Goal: Task Accomplishment & Management: Manage account settings

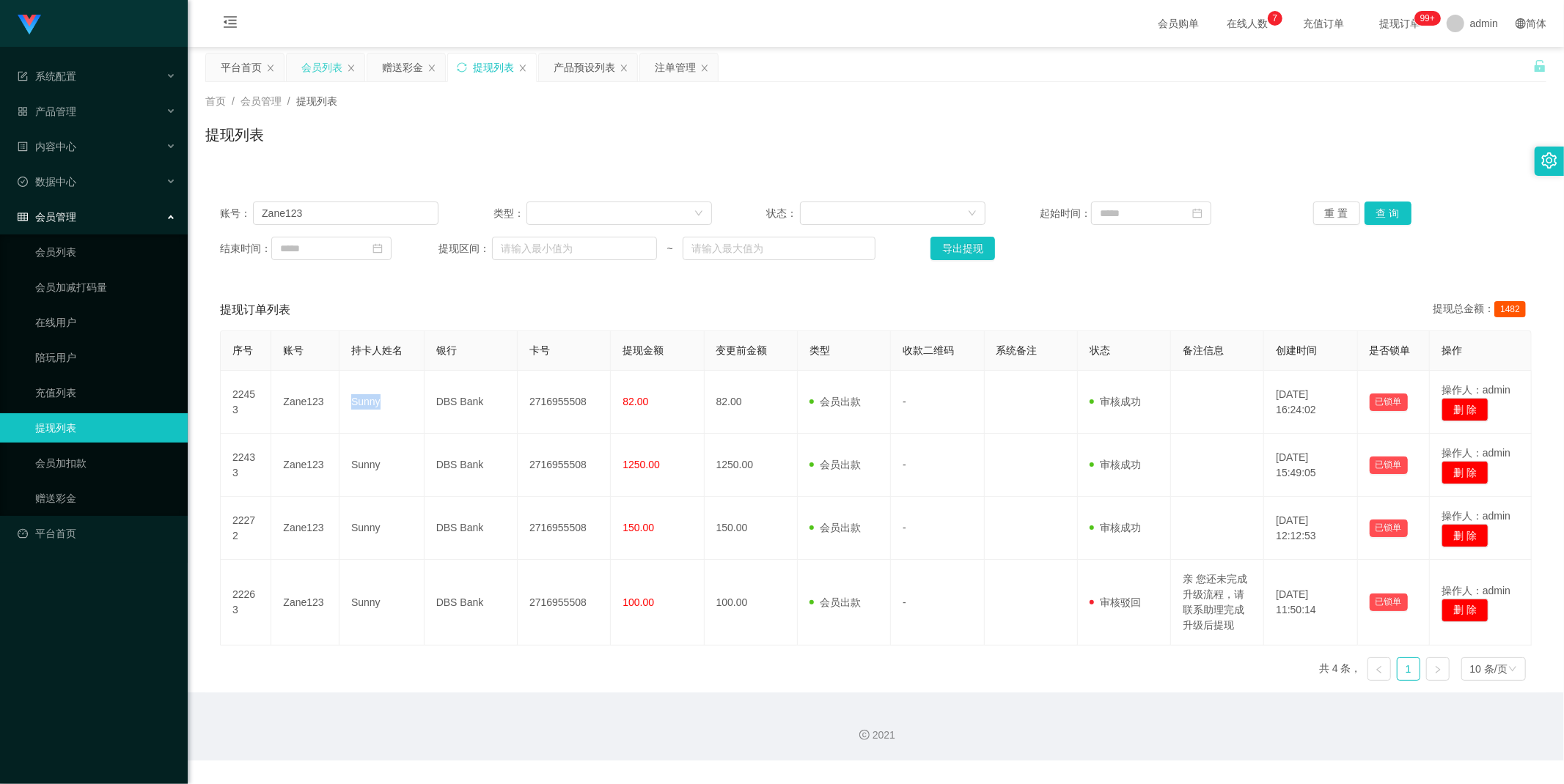
click at [324, 66] on div "会员列表" at bounding box center [322, 68] width 41 height 28
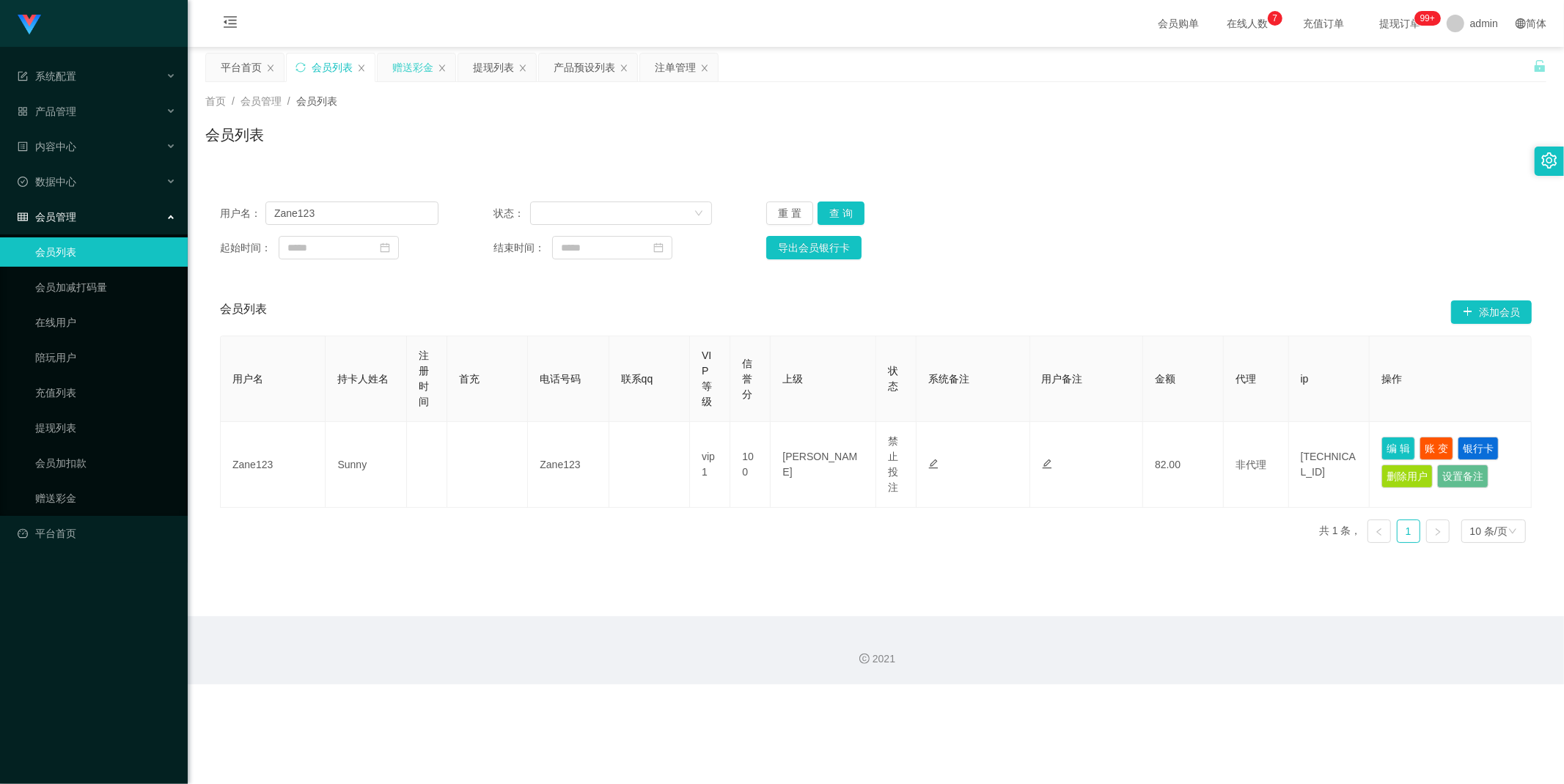
click at [409, 71] on div "赠送彩金" at bounding box center [413, 68] width 41 height 28
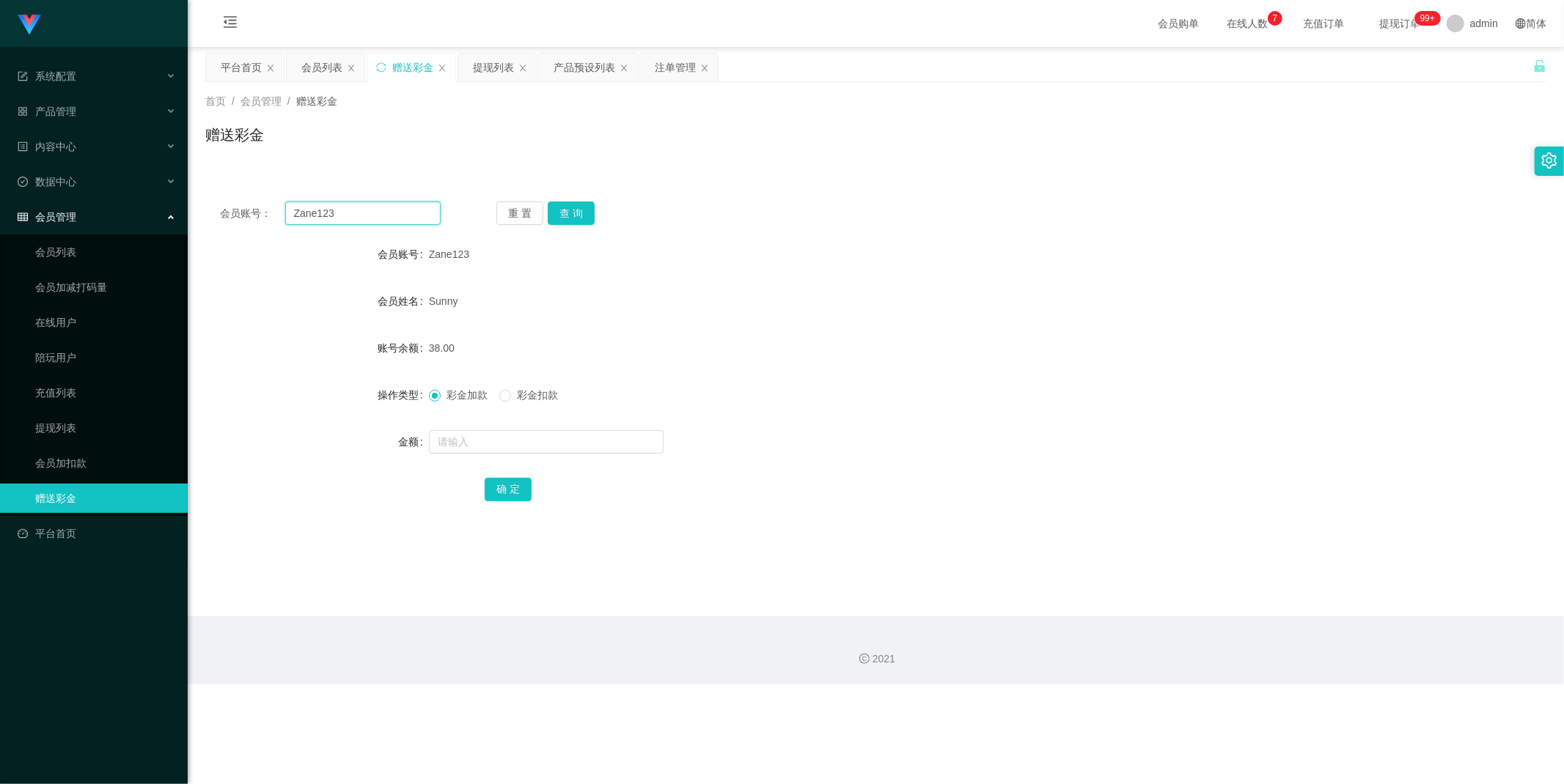
click at [374, 205] on input "Zane123" at bounding box center [363, 213] width 156 height 24
paste input "Jo"
type input "Joe123"
click at [562, 211] on button "查 询" at bounding box center [571, 213] width 47 height 24
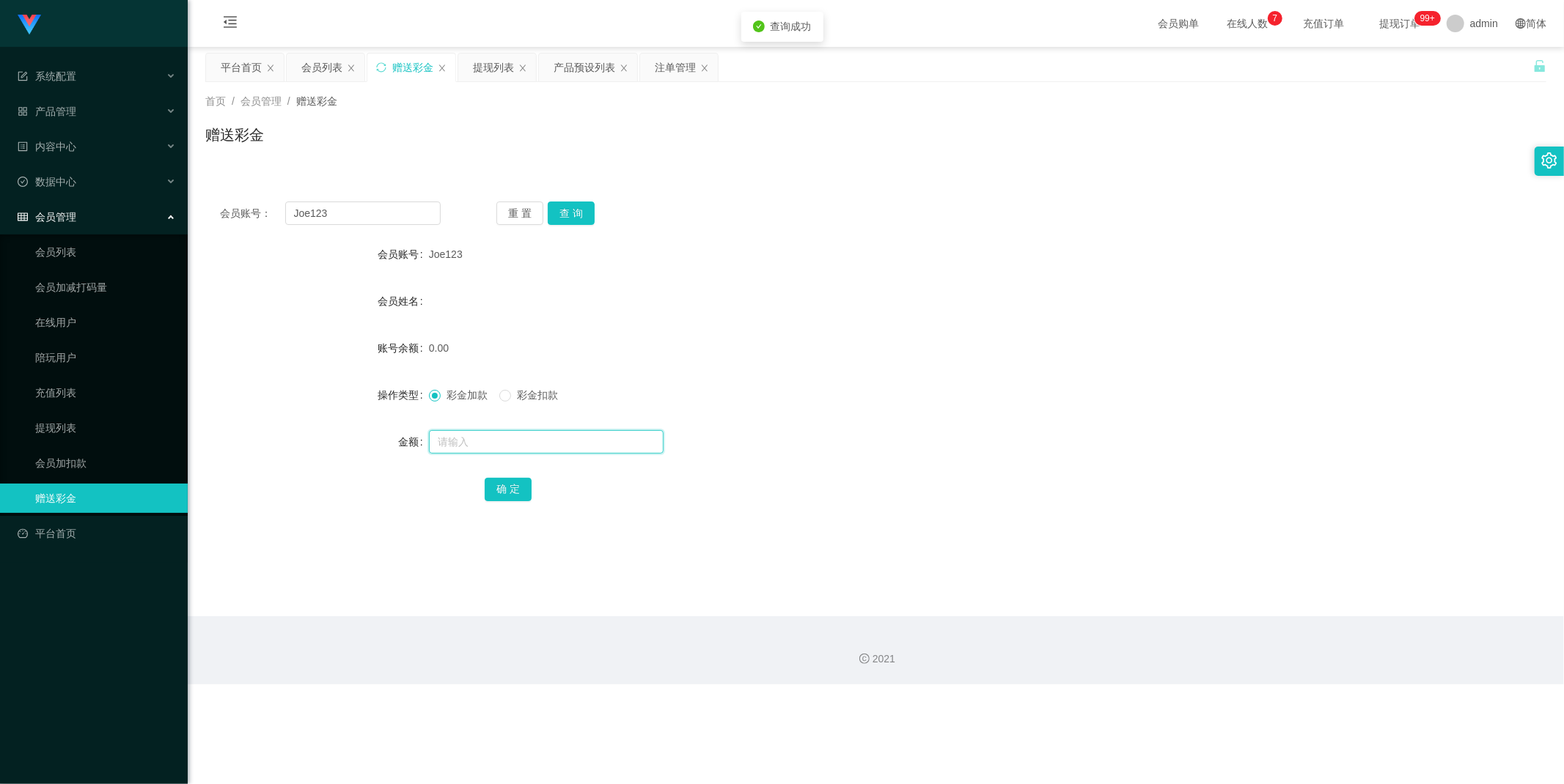
click at [469, 433] on input "text" at bounding box center [546, 442] width 235 height 24
type input "100"
click at [508, 490] on button "确 定" at bounding box center [508, 490] width 47 height 24
drag, startPoint x: 562, startPoint y: 71, endPoint x: 576, endPoint y: 86, distance: 20.5
click at [564, 71] on div "产品预设列表" at bounding box center [584, 68] width 62 height 28
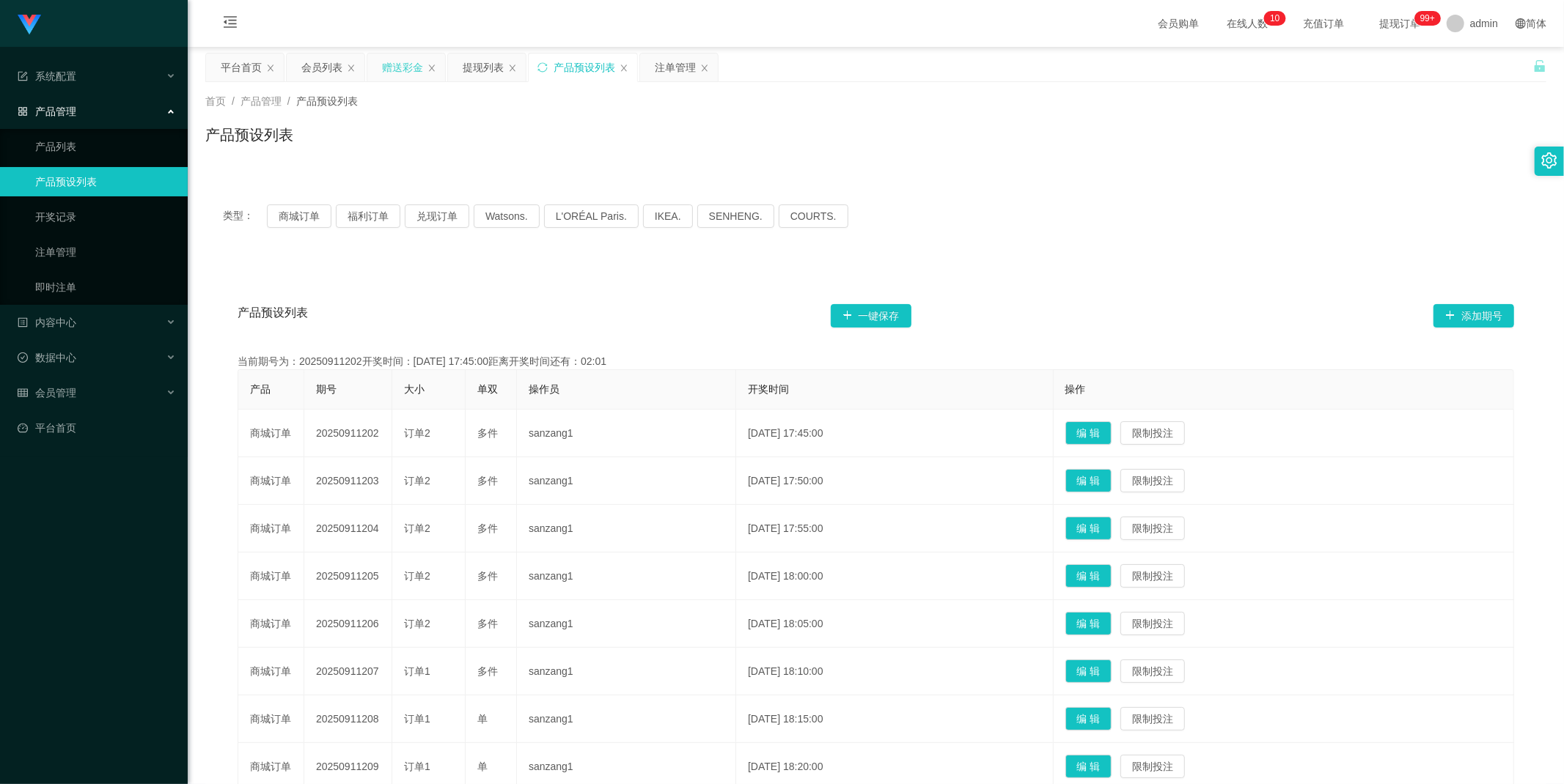
click at [397, 66] on div "赠送彩金" at bounding box center [402, 68] width 41 height 28
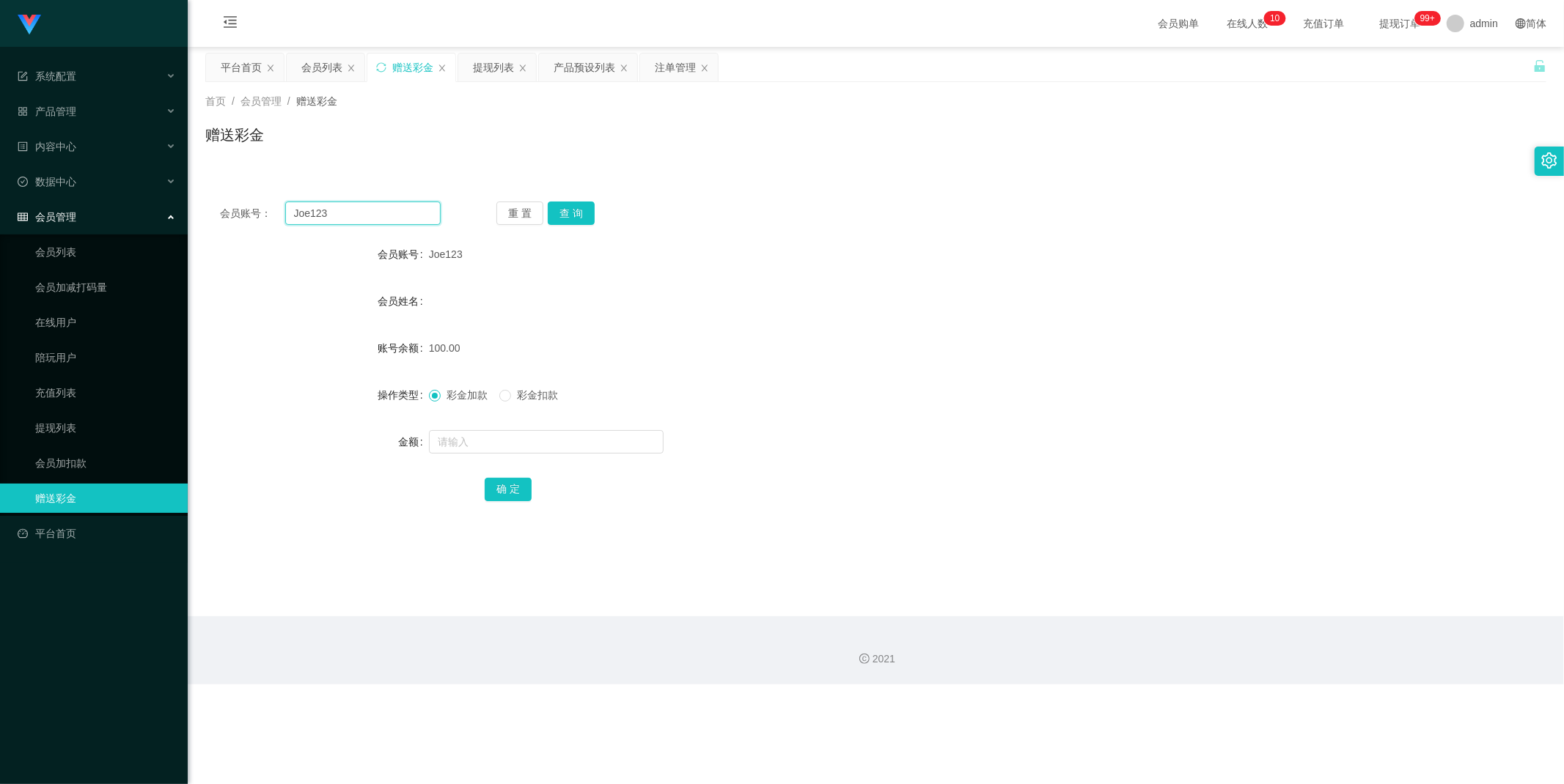
click at [378, 215] on input "Joe123" at bounding box center [363, 213] width 156 height 24
paste input "87107048"
click at [568, 207] on button "查 询" at bounding box center [571, 213] width 47 height 24
click at [387, 218] on input "87107048" at bounding box center [363, 213] width 156 height 24
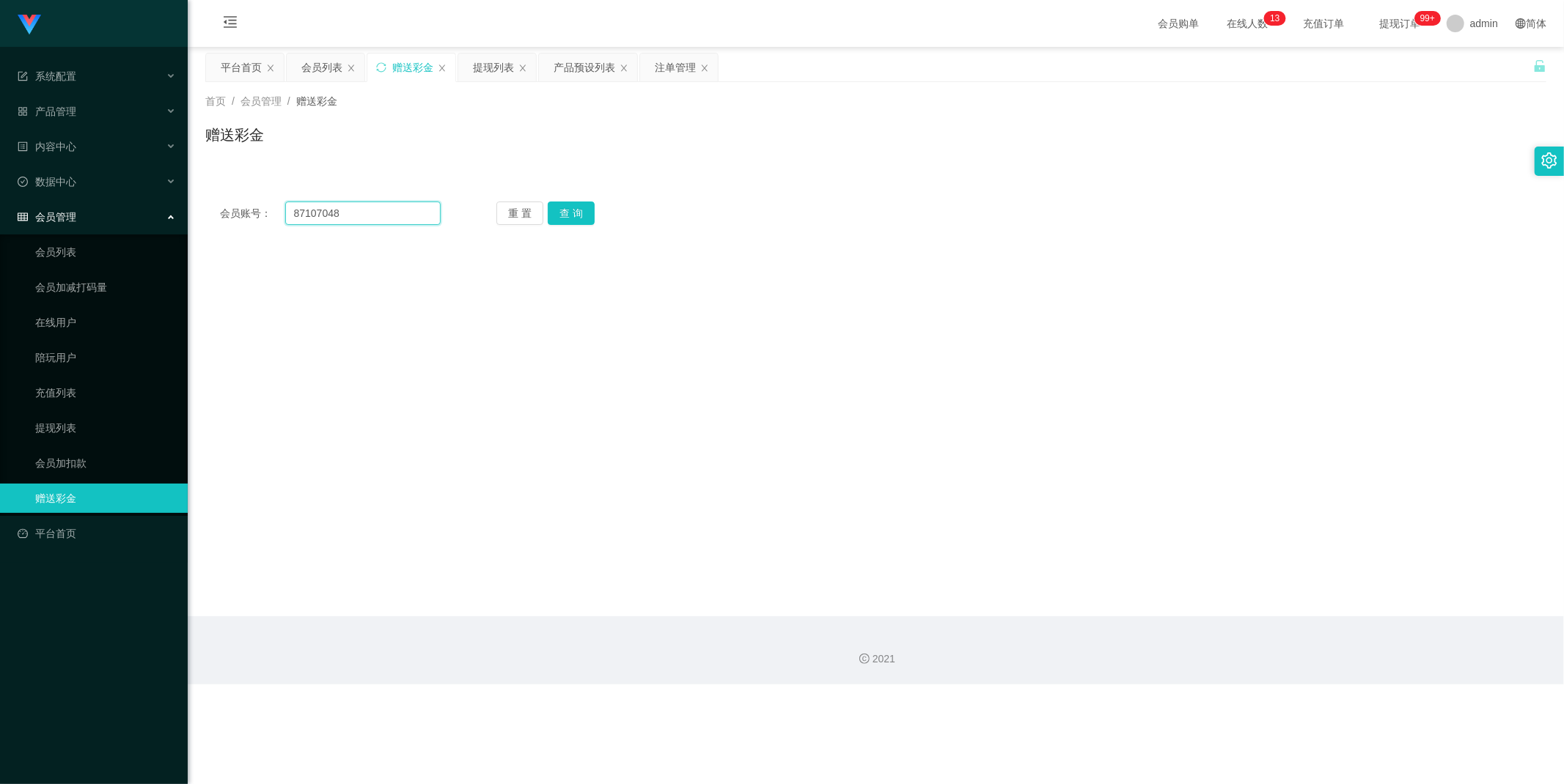
click at [387, 218] on input "87107048" at bounding box center [363, 213] width 156 height 24
paste input "jgyangtianyi"
type input "jgyangtianyi"
click at [570, 206] on button "查 询" at bounding box center [571, 213] width 47 height 24
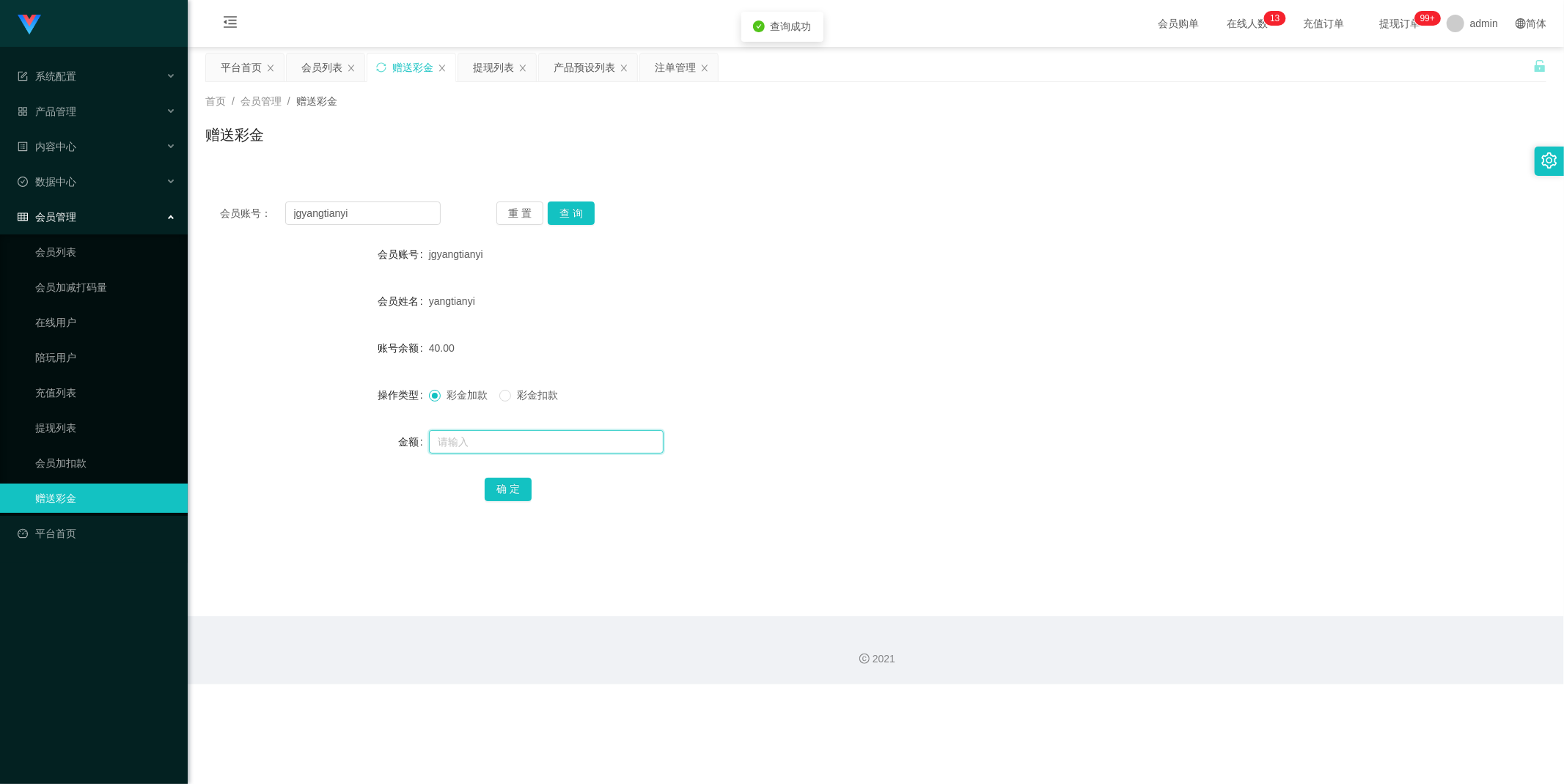
click at [473, 443] on input "text" at bounding box center [546, 442] width 235 height 24
type input "40"
click at [519, 492] on button "确 定" at bounding box center [508, 490] width 47 height 24
click at [393, 205] on input "jgyangtianyi" at bounding box center [363, 213] width 156 height 24
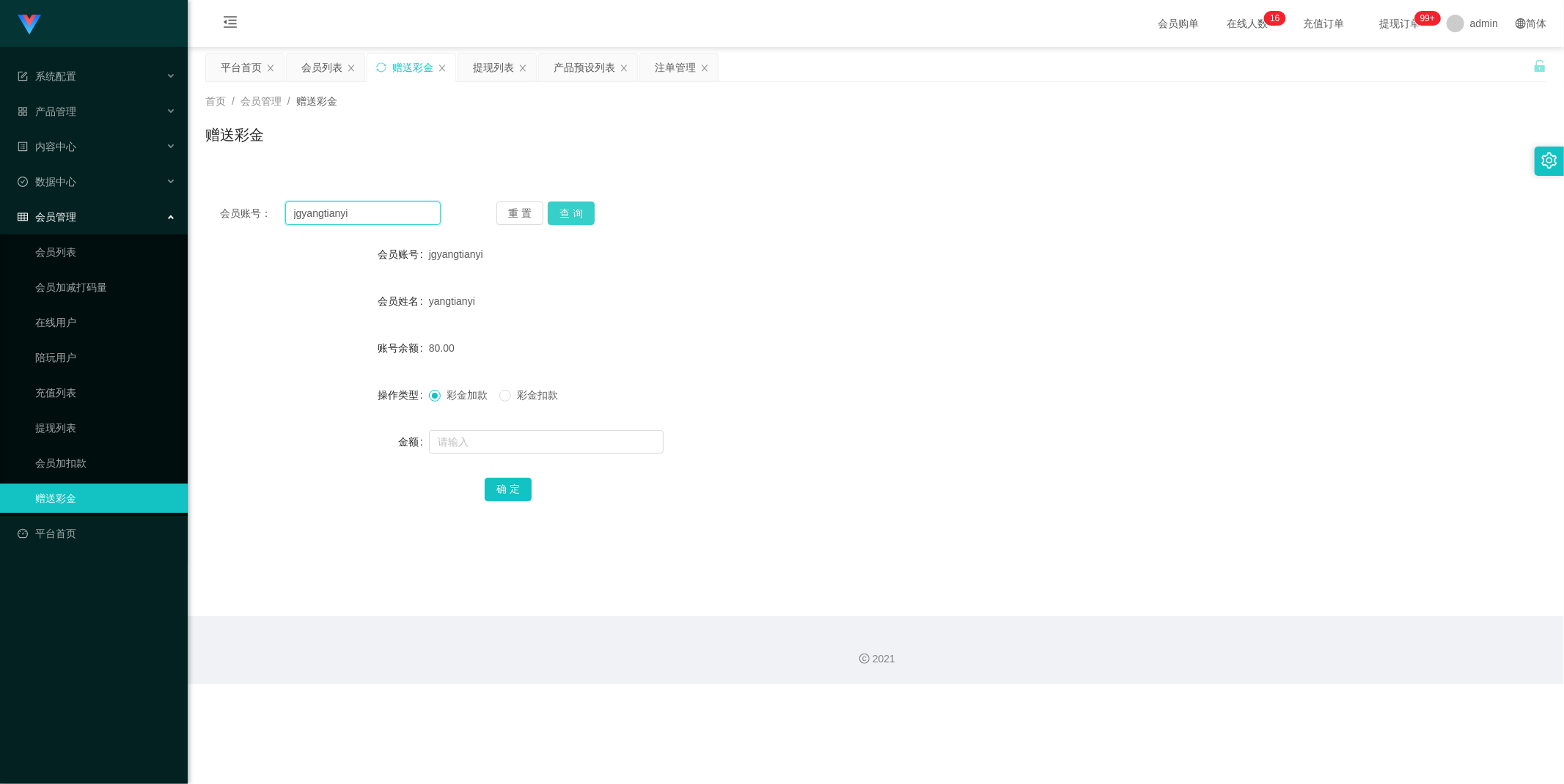
paste input "Joe123"
click at [577, 215] on button "查 询" at bounding box center [571, 213] width 47 height 24
click at [338, 210] on input "Joe123" at bounding box center [363, 213] width 156 height 24
paste input "Zan"
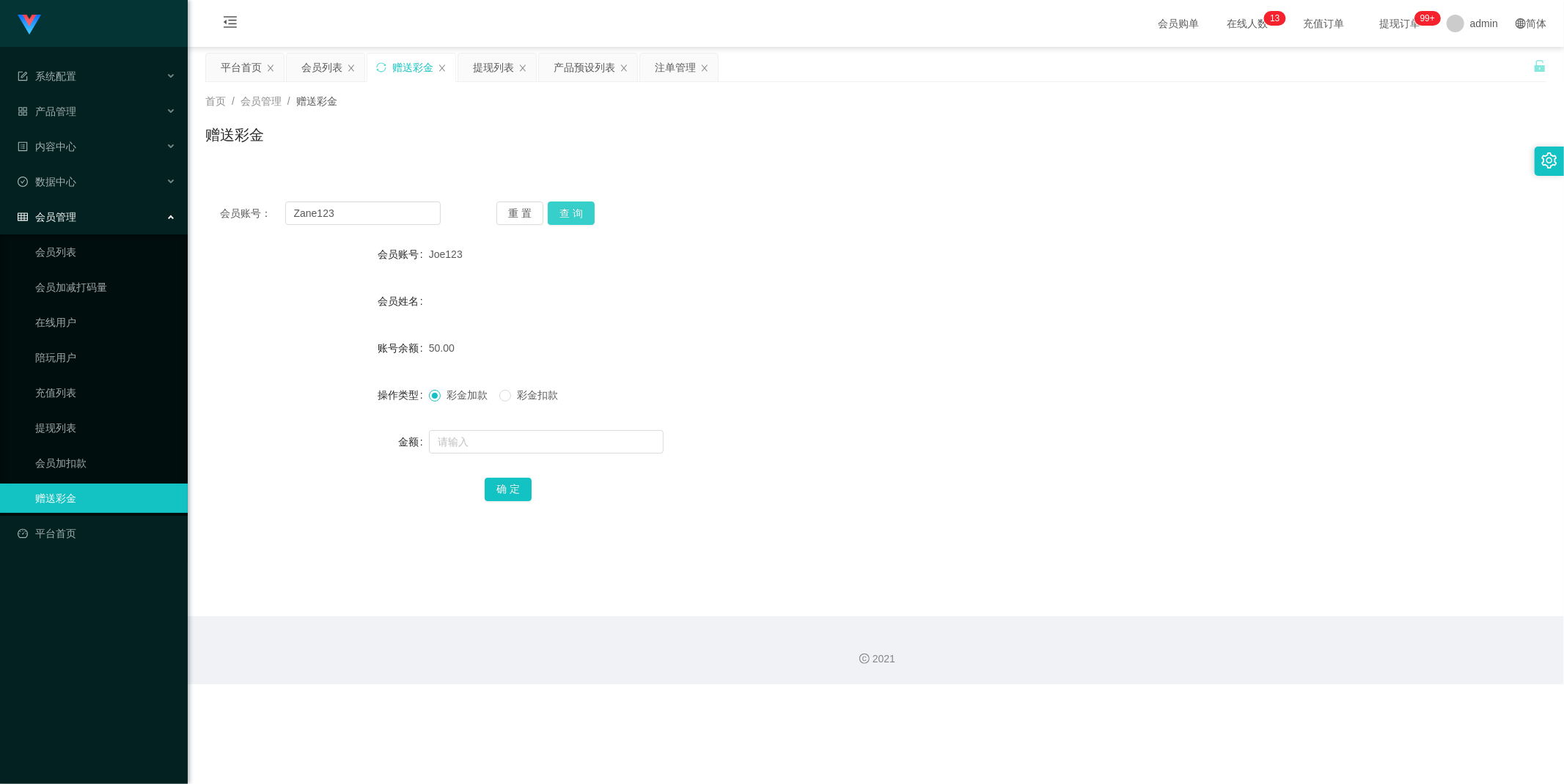
click at [580, 208] on button "查 询" at bounding box center [571, 213] width 47 height 24
click at [397, 206] on input "Zane123" at bounding box center [363, 213] width 156 height 24
paste input "Jo"
type input "Joe123"
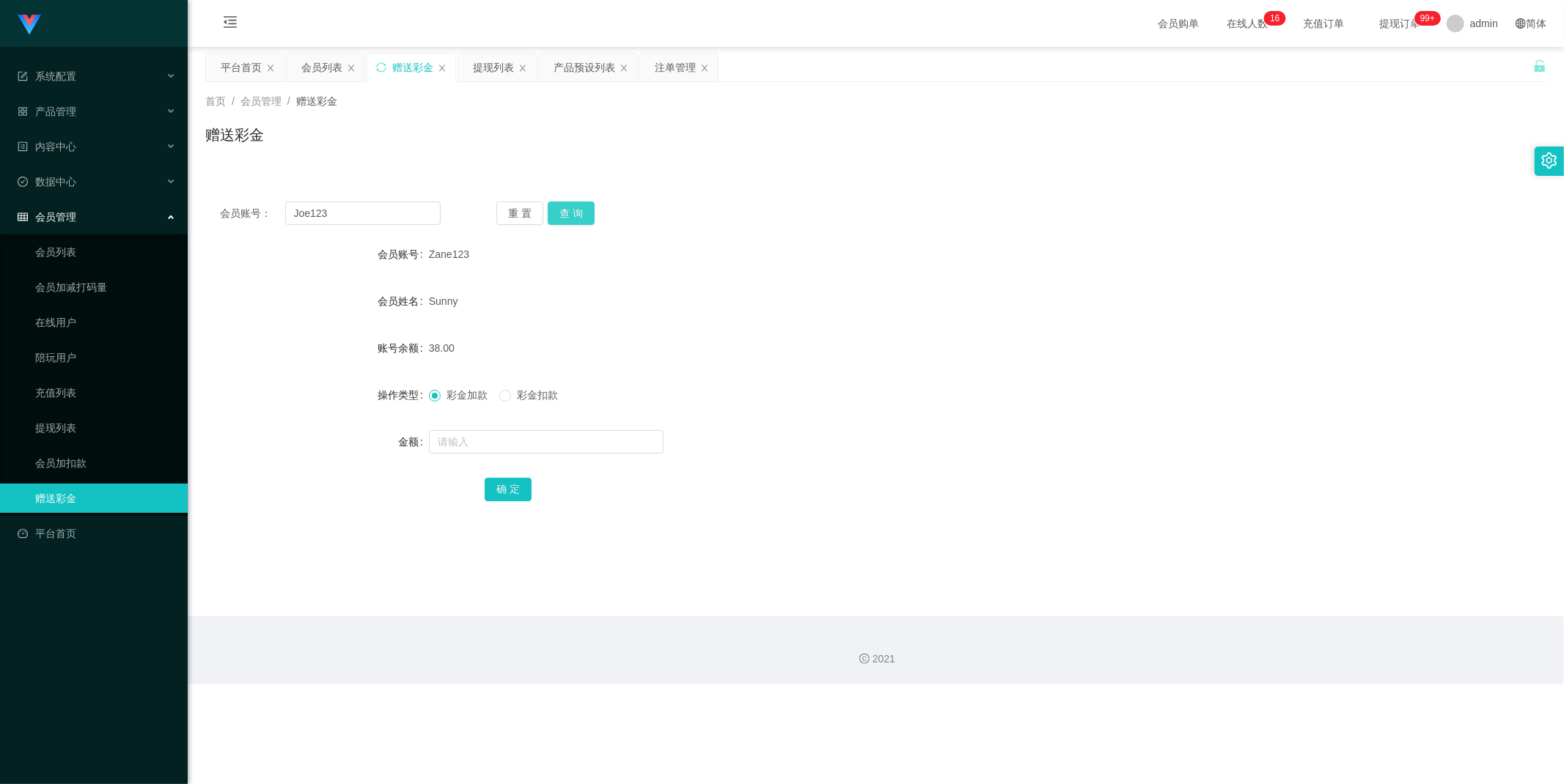
click at [577, 208] on button "查 询" at bounding box center [571, 213] width 47 height 24
click at [669, 70] on div "注单管理" at bounding box center [675, 68] width 41 height 28
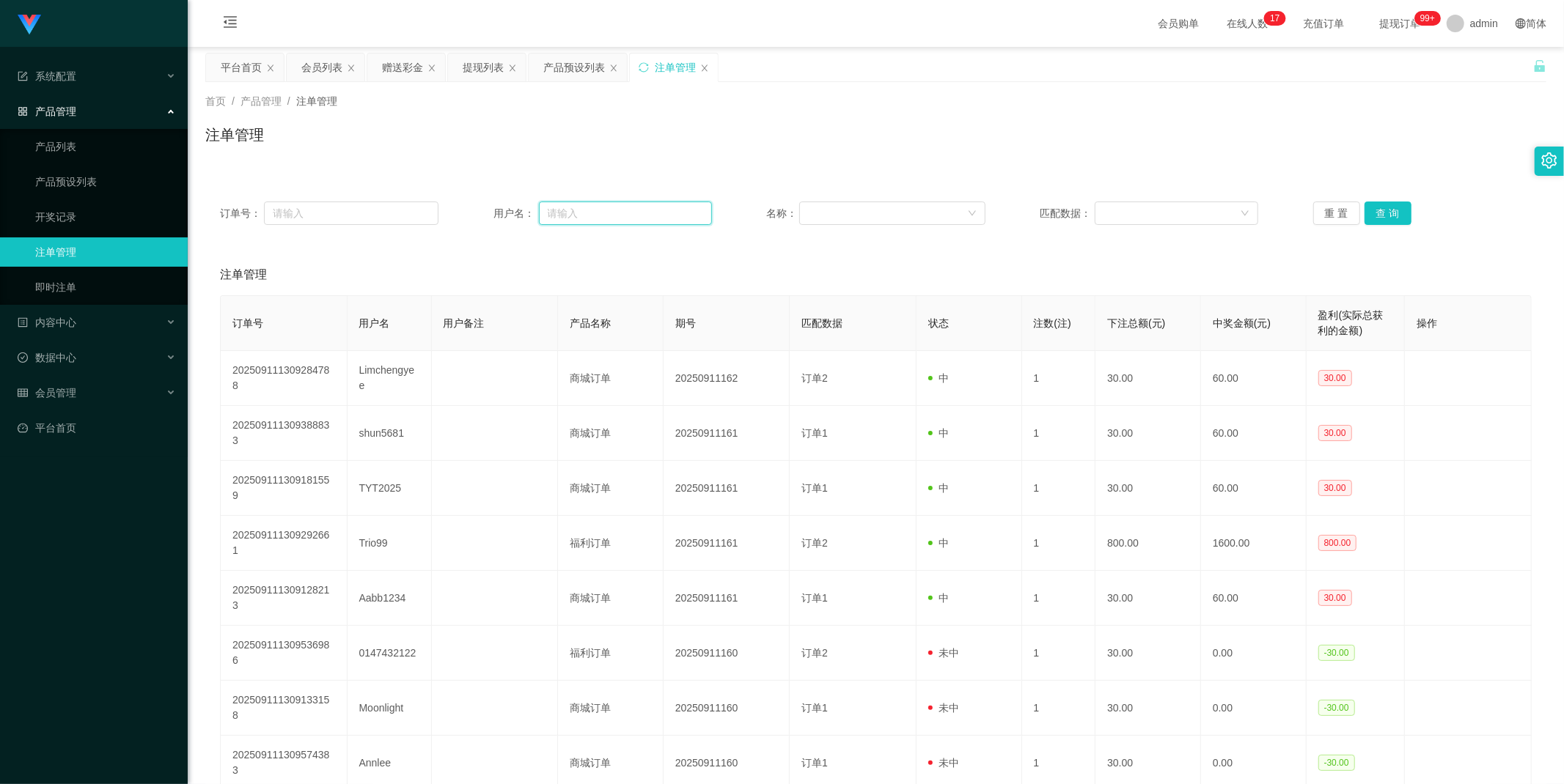
drag, startPoint x: 595, startPoint y: 208, endPoint x: 609, endPoint y: 216, distance: 16.1
click at [595, 208] on input "text" at bounding box center [625, 213] width 173 height 24
paste input "Joe123"
type input "Joe123"
click at [1386, 213] on button "查 询" at bounding box center [1388, 213] width 47 height 24
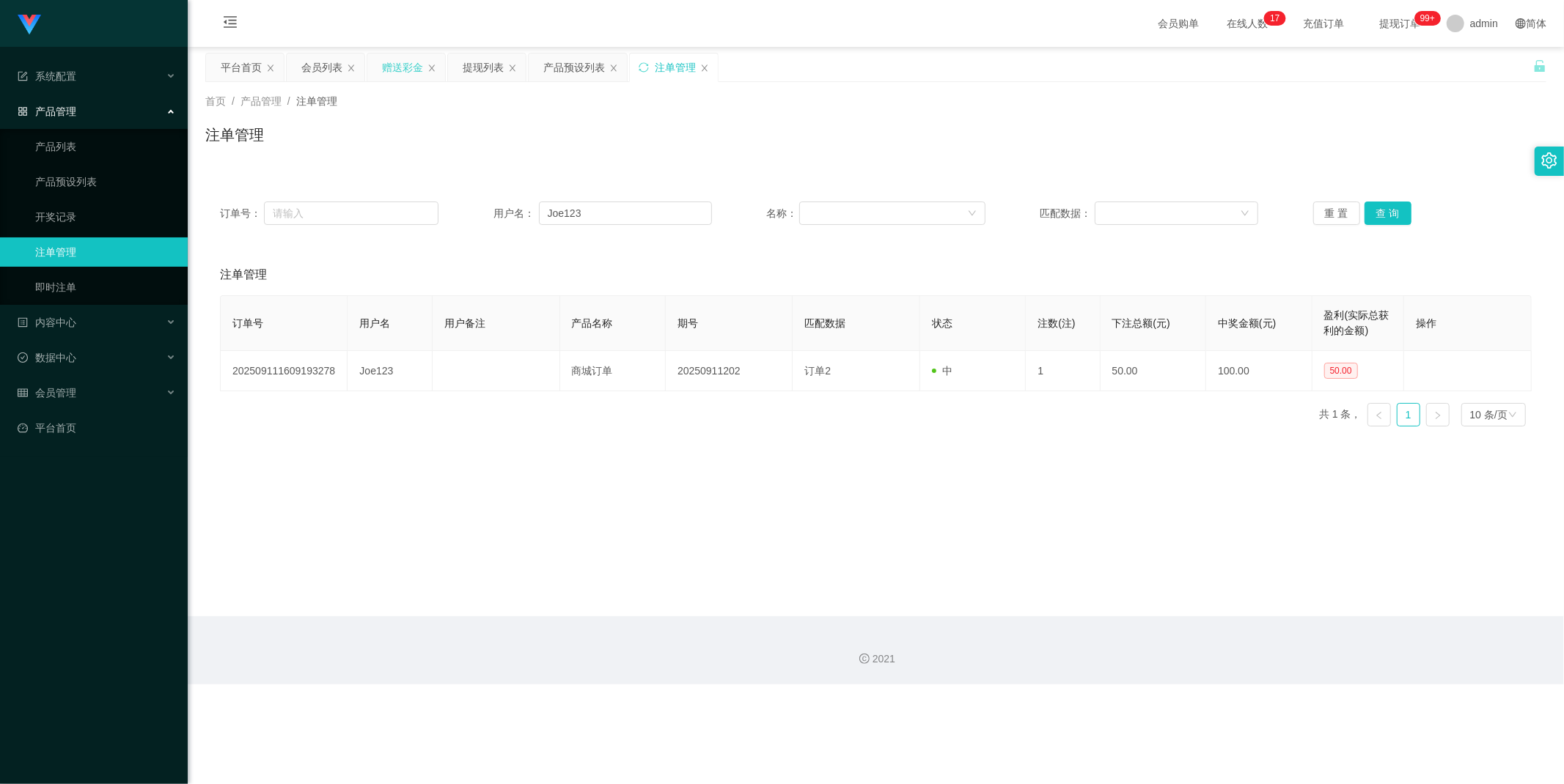
click at [394, 70] on div "赠送彩金" at bounding box center [402, 68] width 41 height 28
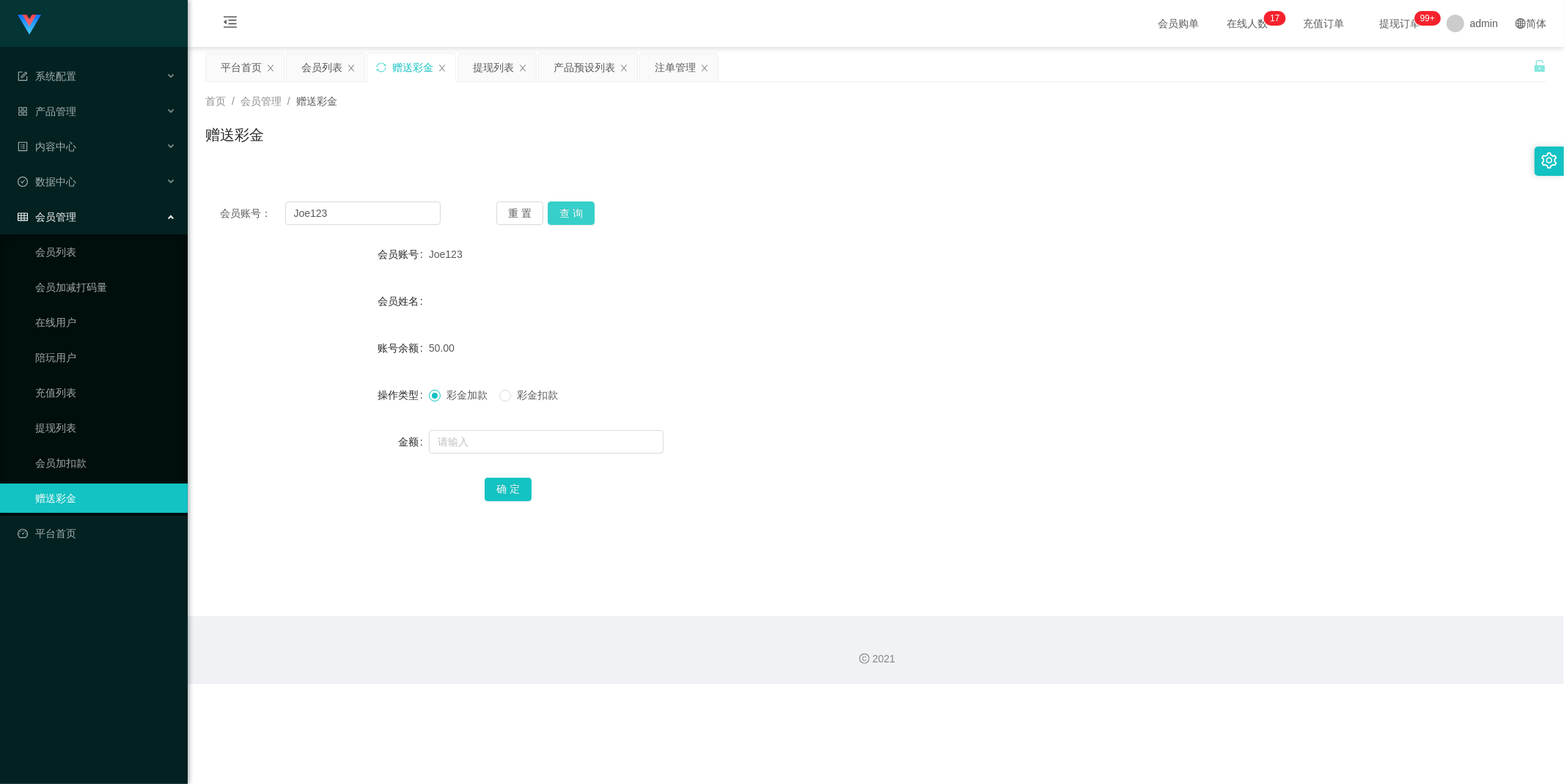
click at [580, 216] on button "查 询" at bounding box center [571, 213] width 47 height 24
click at [494, 68] on div "提现列表" at bounding box center [494, 68] width 41 height 28
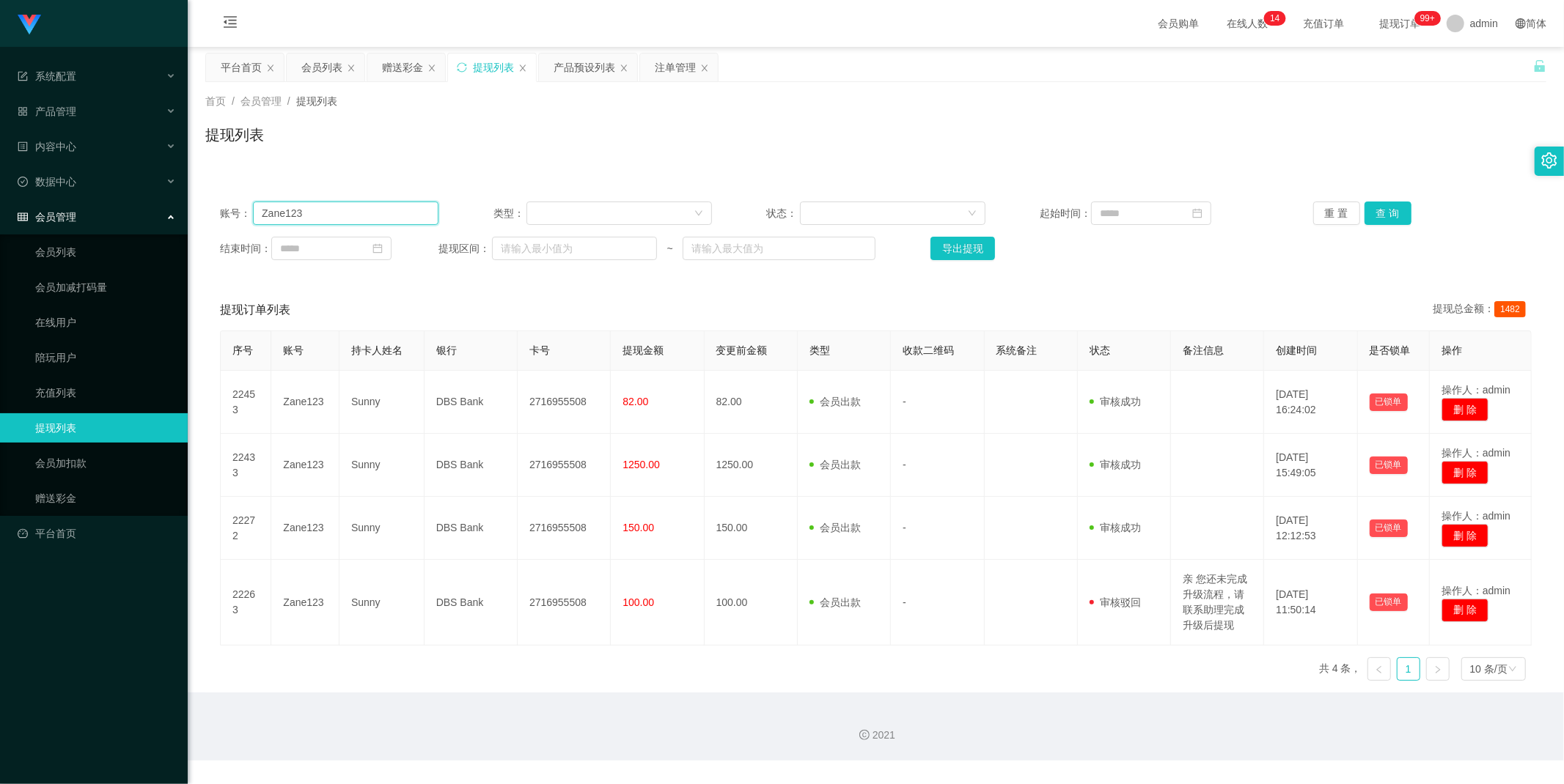
click at [394, 207] on input "Zane123" at bounding box center [346, 213] width 185 height 24
paste input "jgyangtianyi"
drag, startPoint x: 1380, startPoint y: 213, endPoint x: 1387, endPoint y: 213, distance: 7.0
click at [1381, 213] on button "查 询" at bounding box center [1388, 213] width 47 height 24
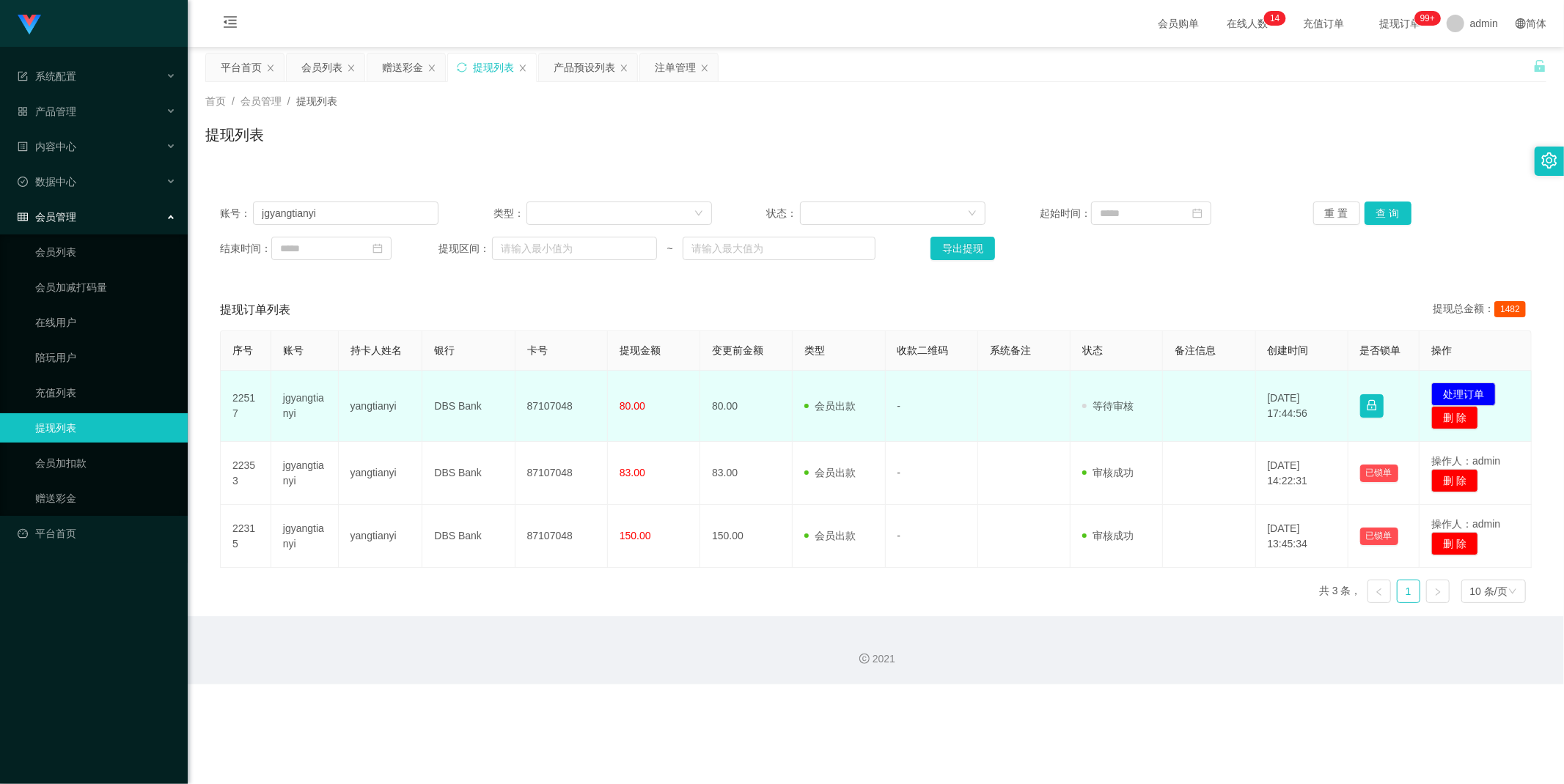
click at [553, 404] on td "87107048" at bounding box center [562, 406] width 93 height 71
copy td "87107048"
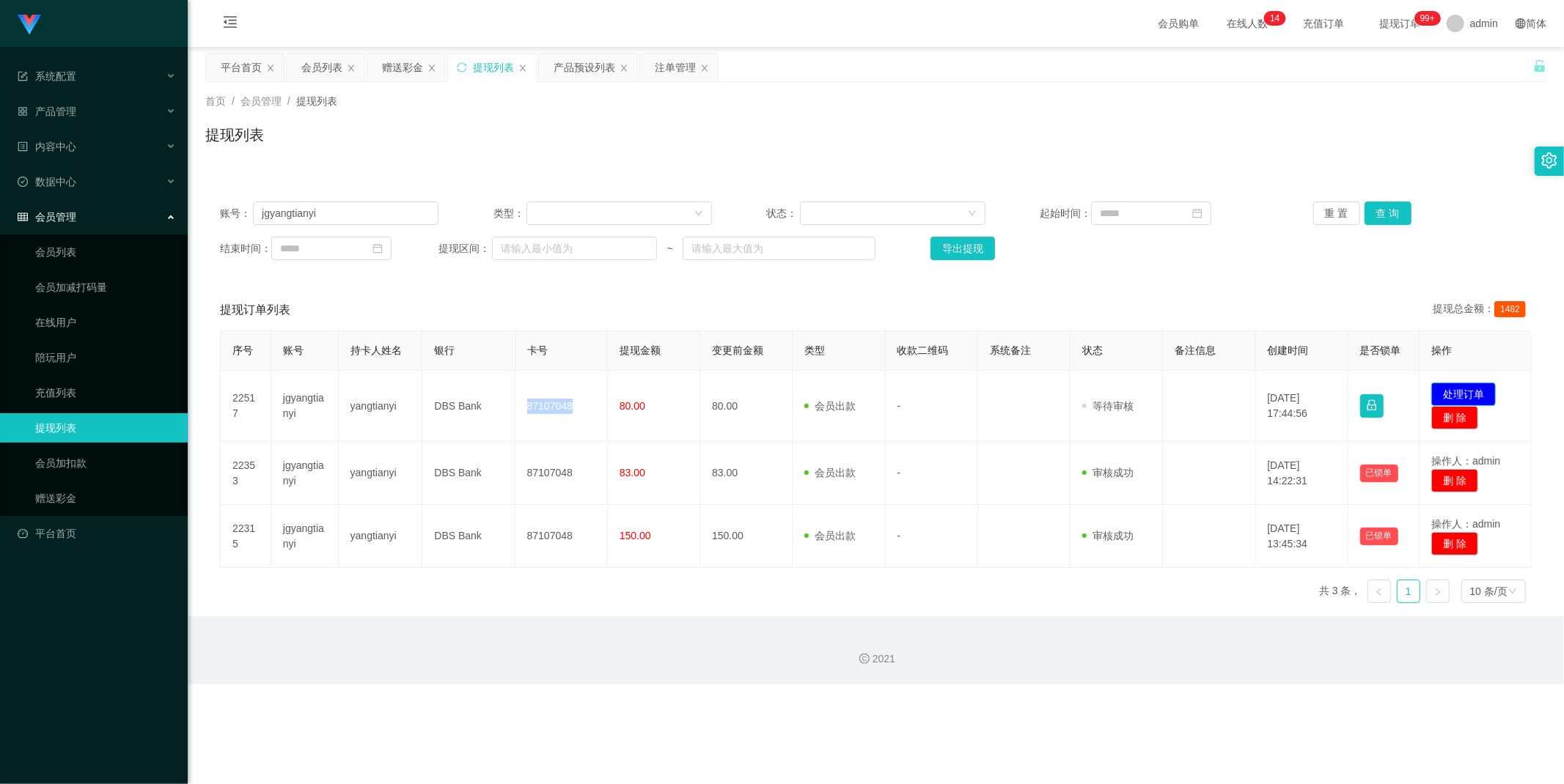
click at [1443, 389] on button "处理订单" at bounding box center [1463, 394] width 65 height 24
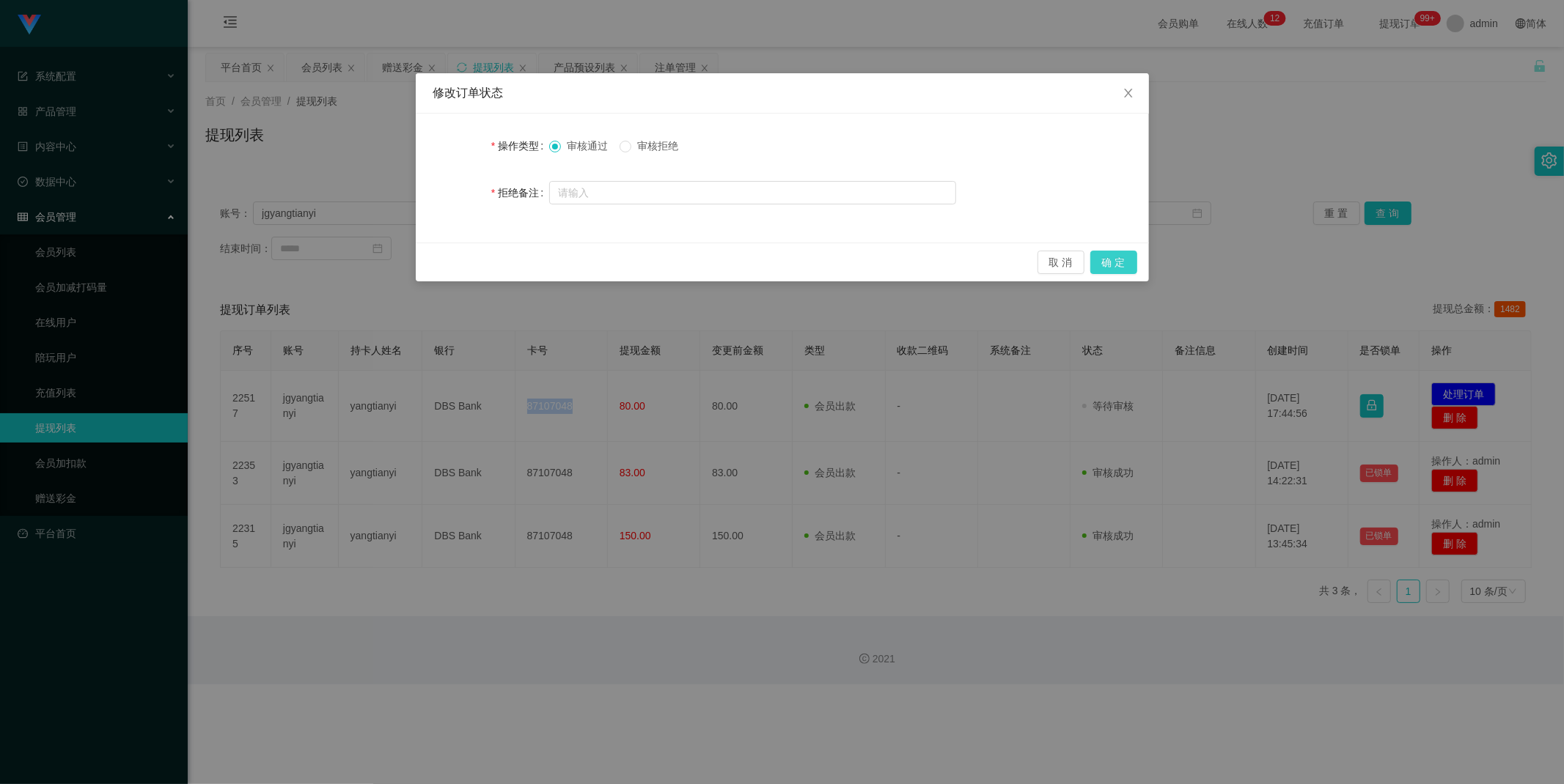
click at [1123, 265] on button "确 定" at bounding box center [1114, 263] width 47 height 24
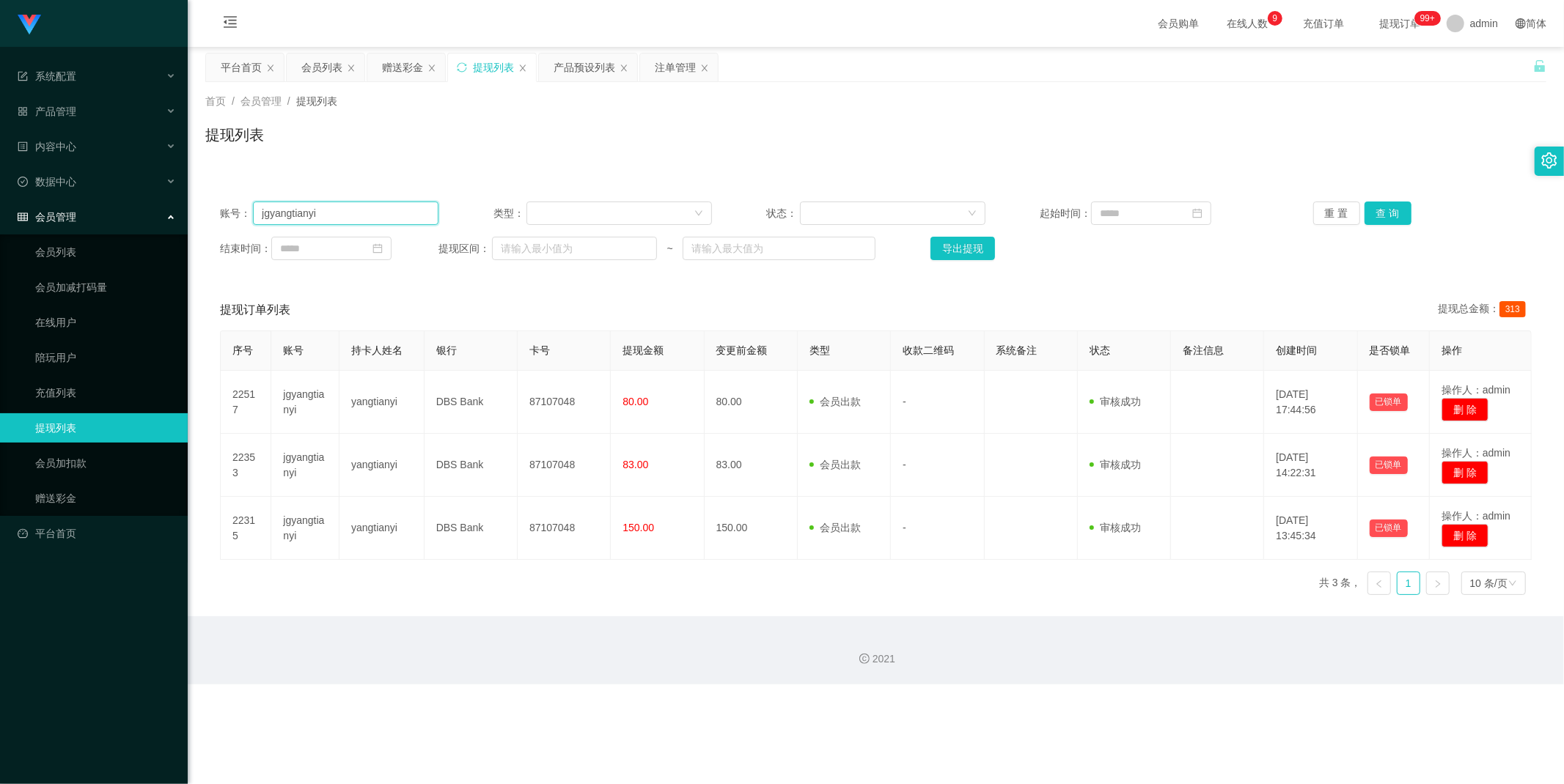
click at [371, 210] on input "jgyangtianyi" at bounding box center [346, 213] width 185 height 24
paste input "Joe123"
type input "Joe123"
drag, startPoint x: 1384, startPoint y: 209, endPoint x: 1376, endPoint y: 218, distance: 12.0
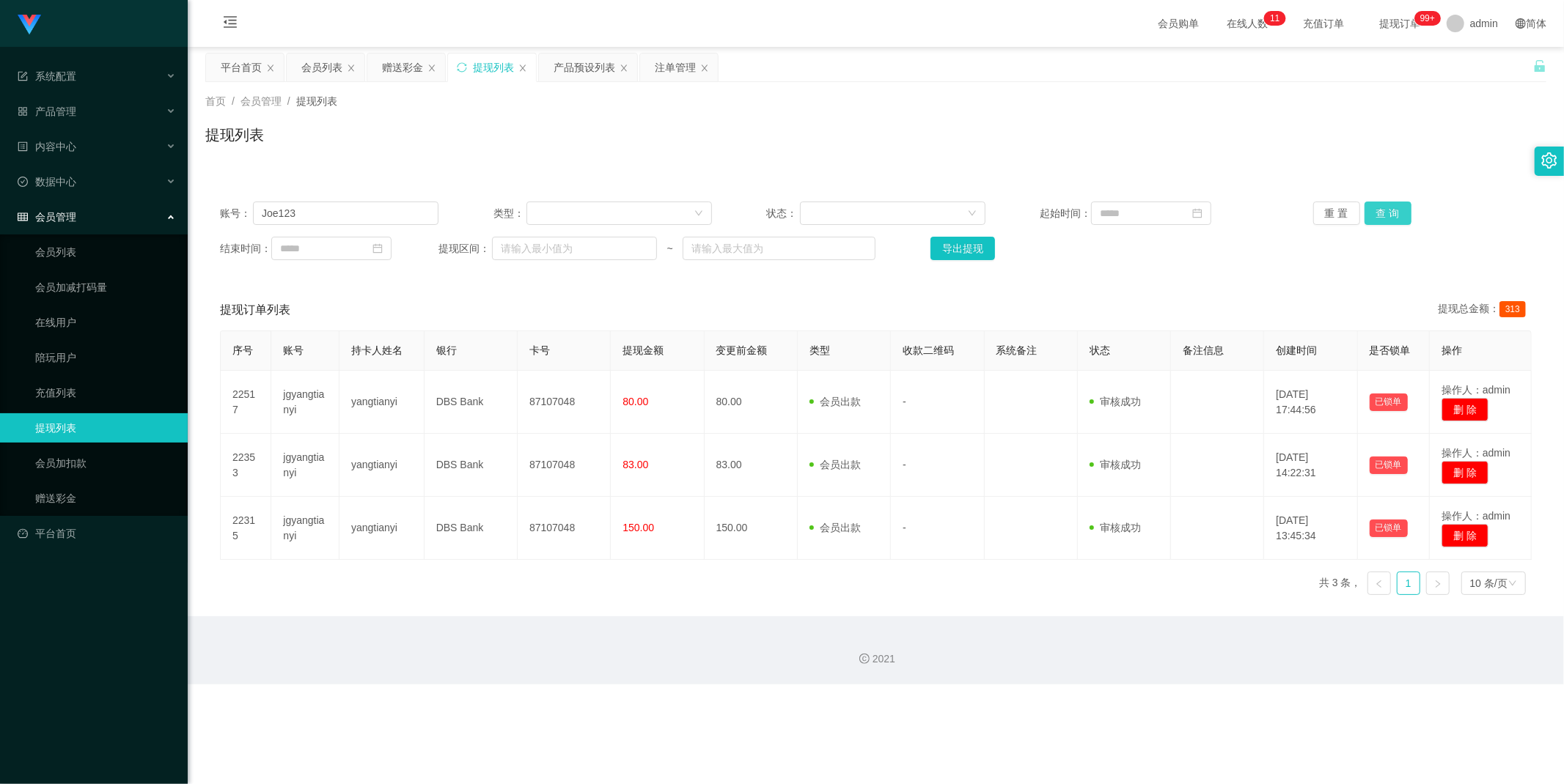
click at [1385, 209] on button "查 询" at bounding box center [1388, 213] width 47 height 24
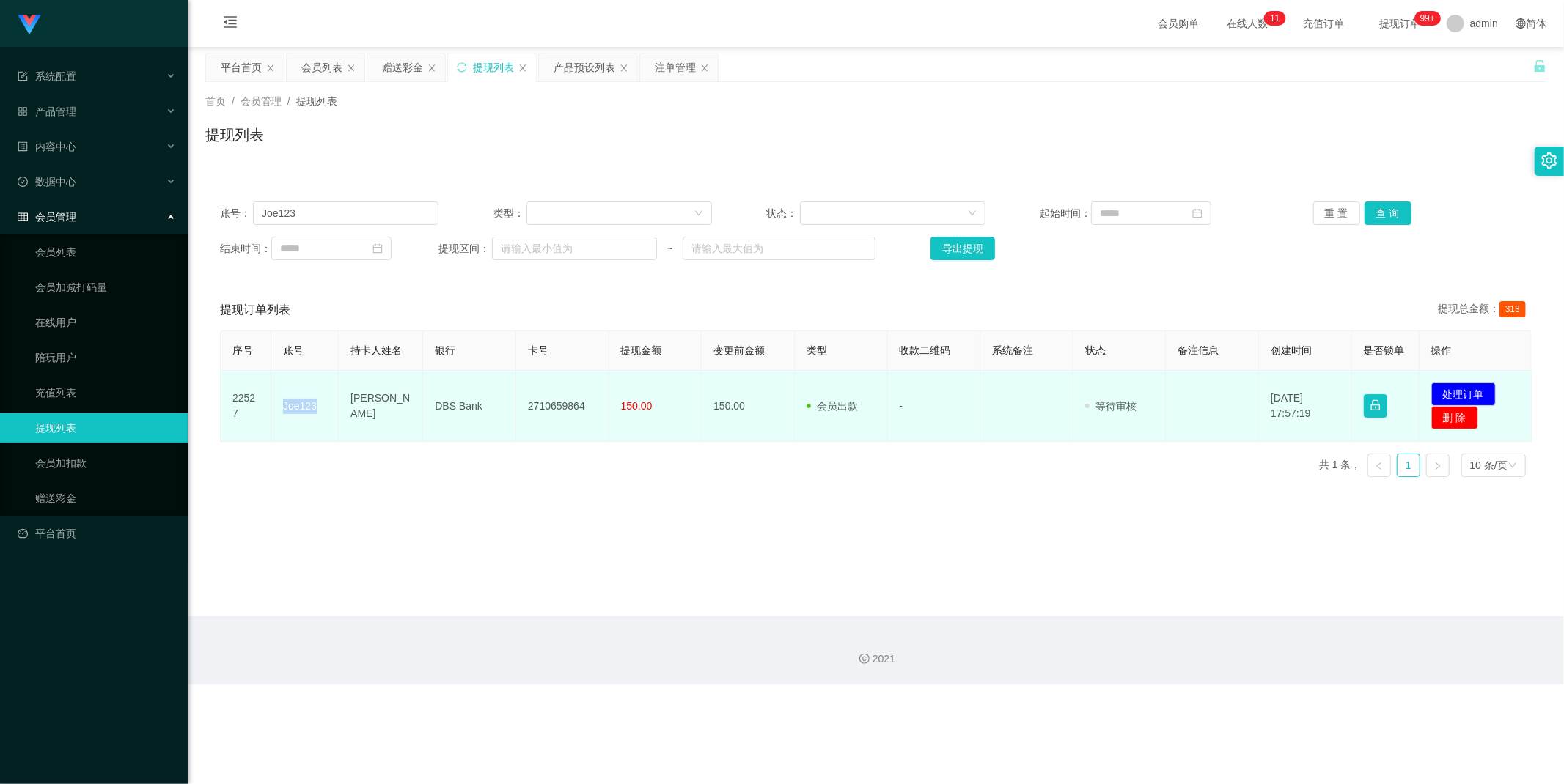
drag, startPoint x: 279, startPoint y: 403, endPoint x: 323, endPoint y: 411, distance: 44.7
click at [323, 411] on td "Joe123" at bounding box center [305, 406] width 68 height 71
copy td "Joe123"
drag, startPoint x: 433, startPoint y: 402, endPoint x: 509, endPoint y: 410, distance: 76.4
click at [509, 410] on td "DBS Bank" at bounding box center [469, 406] width 93 height 71
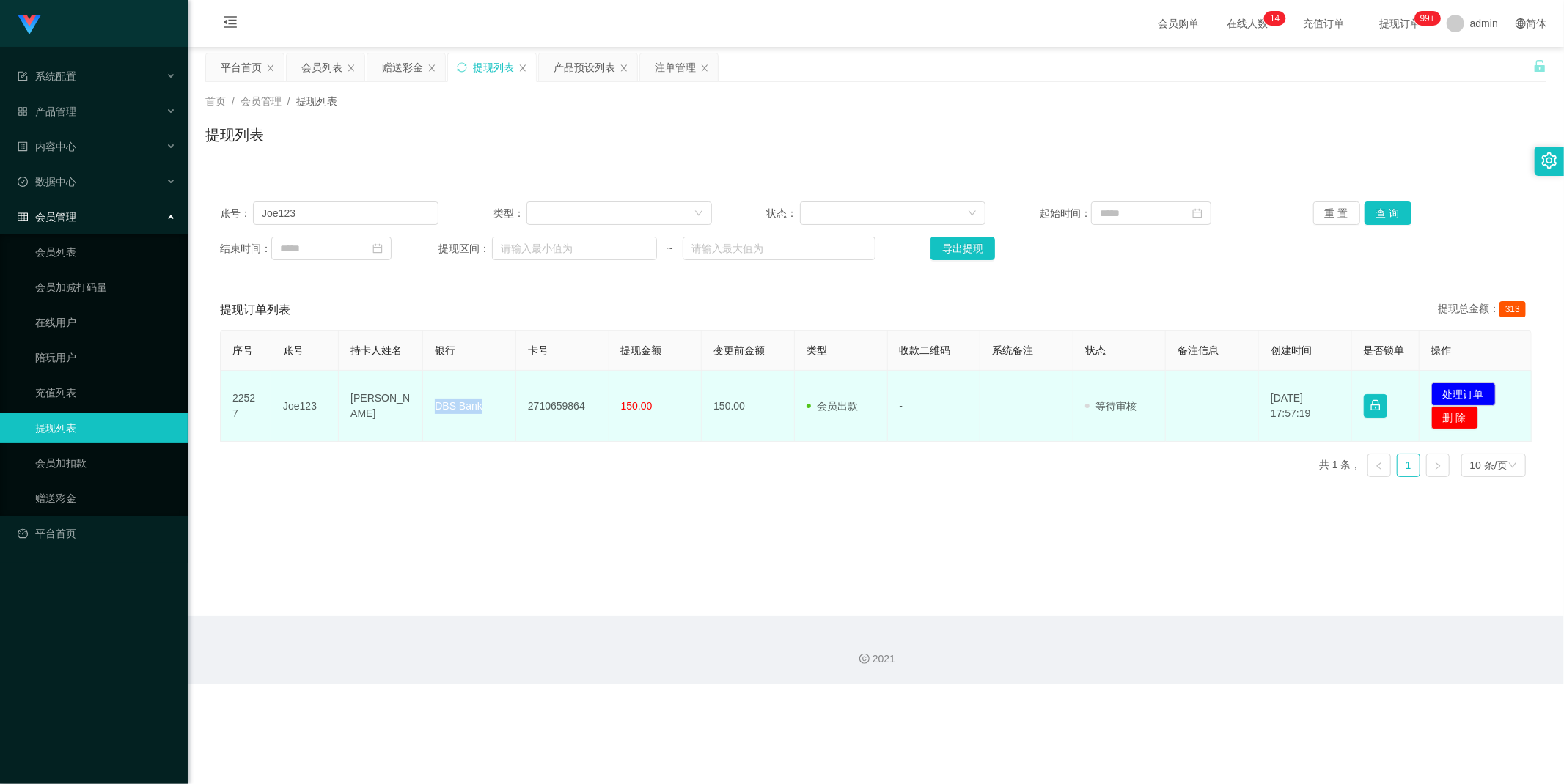
copy td "DBS Bank"
drag, startPoint x: 524, startPoint y: 406, endPoint x: 589, endPoint y: 407, distance: 65.0
click at [589, 407] on td "2710659864" at bounding box center [563, 406] width 93 height 71
copy td "2710659864"
click at [1475, 382] on button "处理订单" at bounding box center [1463, 394] width 65 height 24
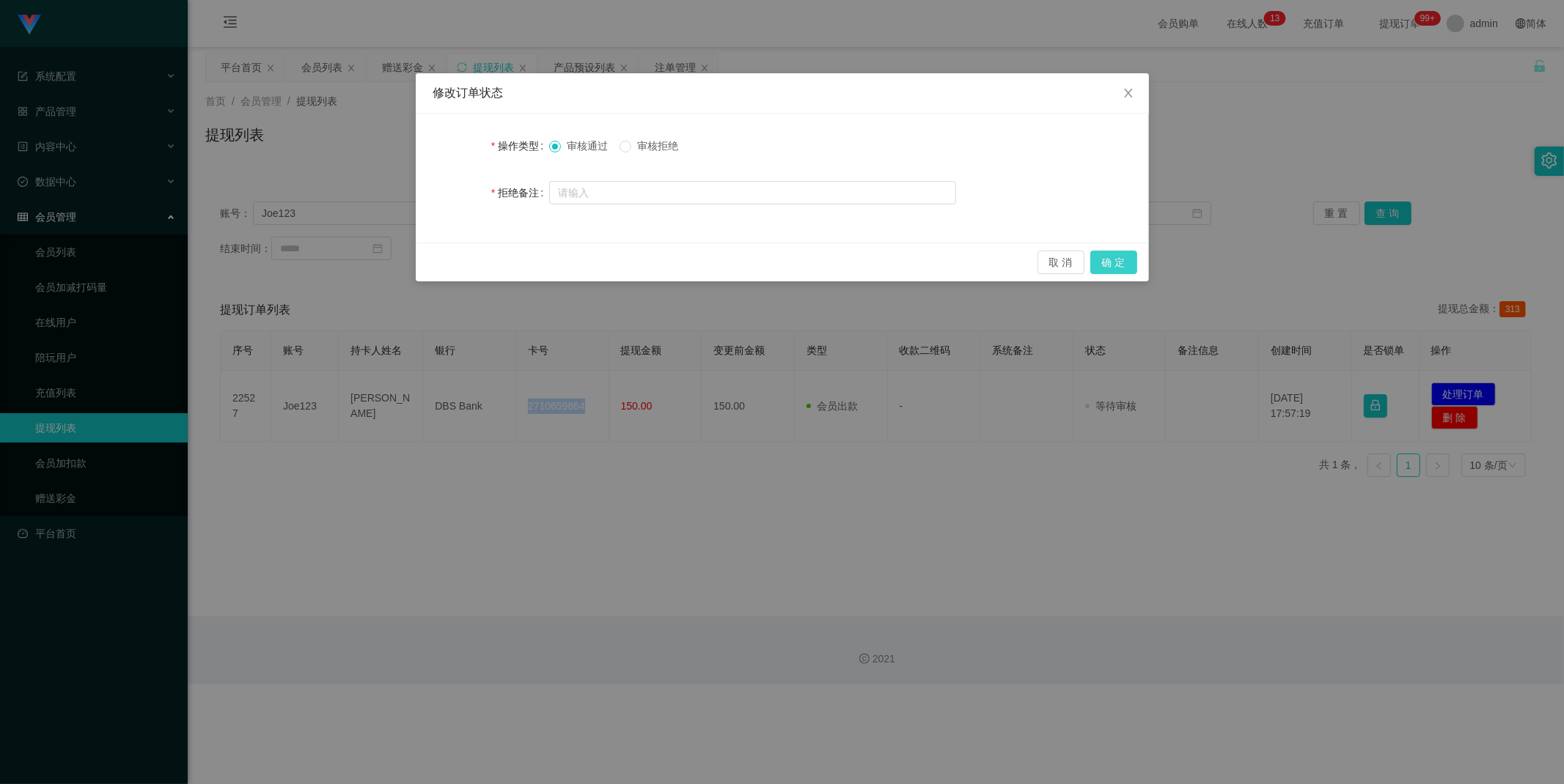
click at [1123, 255] on button "确 定" at bounding box center [1114, 263] width 47 height 24
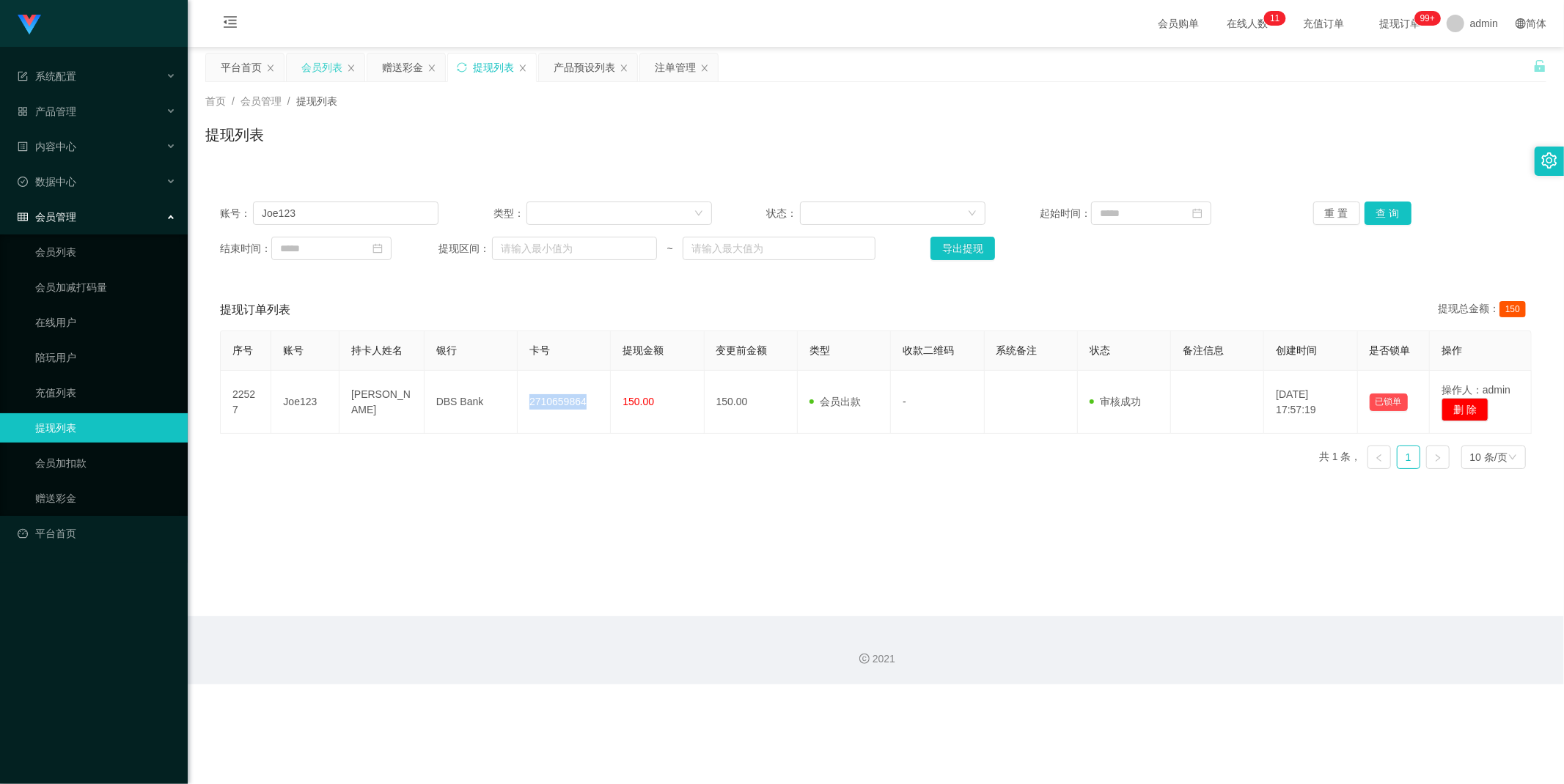
click at [324, 61] on div "会员列表" at bounding box center [322, 68] width 41 height 28
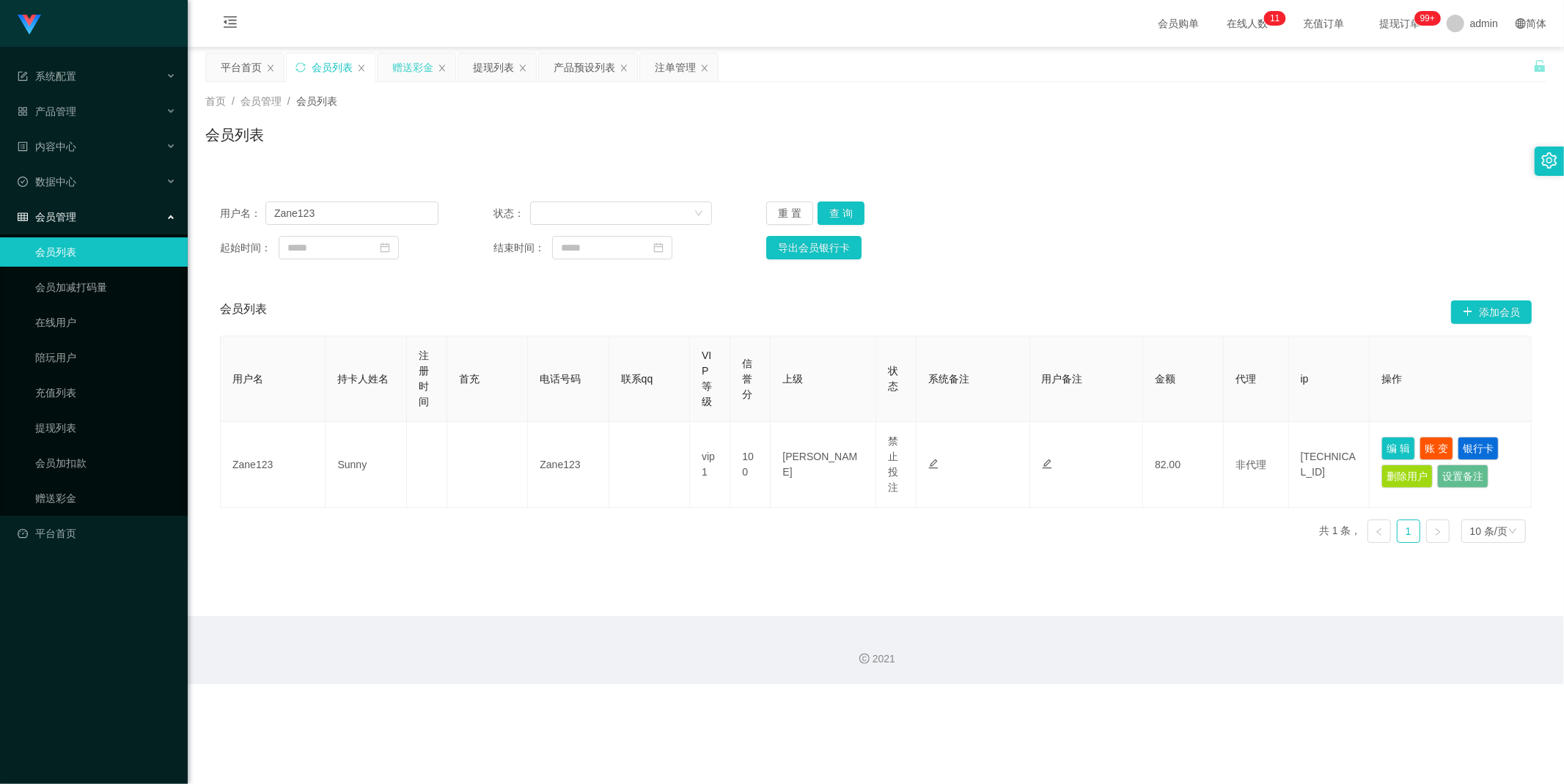
click at [409, 63] on div "赠送彩金" at bounding box center [413, 68] width 41 height 28
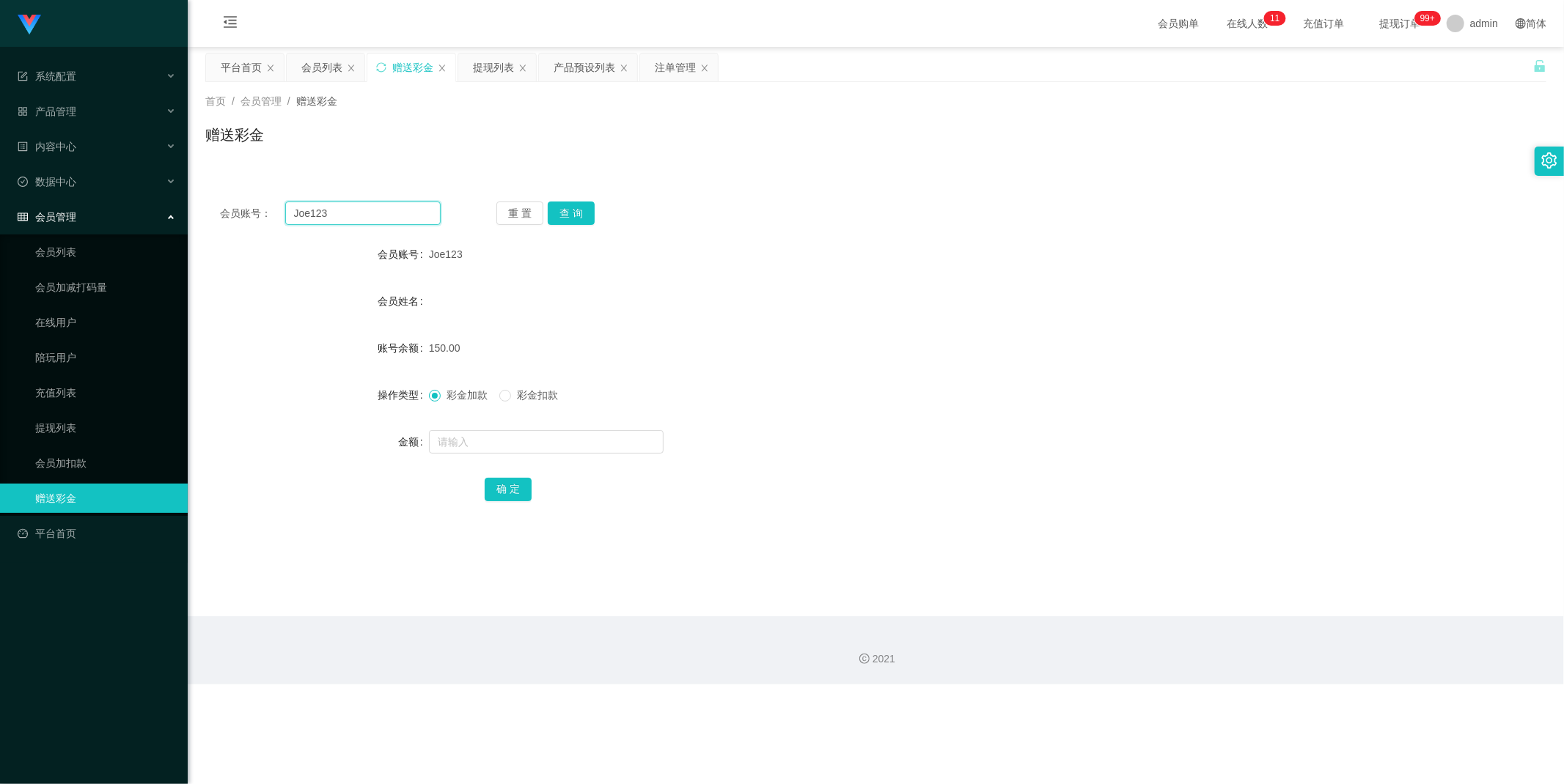
click at [356, 215] on input "Joe123" at bounding box center [363, 213] width 156 height 24
click at [357, 215] on input "Joe123" at bounding box center [363, 213] width 156 height 24
drag, startPoint x: 557, startPoint y: 210, endPoint x: 568, endPoint y: 216, distance: 12.5
click at [558, 210] on button "查 询" at bounding box center [571, 213] width 47 height 24
click at [474, 441] on input "text" at bounding box center [546, 442] width 235 height 24
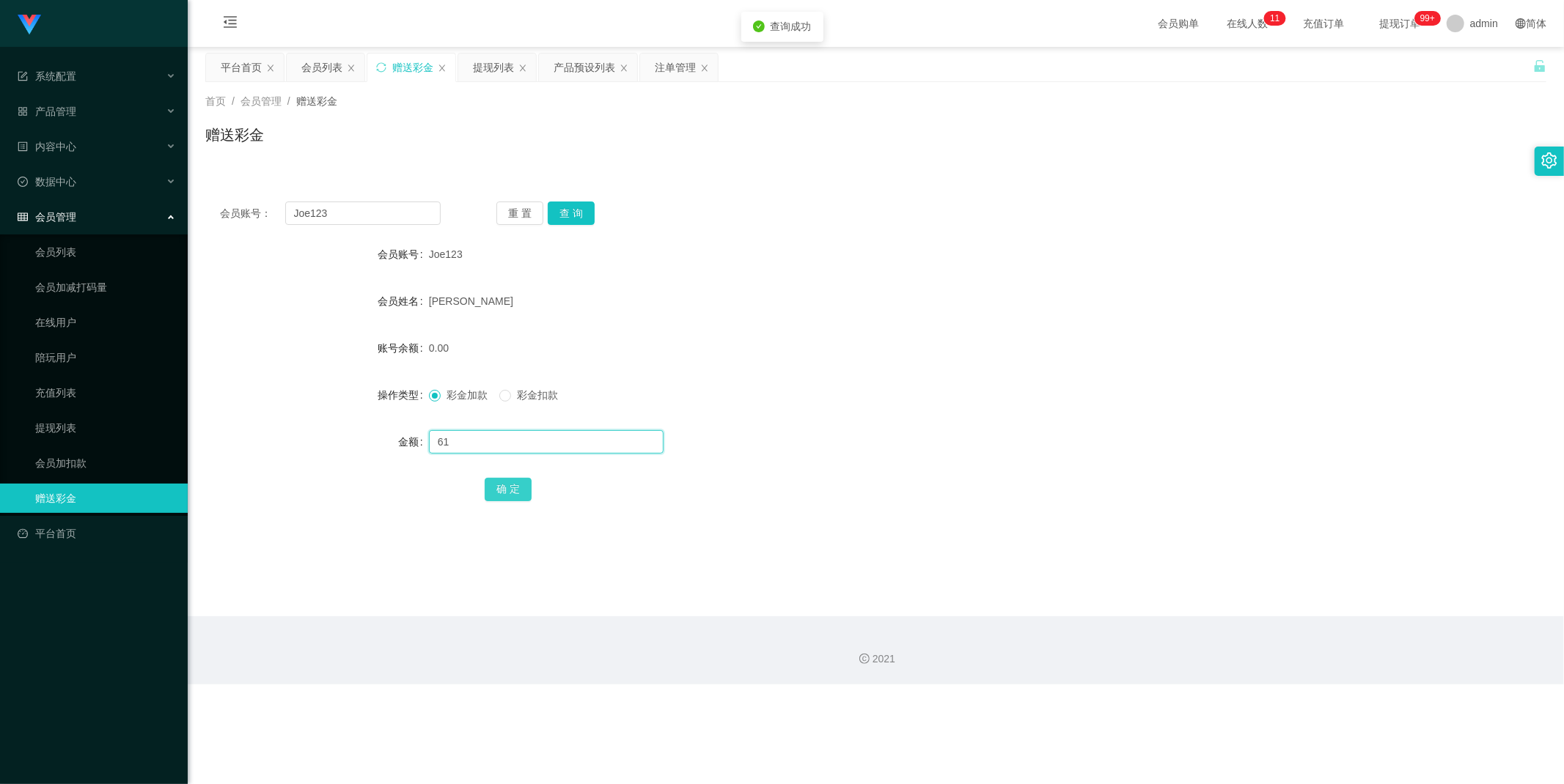
type input "61"
click at [511, 486] on button "确 定" at bounding box center [508, 490] width 47 height 24
click at [341, 210] on input "Joe123" at bounding box center [363, 213] width 156 height 24
click at [492, 67] on div "提现列表" at bounding box center [494, 68] width 41 height 28
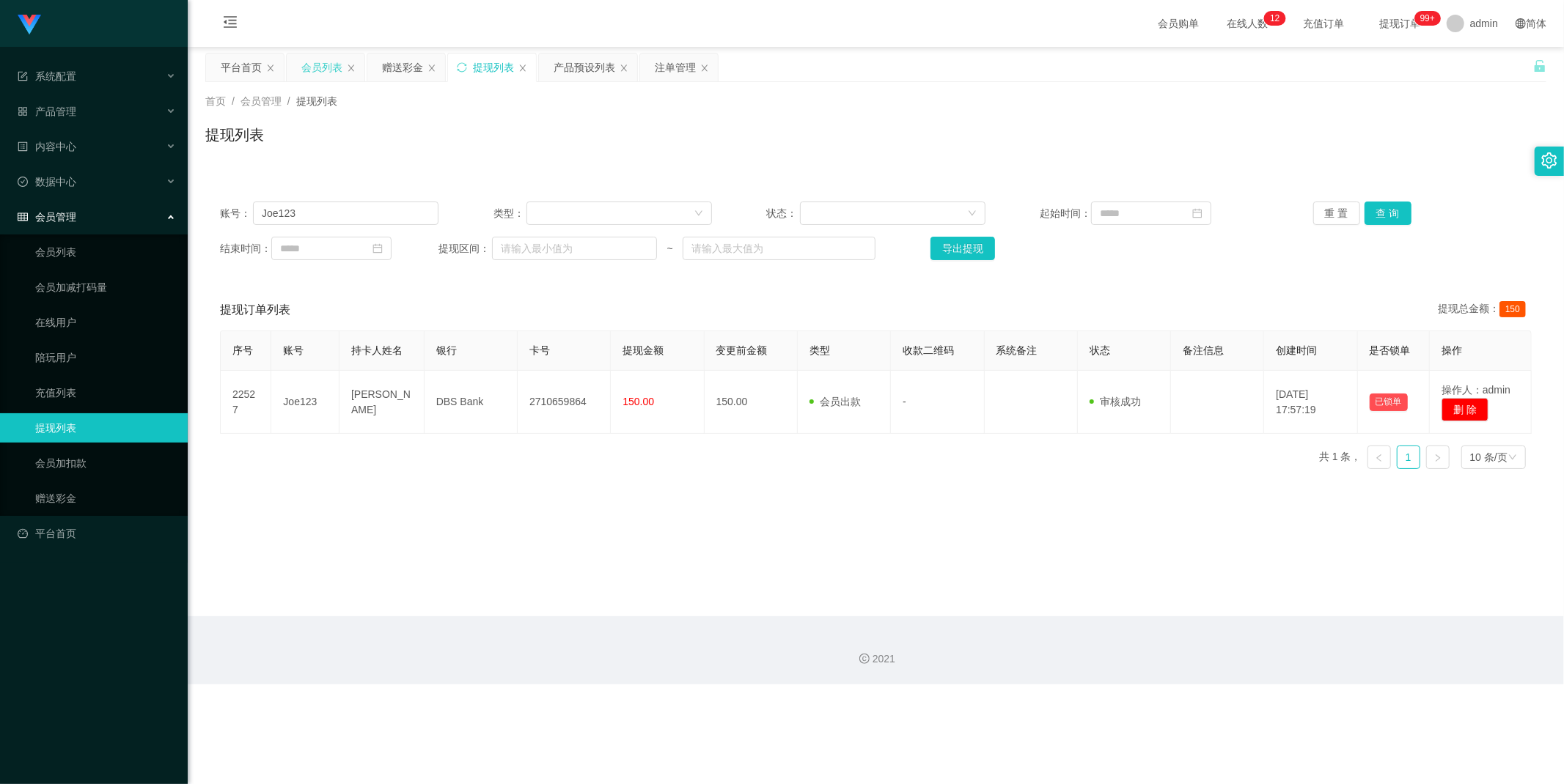
click at [319, 66] on div "会员列表" at bounding box center [322, 68] width 41 height 28
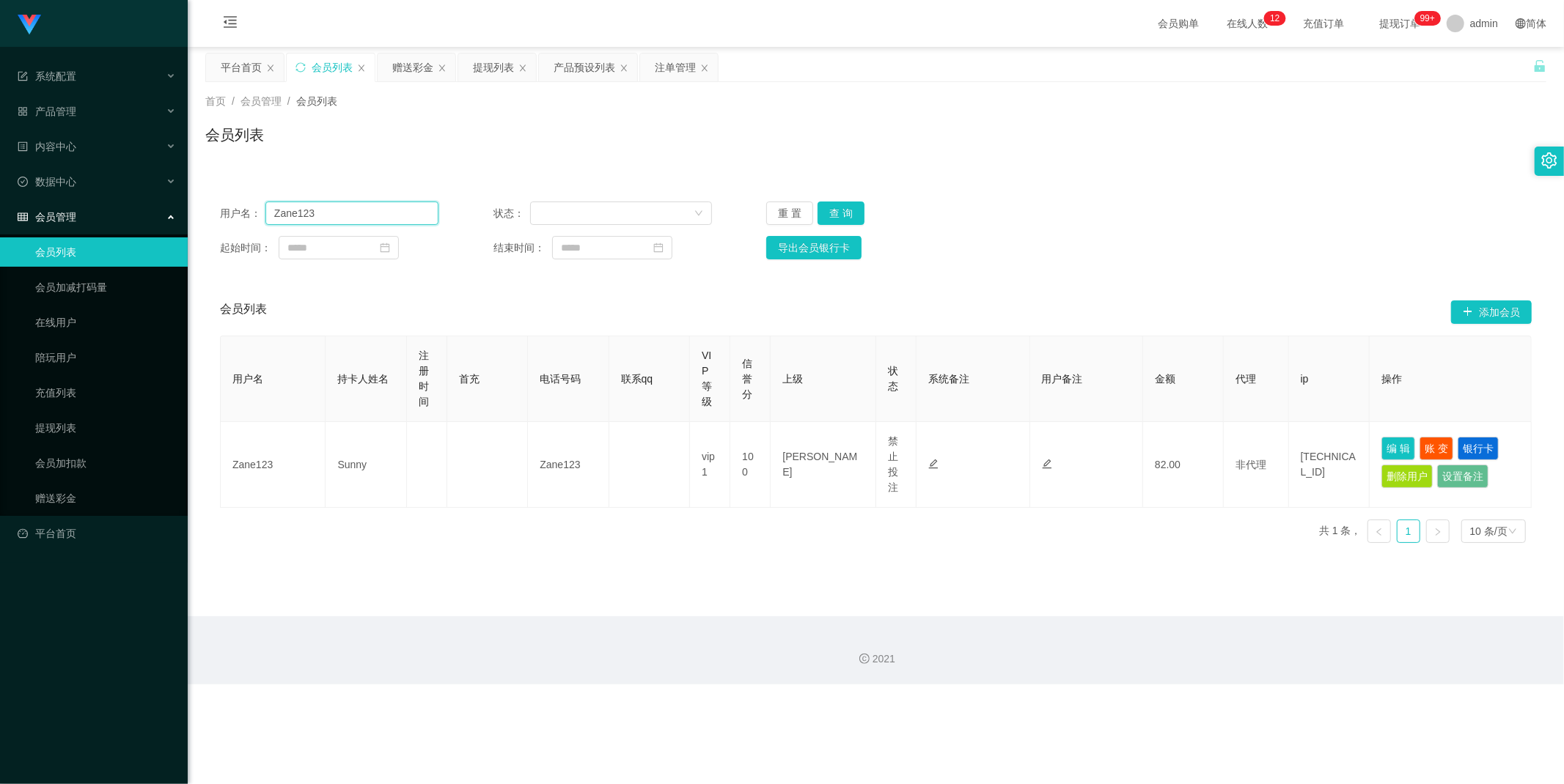
click at [391, 213] on input "Zane123" at bounding box center [352, 213] width 173 height 24
paste input "Jo"
type input "Joe123"
click at [851, 213] on button "查 询" at bounding box center [841, 213] width 47 height 24
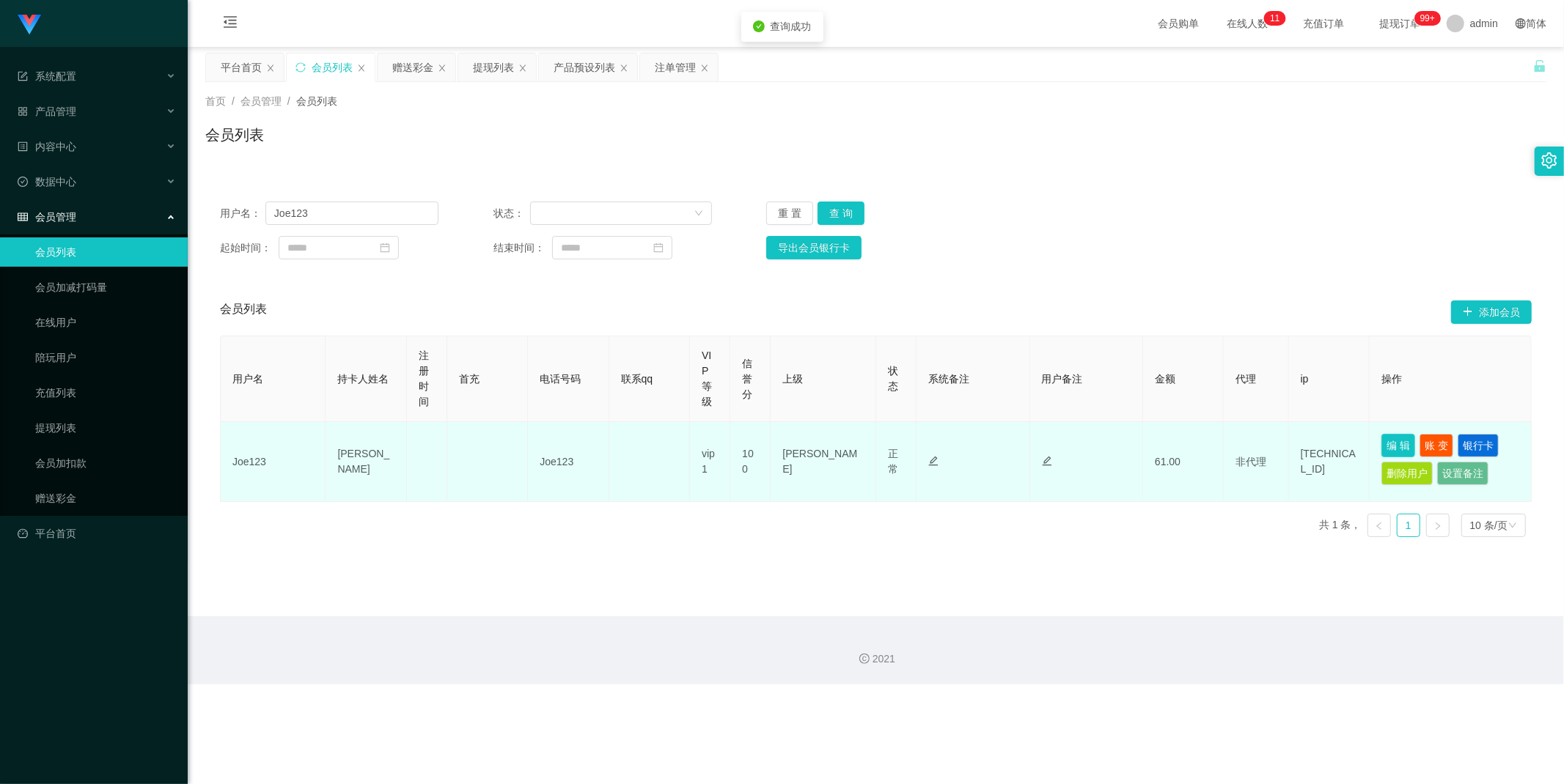
click at [1389, 443] on button "编 辑" at bounding box center [1398, 446] width 34 height 24
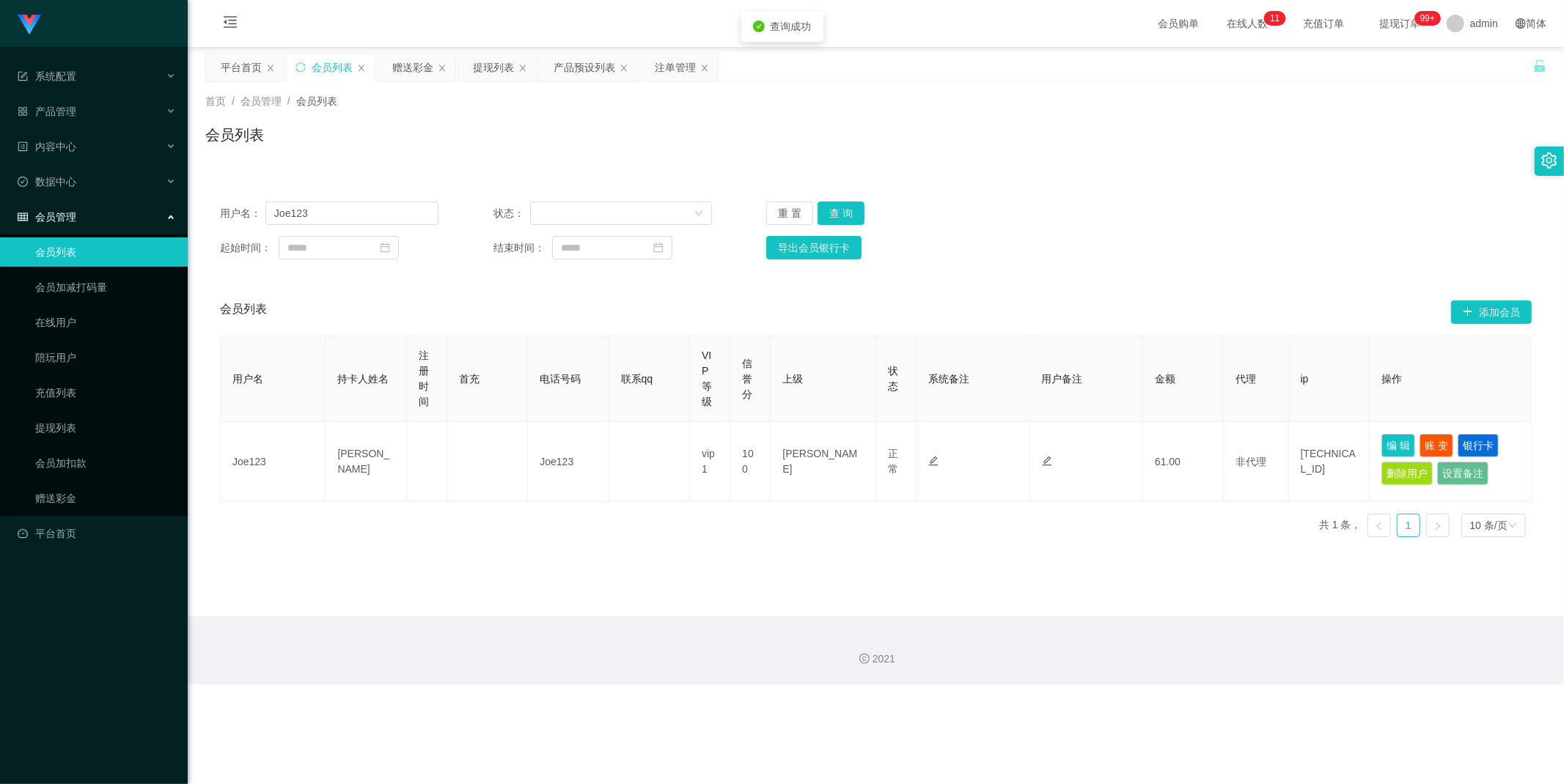
type input "Joe123"
type input "[PERSON_NAME]"
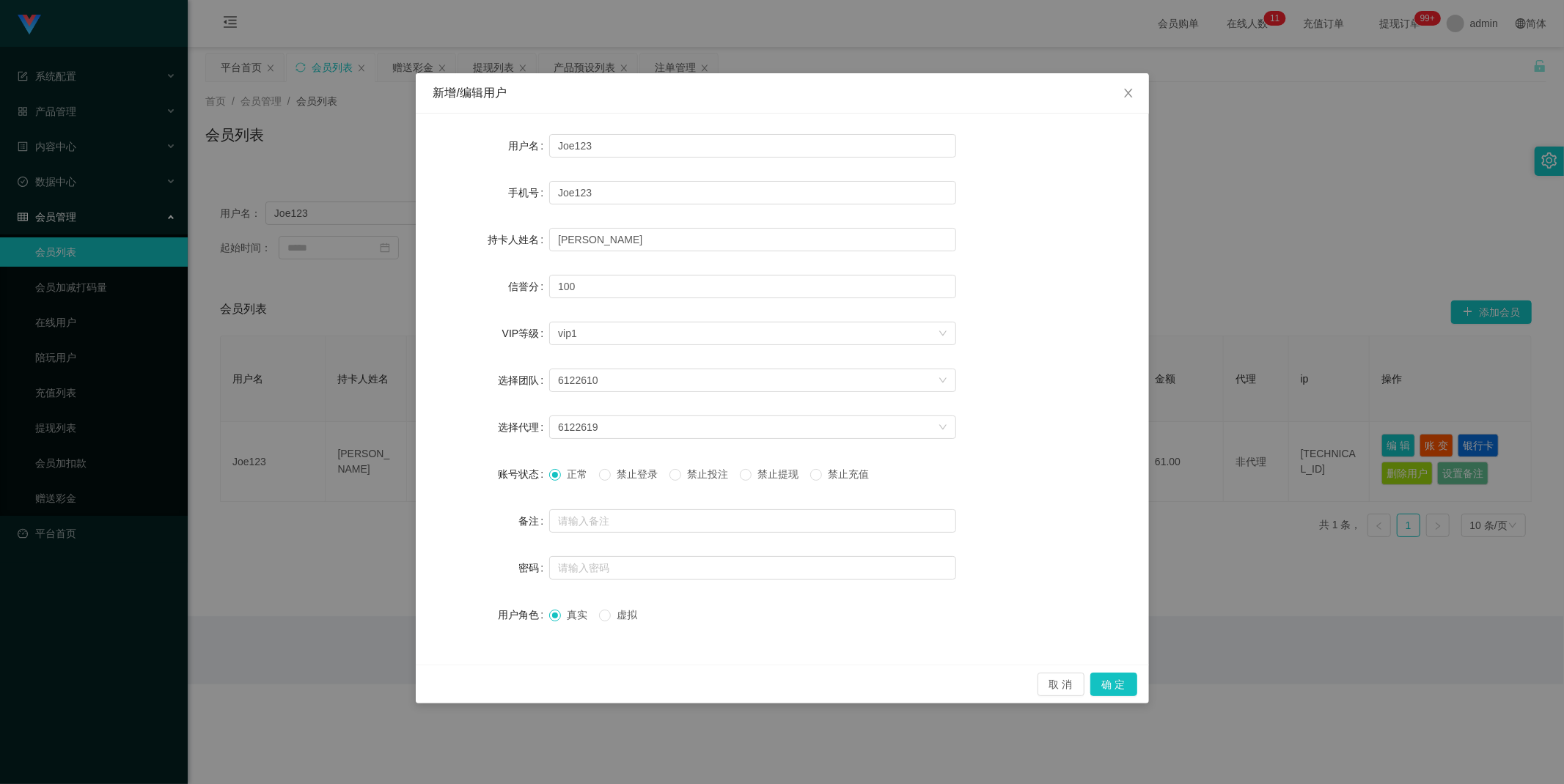
click at [697, 477] on span "禁止投注" at bounding box center [708, 474] width 53 height 12
click at [1123, 688] on button "确 定" at bounding box center [1114, 685] width 47 height 24
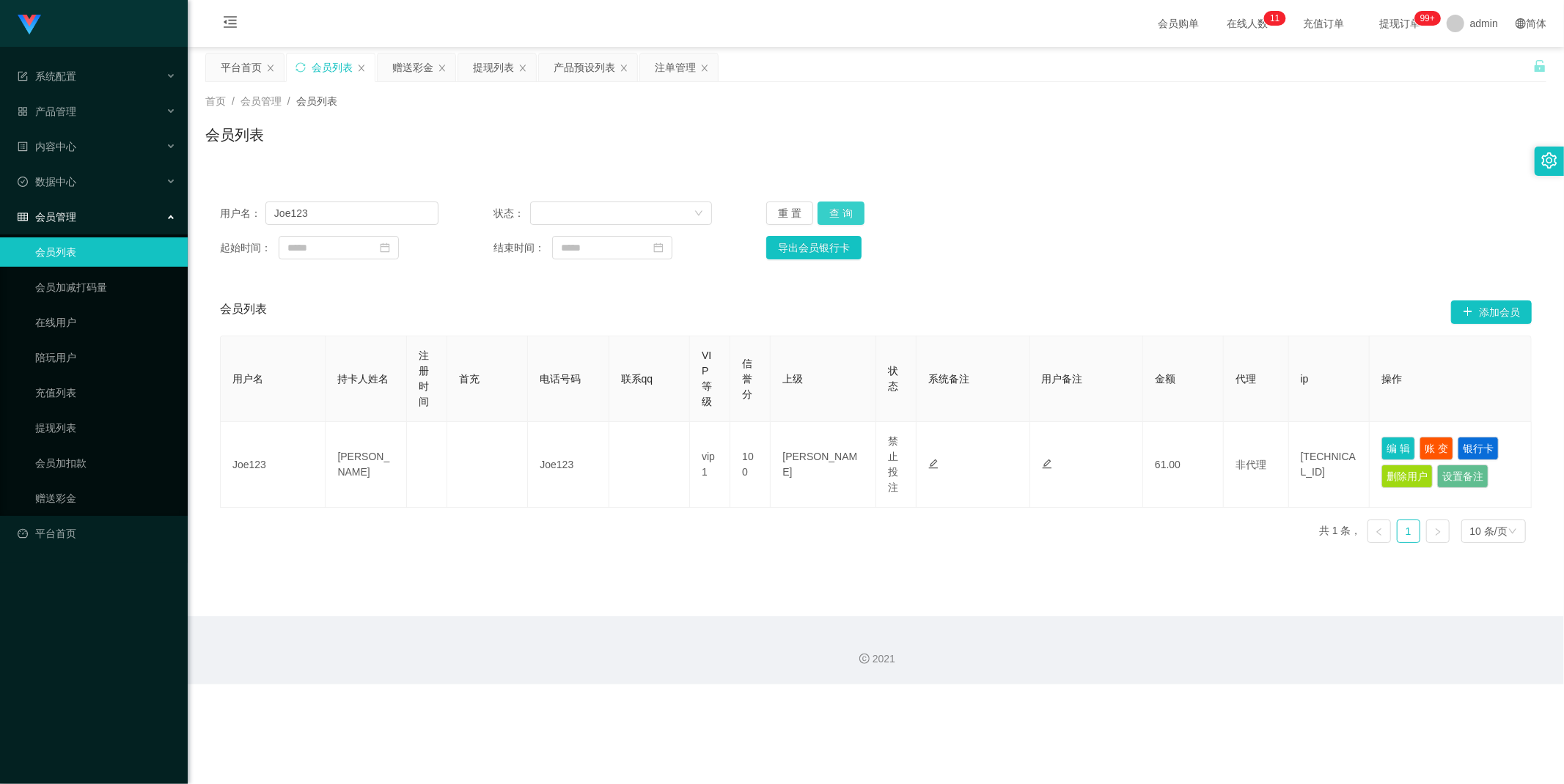
click at [845, 207] on button "查 询" at bounding box center [841, 213] width 47 height 24
click at [335, 206] on input "Joe123" at bounding box center [352, 213] width 173 height 24
click at [491, 67] on div "提现列表" at bounding box center [494, 68] width 41 height 28
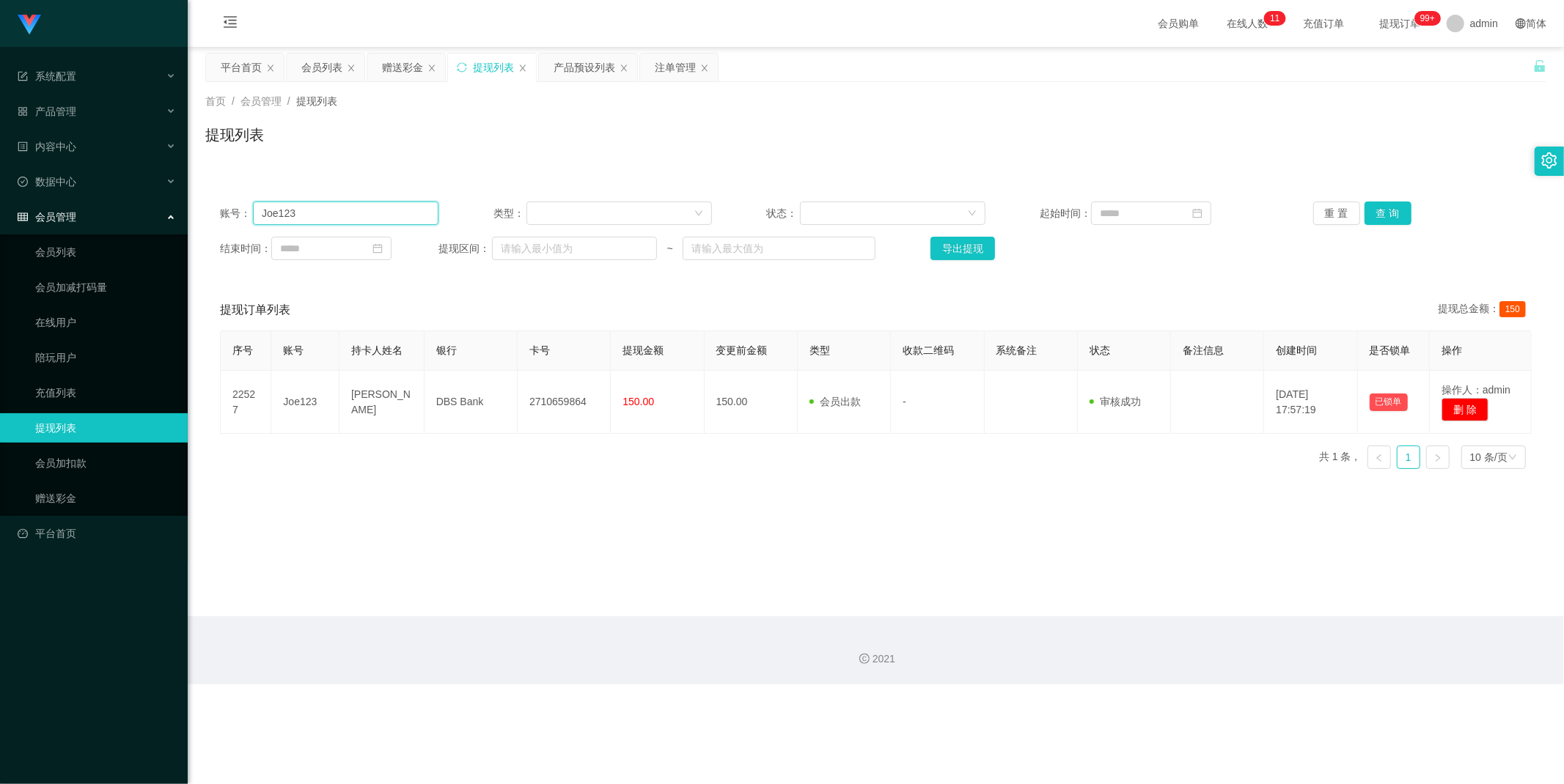
click at [372, 213] on input "Joe123" at bounding box center [346, 213] width 185 height 24
click at [374, 213] on input "Joe123" at bounding box center [346, 213] width 185 height 24
click at [1391, 214] on button "查 询" at bounding box center [1388, 213] width 47 height 24
click at [324, 67] on div "会员列表" at bounding box center [322, 68] width 41 height 28
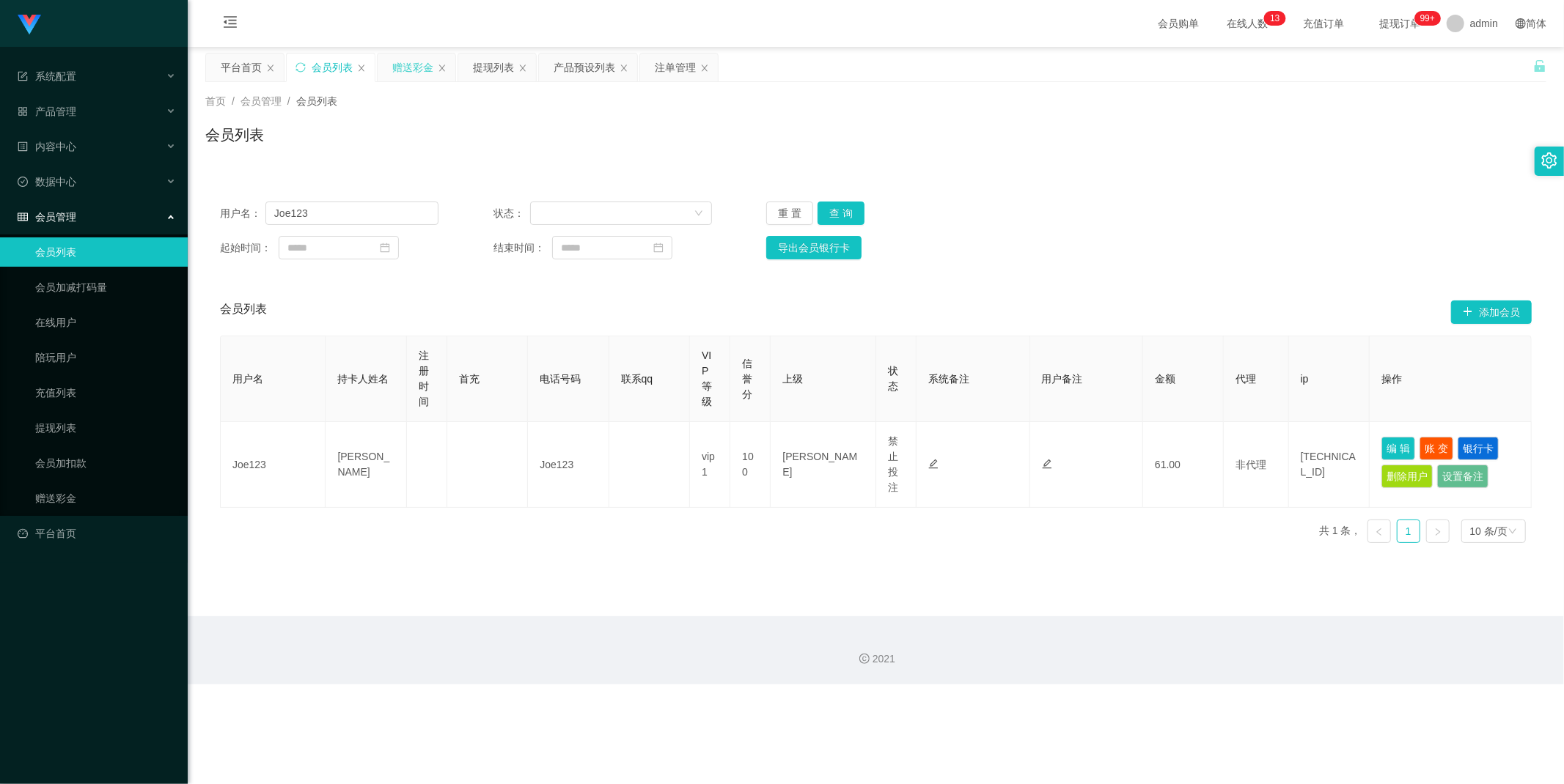
click at [413, 69] on div "赠送彩金" at bounding box center [413, 68] width 41 height 28
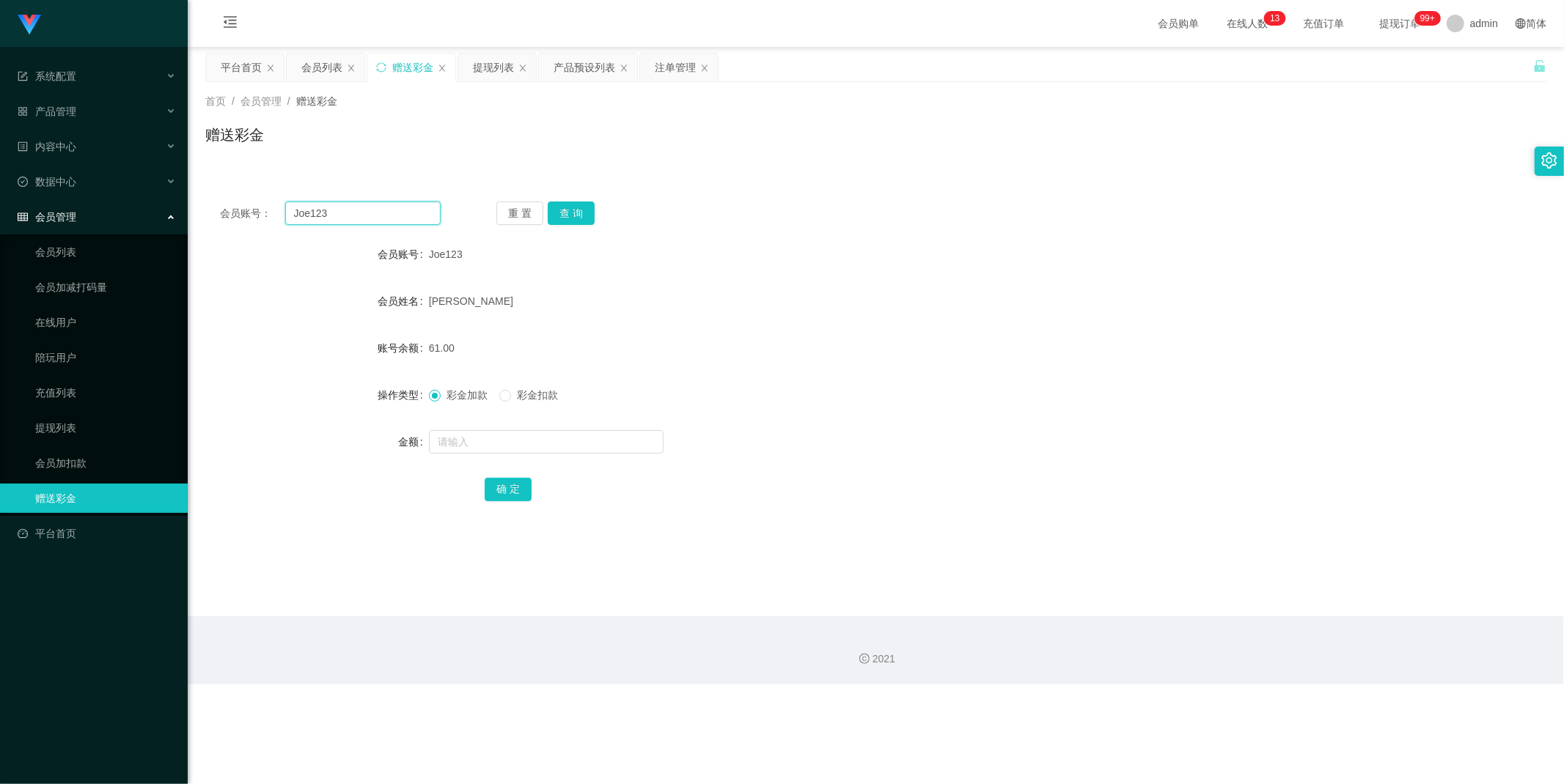
click at [367, 209] on input "Joe123" at bounding box center [363, 213] width 156 height 24
paste input "81718377"
type input "81718377"
click at [572, 203] on button "查 询" at bounding box center [571, 213] width 47 height 24
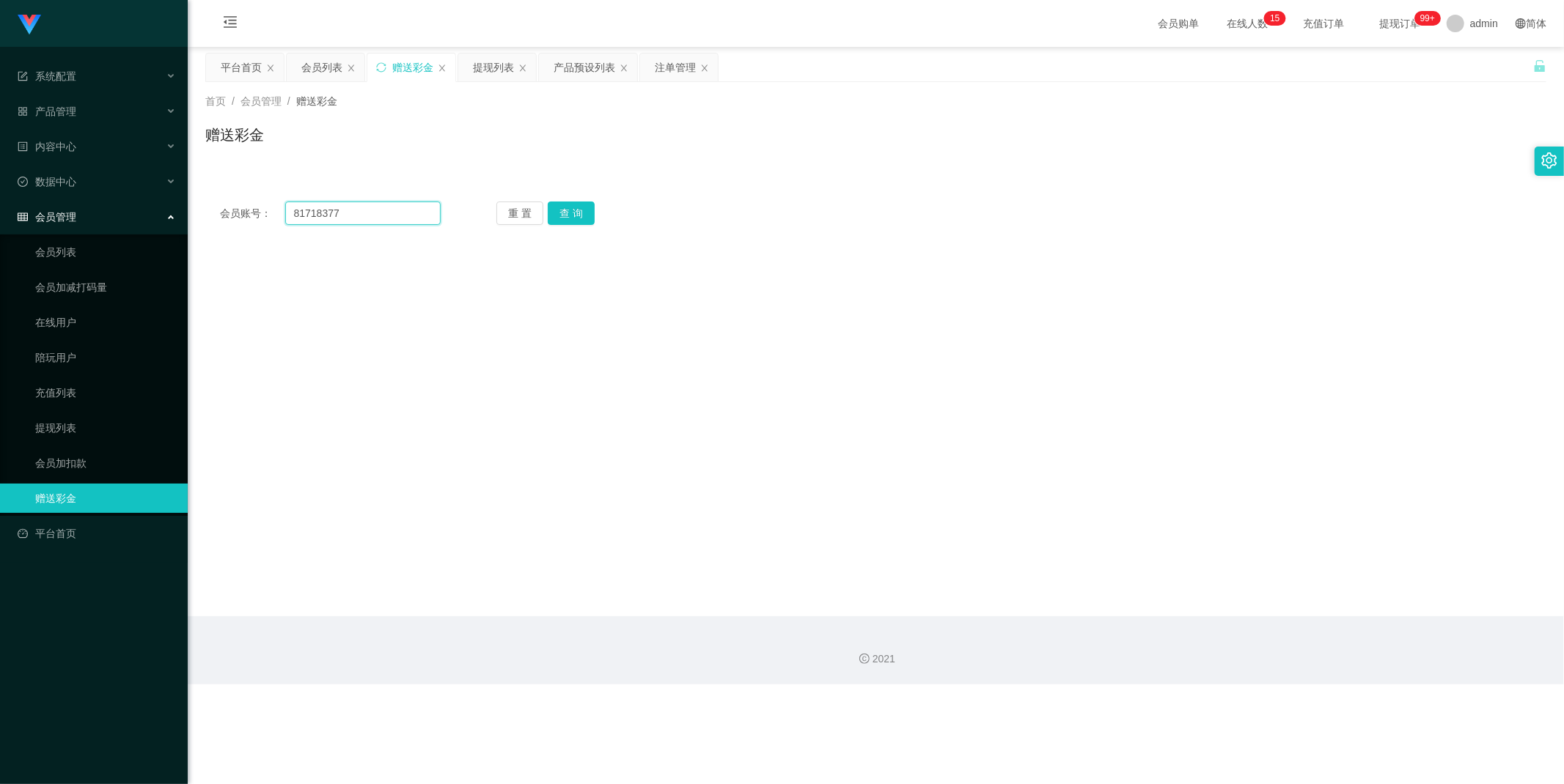
click at [369, 210] on input "81718377" at bounding box center [363, 213] width 156 height 24
paste input "Zane123"
click at [407, 203] on input "81718377Zane123" at bounding box center [363, 213] width 156 height 24
paste input "text"
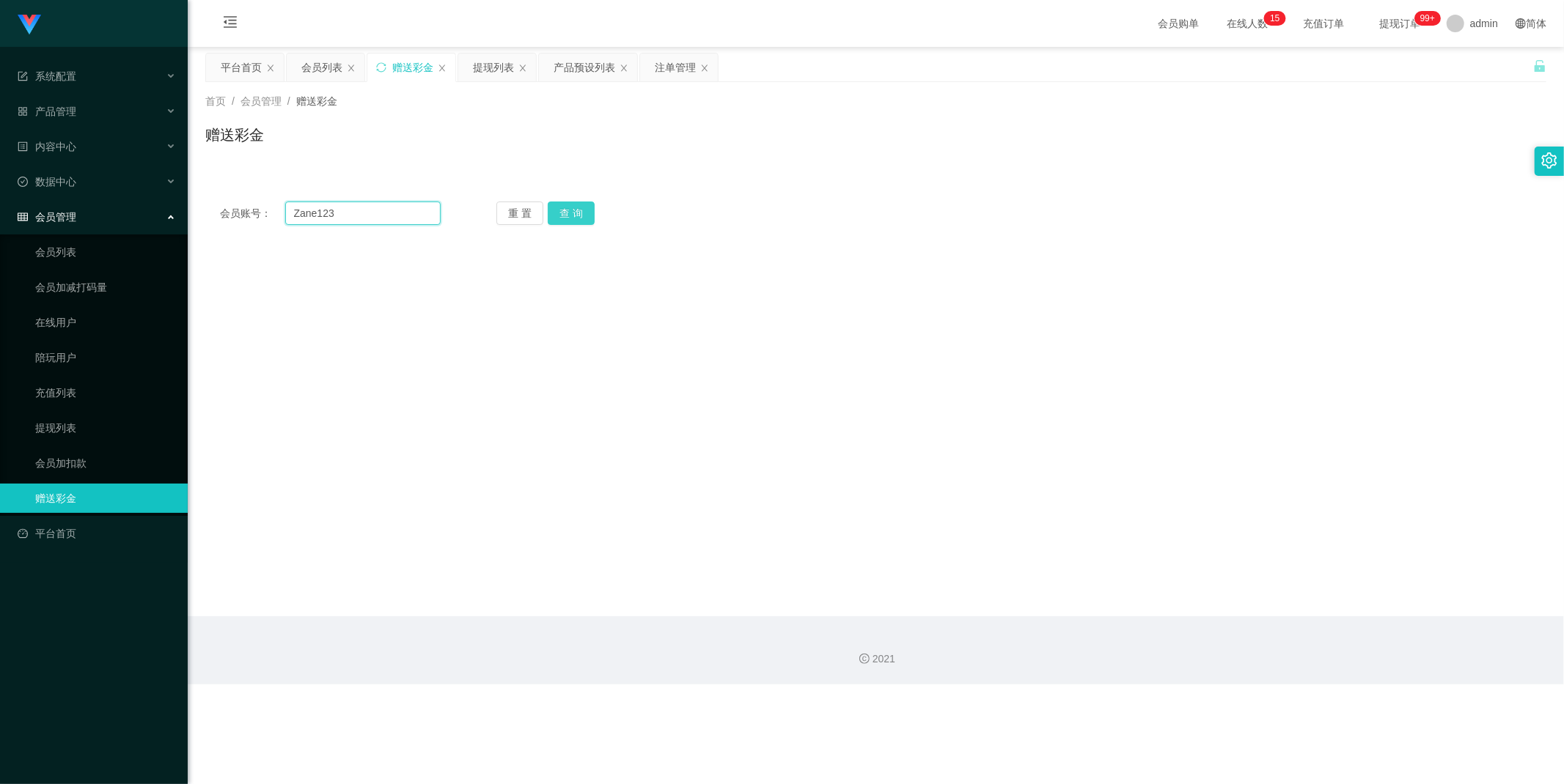
type input "Zane123"
click at [572, 209] on button "查 询" at bounding box center [571, 213] width 47 height 24
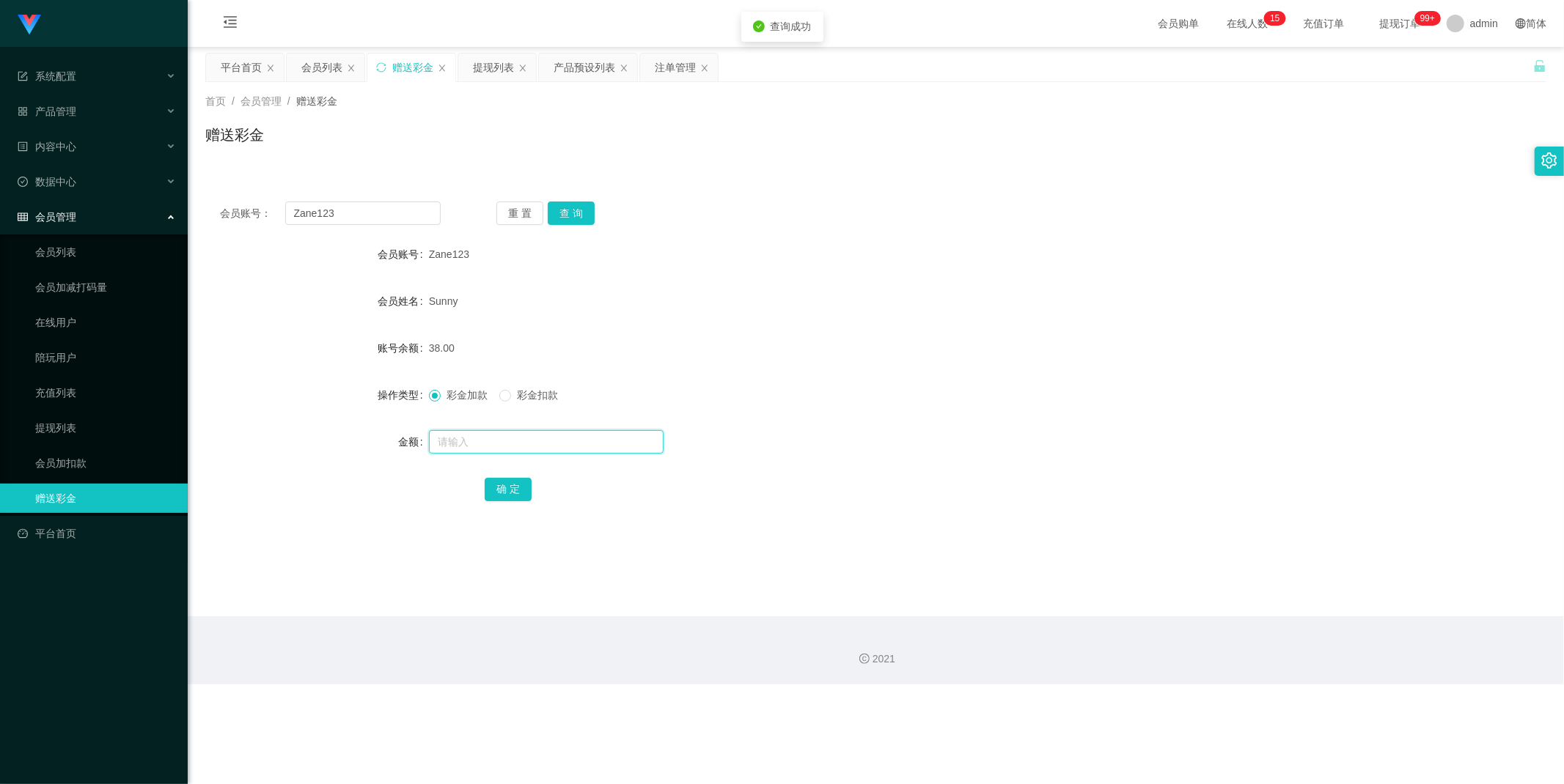
click at [467, 441] on input "text" at bounding box center [546, 442] width 235 height 24
type input "40"
drag, startPoint x: 511, startPoint y: 486, endPoint x: 523, endPoint y: 488, distance: 12.2
click at [511, 486] on button "确 定" at bounding box center [508, 490] width 47 height 24
click at [374, 205] on input "Zane123" at bounding box center [363, 213] width 156 height 24
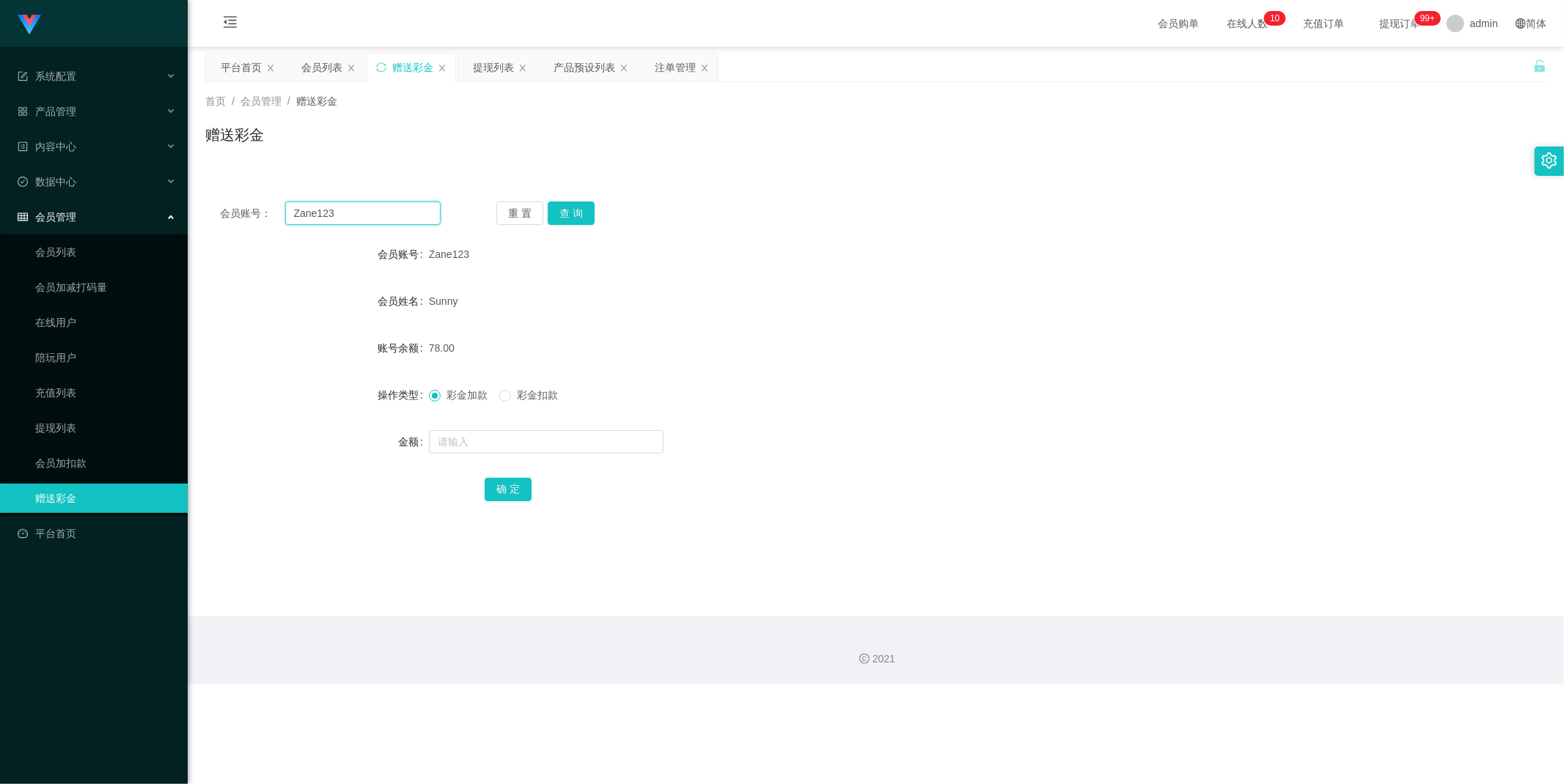
click at [374, 205] on input "Zane123" at bounding box center [363, 213] width 156 height 24
paste input "Jo"
type input "Joe123"
click at [575, 215] on button "查 询" at bounding box center [571, 213] width 47 height 24
click at [333, 66] on div "会员列表" at bounding box center [322, 68] width 41 height 28
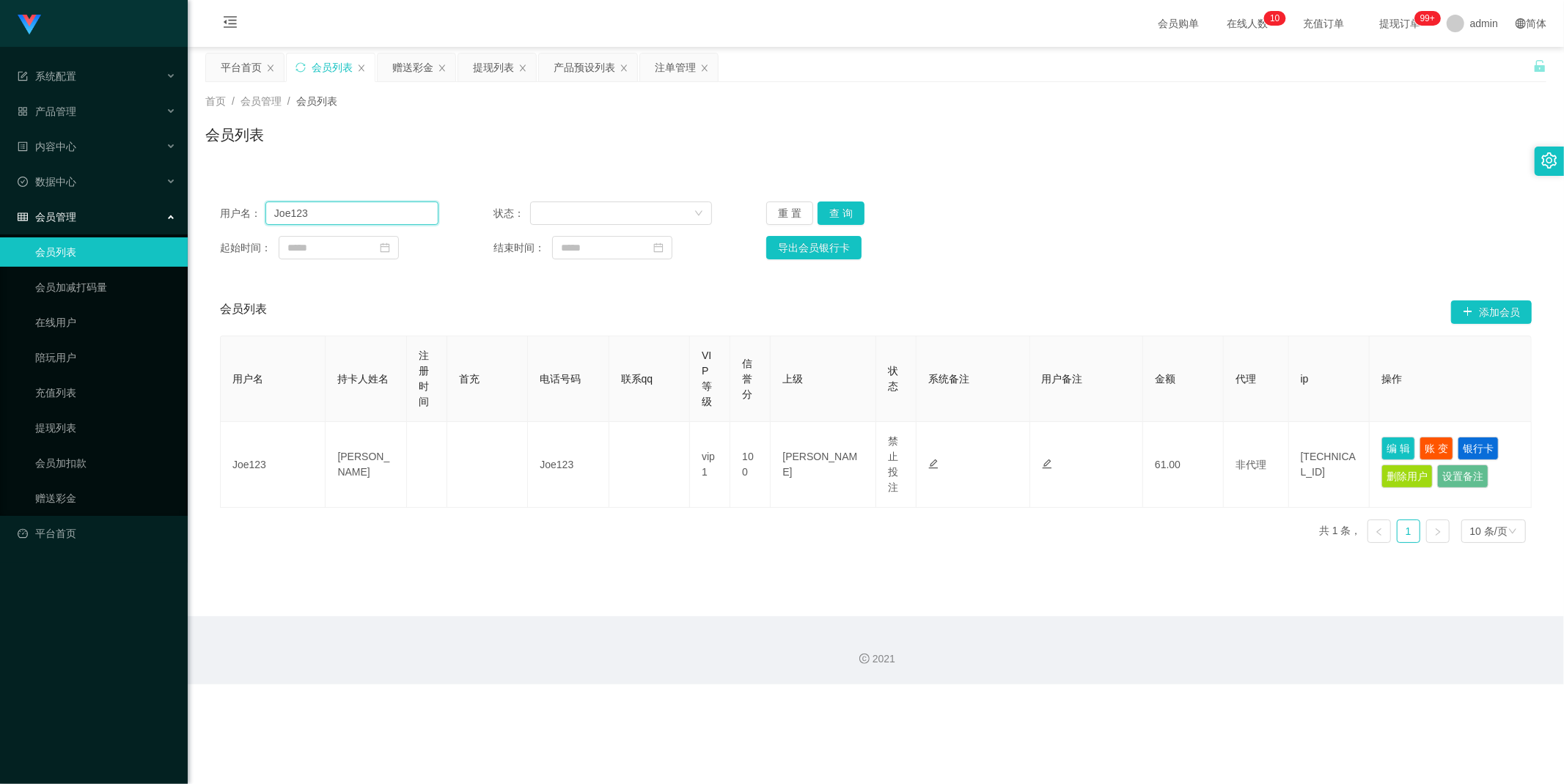
click at [396, 213] on input "Joe123" at bounding box center [352, 213] width 173 height 24
click at [856, 208] on button "查 询" at bounding box center [841, 213] width 47 height 24
click at [494, 71] on div "提现列表" at bounding box center [494, 68] width 41 height 28
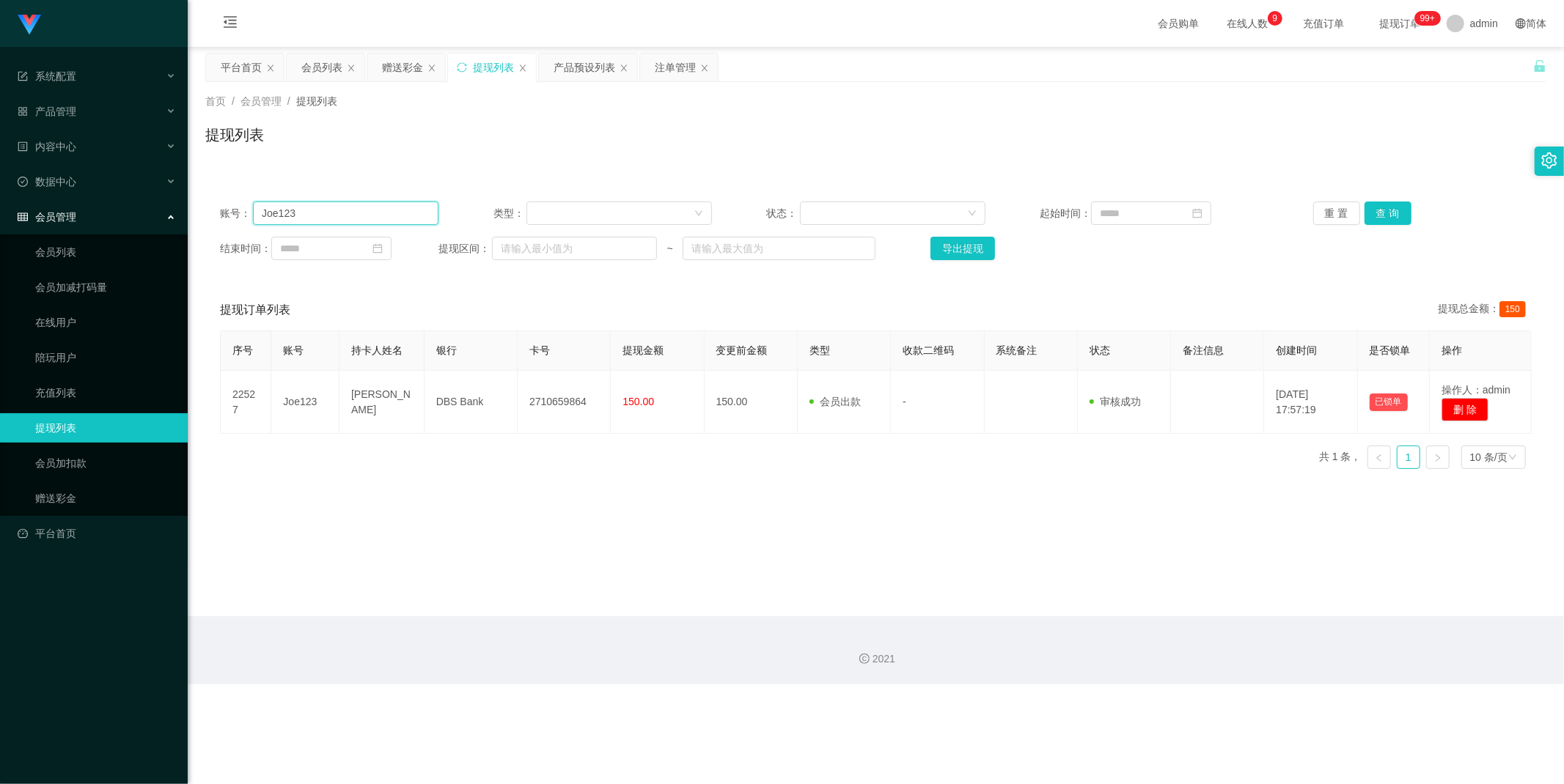
click at [377, 209] on input "Joe123" at bounding box center [346, 213] width 185 height 24
paste input "Zan"
click at [1386, 211] on button "查 询" at bounding box center [1388, 213] width 47 height 24
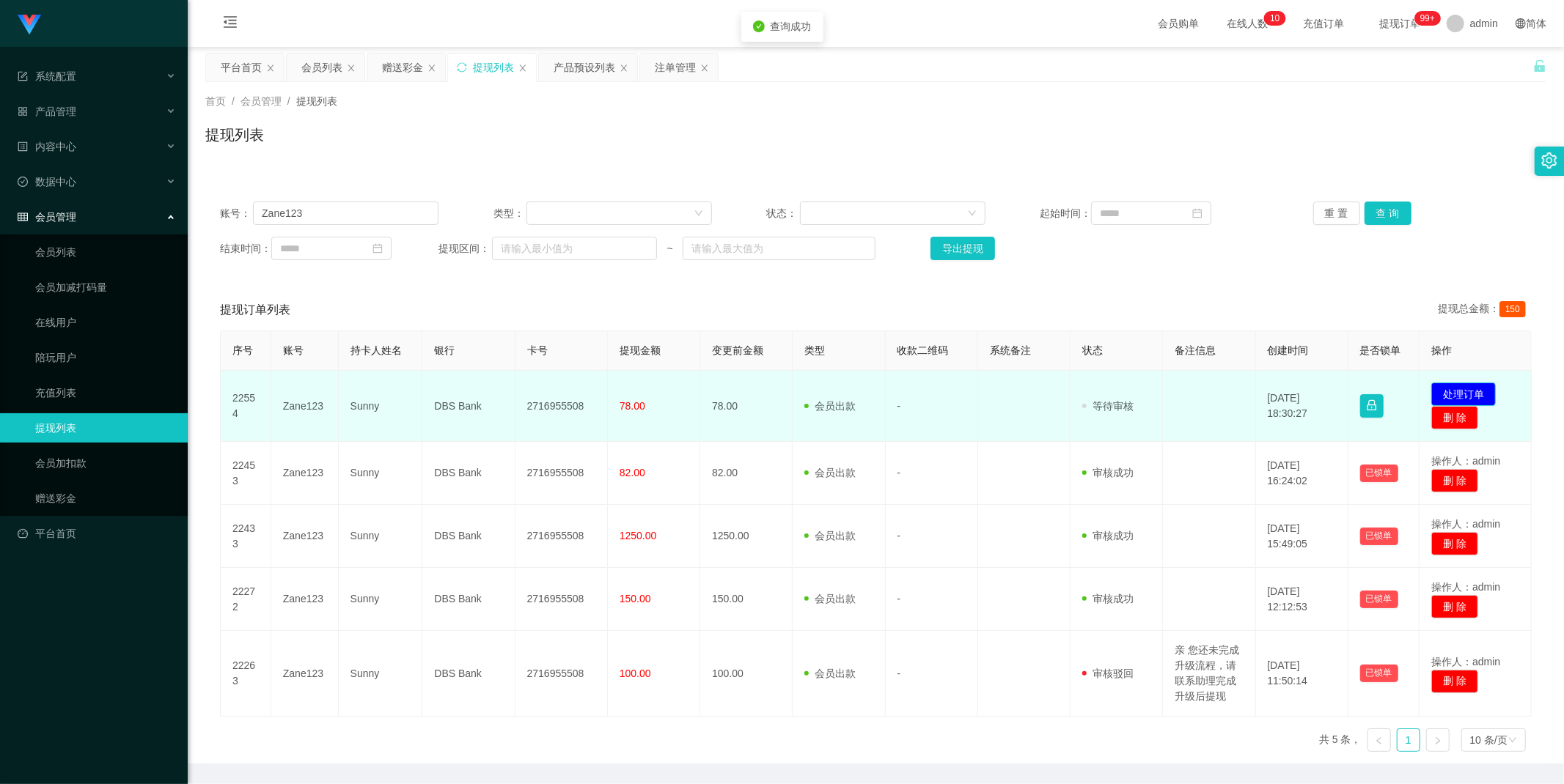
click at [1446, 391] on button "处理订单" at bounding box center [1463, 394] width 65 height 24
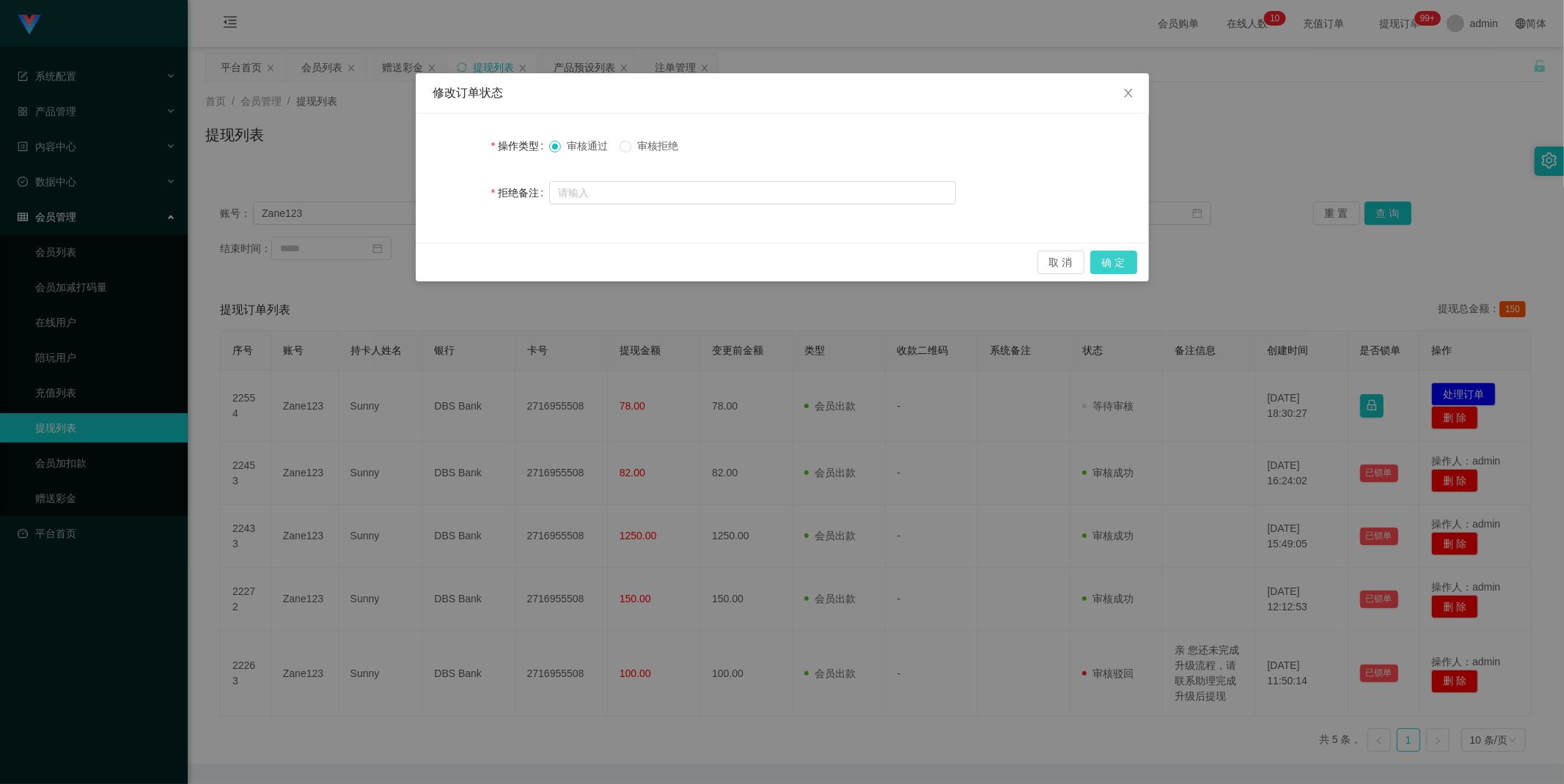
click at [1119, 266] on button "确 定" at bounding box center [1114, 263] width 47 height 24
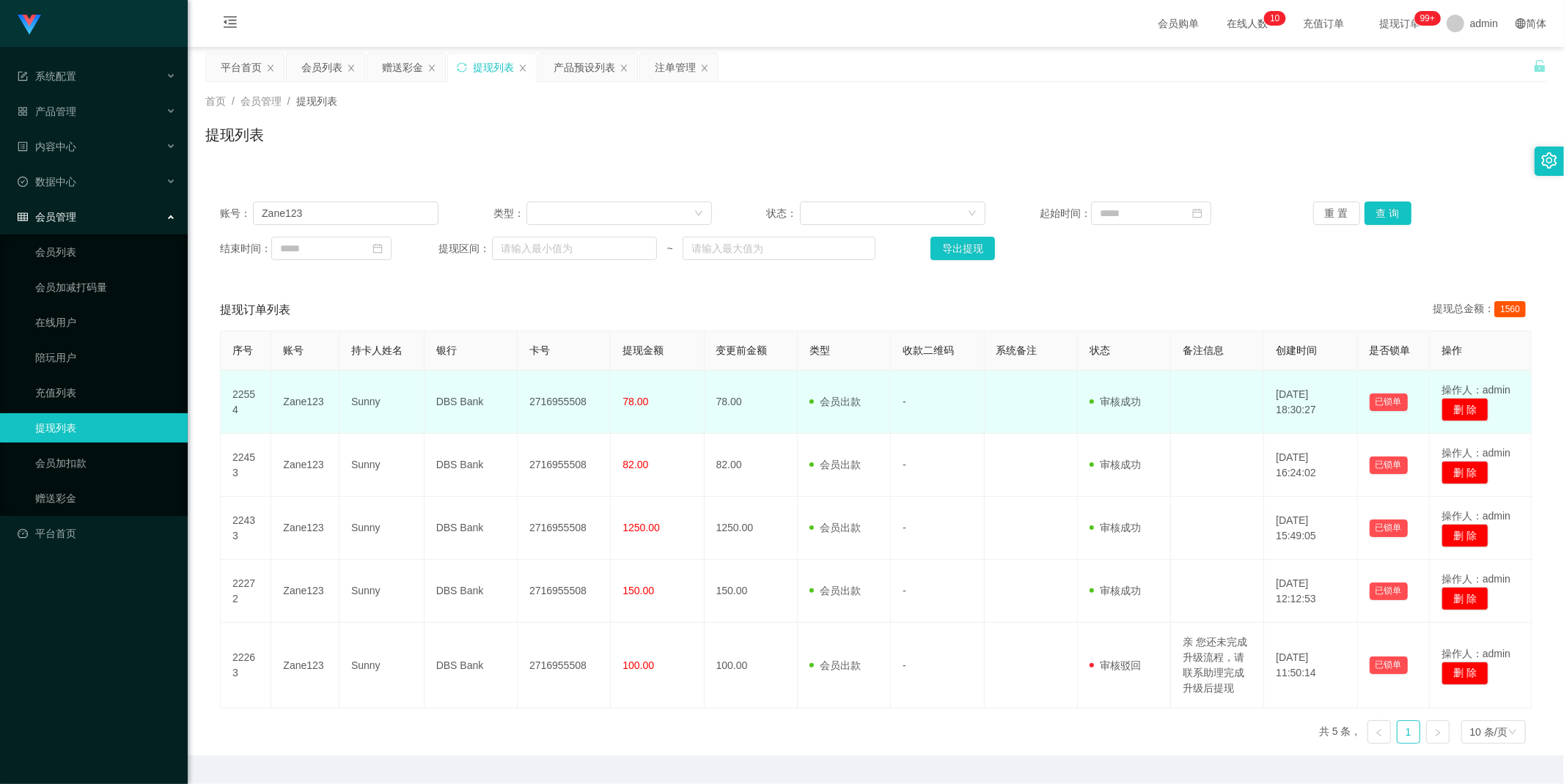
click at [368, 399] on td "Sunny" at bounding box center [382, 402] width 85 height 63
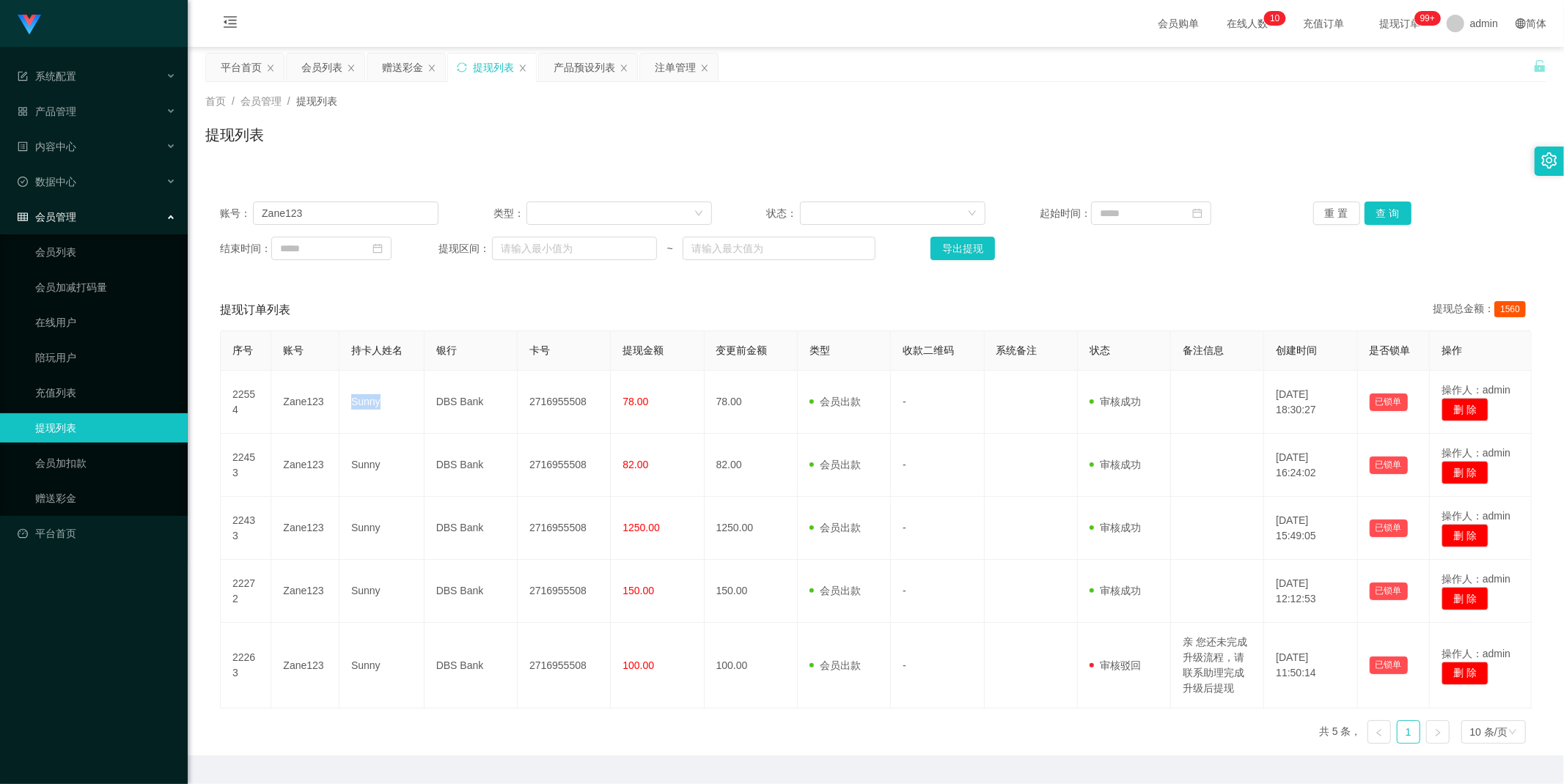
copy td "Sunny"
click at [360, 210] on input "Zane123" at bounding box center [346, 213] width 185 height 24
paste input "Jo"
type input "Joe123"
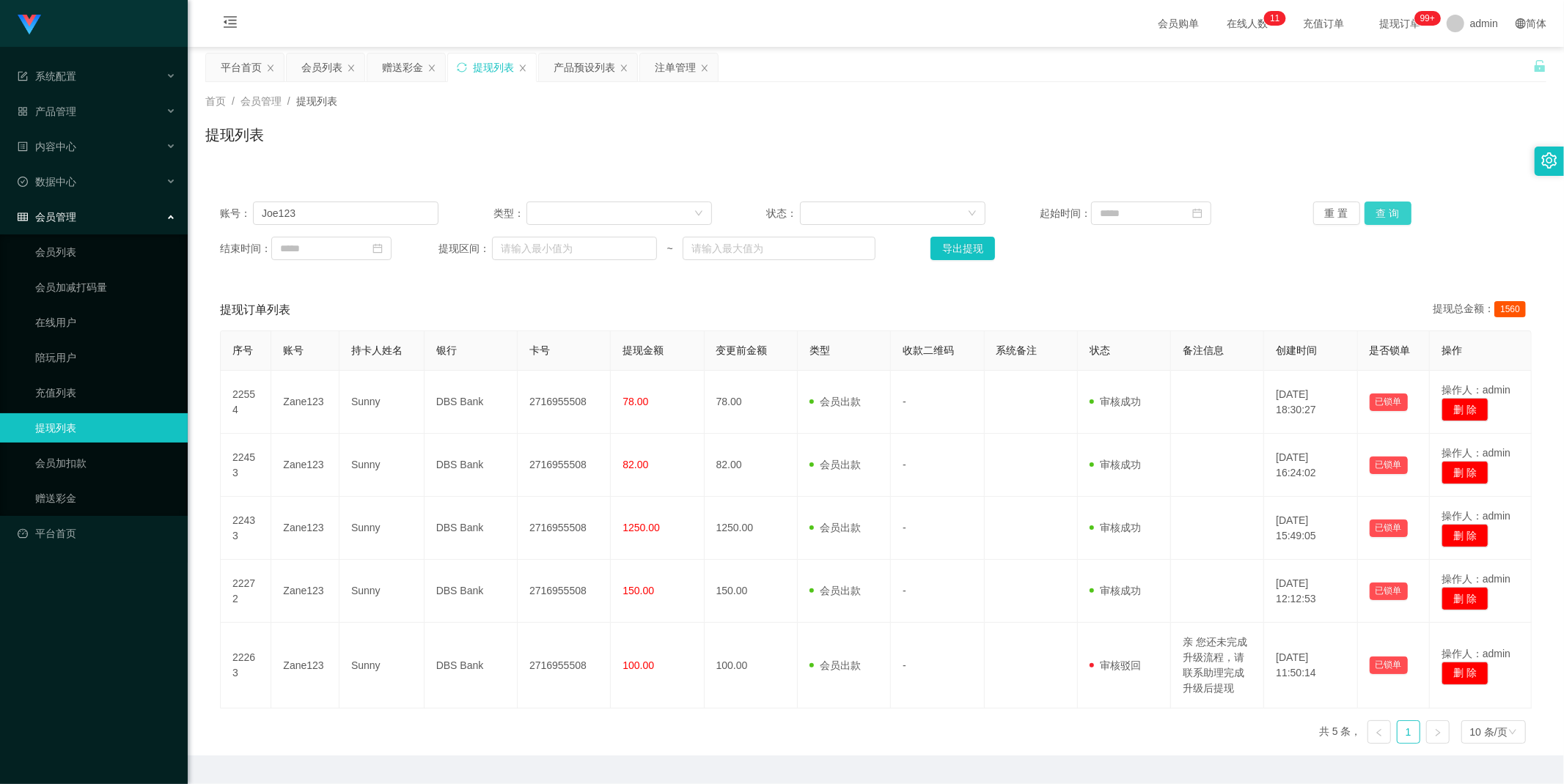
click at [1398, 207] on button "查 询" at bounding box center [1388, 213] width 47 height 24
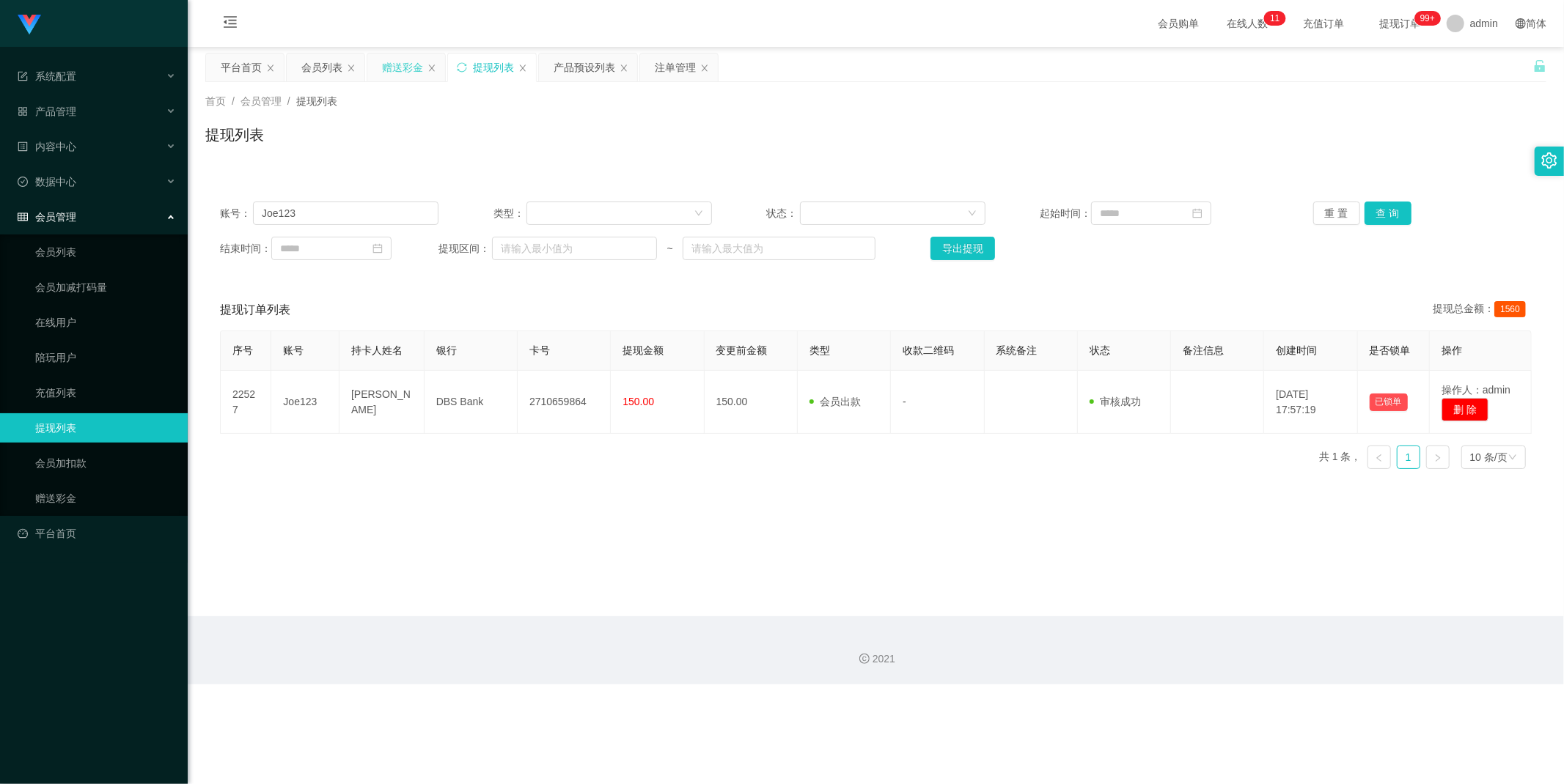
click at [391, 62] on div "赠送彩金" at bounding box center [402, 68] width 41 height 28
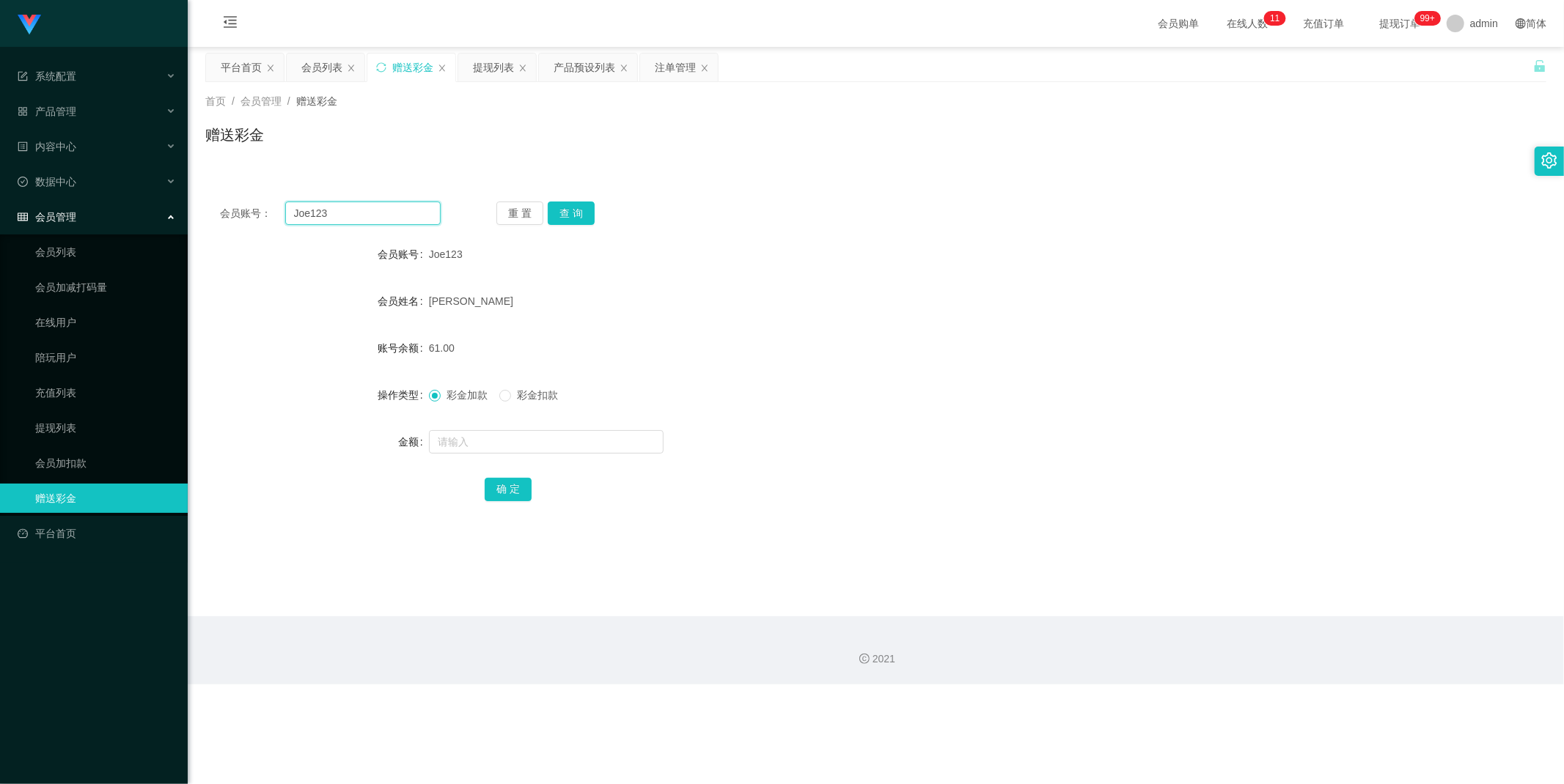
click at [370, 213] on input "Joe123" at bounding box center [363, 213] width 156 height 24
click at [580, 208] on button "查 询" at bounding box center [571, 213] width 47 height 24
click at [494, 65] on div "提现列表" at bounding box center [494, 68] width 41 height 28
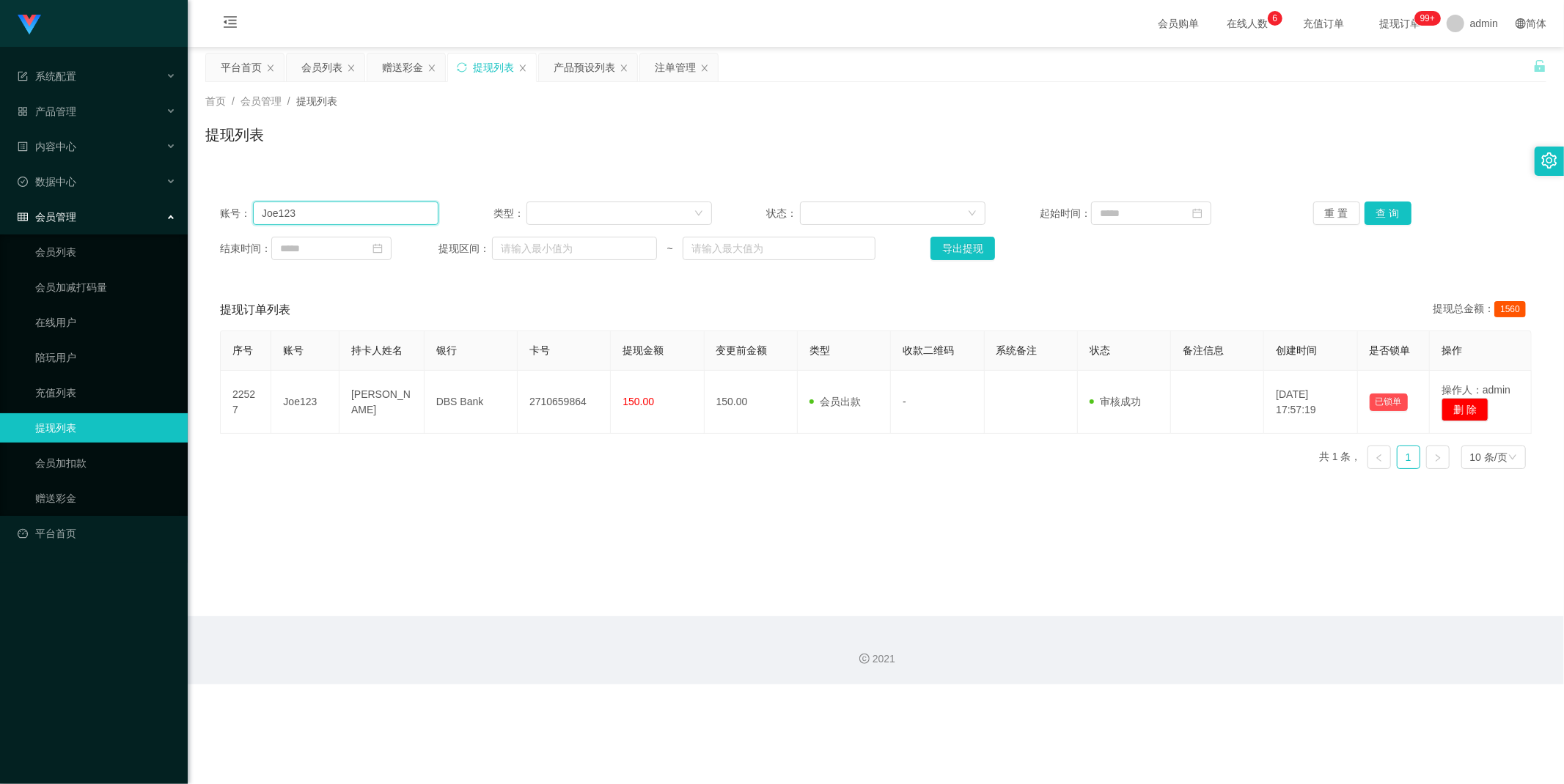
click at [361, 213] on input "Joe123" at bounding box center [346, 213] width 185 height 24
paste input "90625989"
type input "90625989"
click at [387, 205] on input "text" at bounding box center [346, 213] width 185 height 24
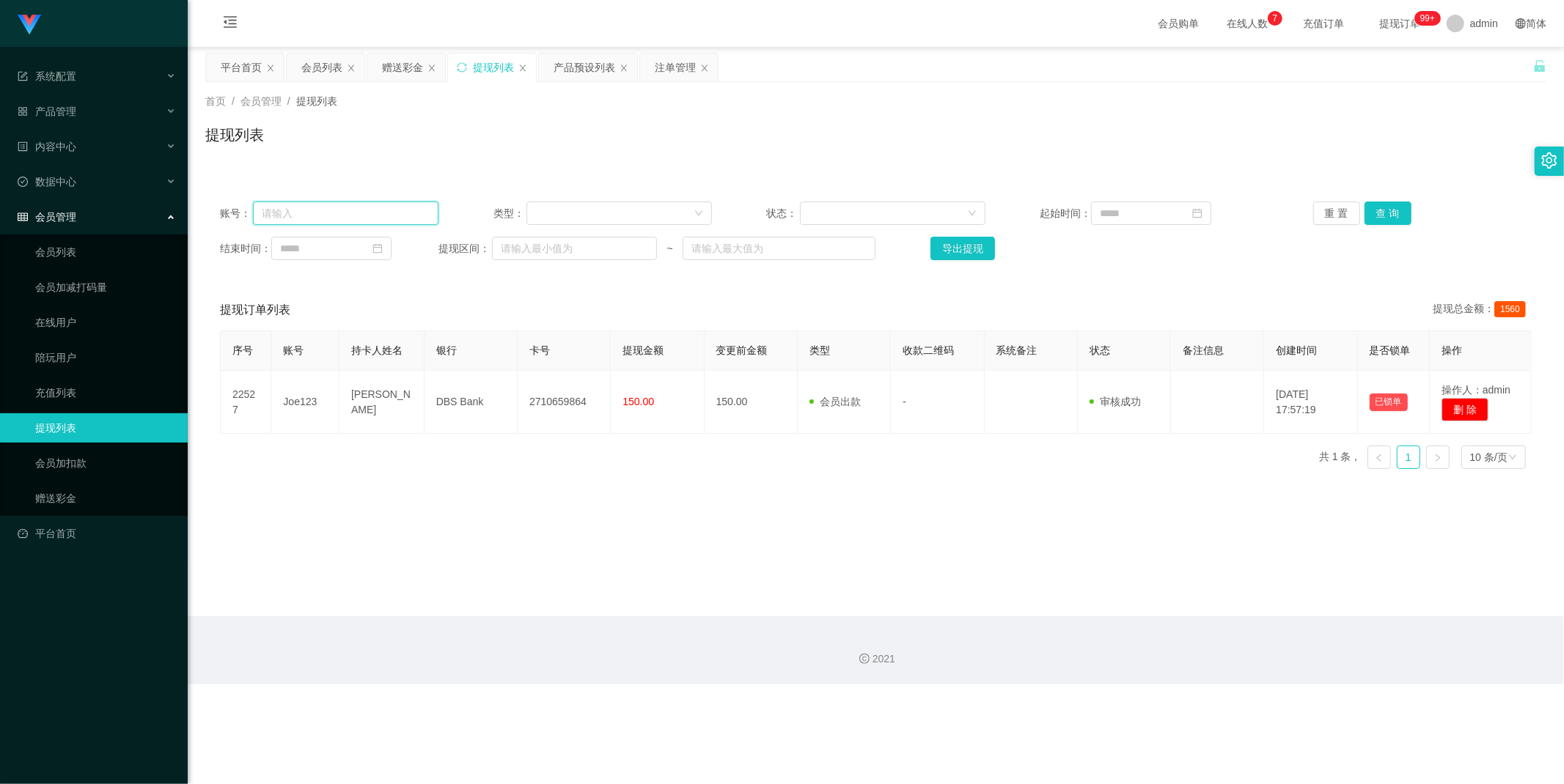
paste input "Joe123"
type input "Joe123"
click at [1390, 207] on button "查 询" at bounding box center [1388, 213] width 47 height 24
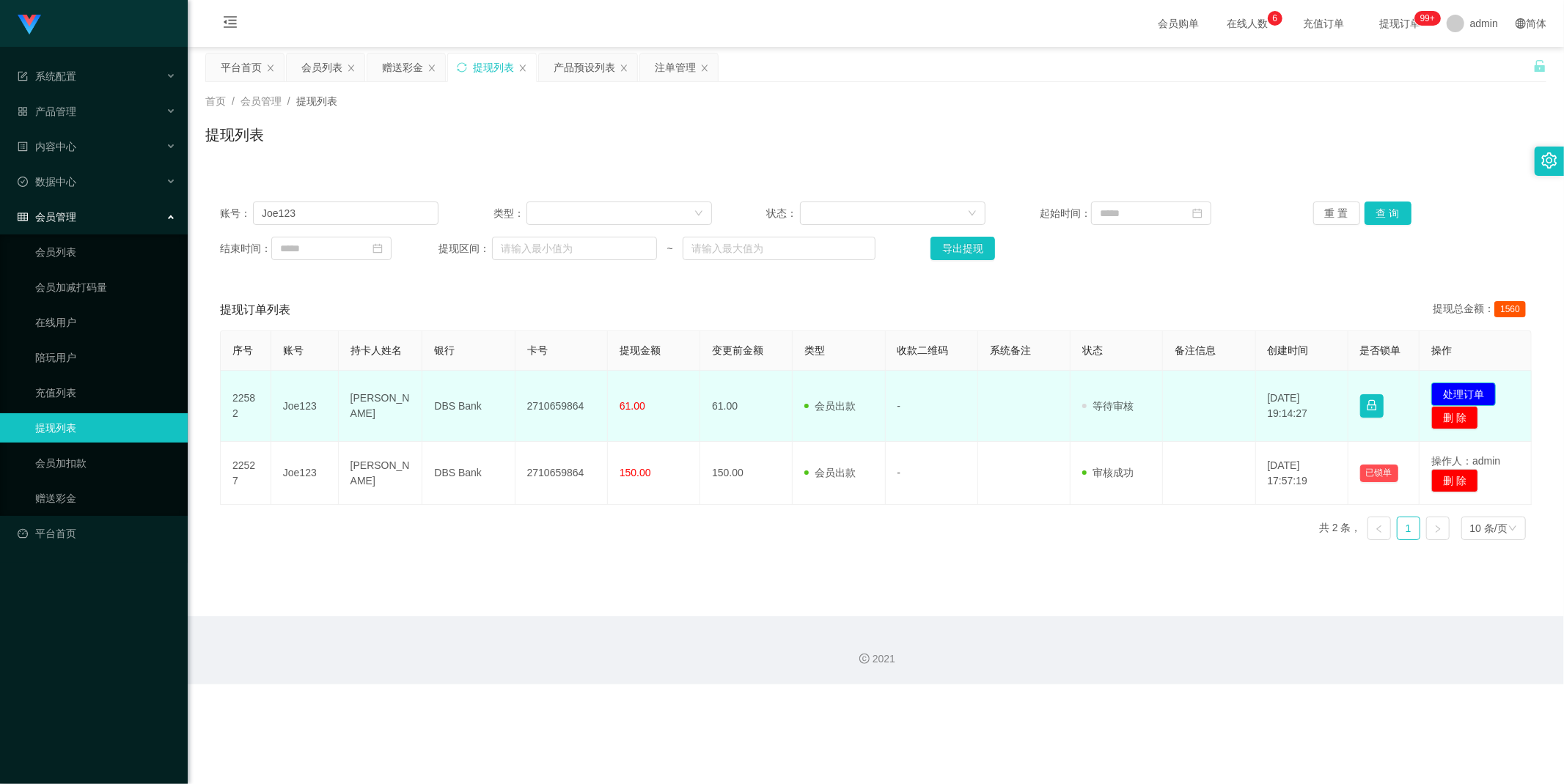
click at [1468, 388] on button "处理订单" at bounding box center [1463, 394] width 65 height 24
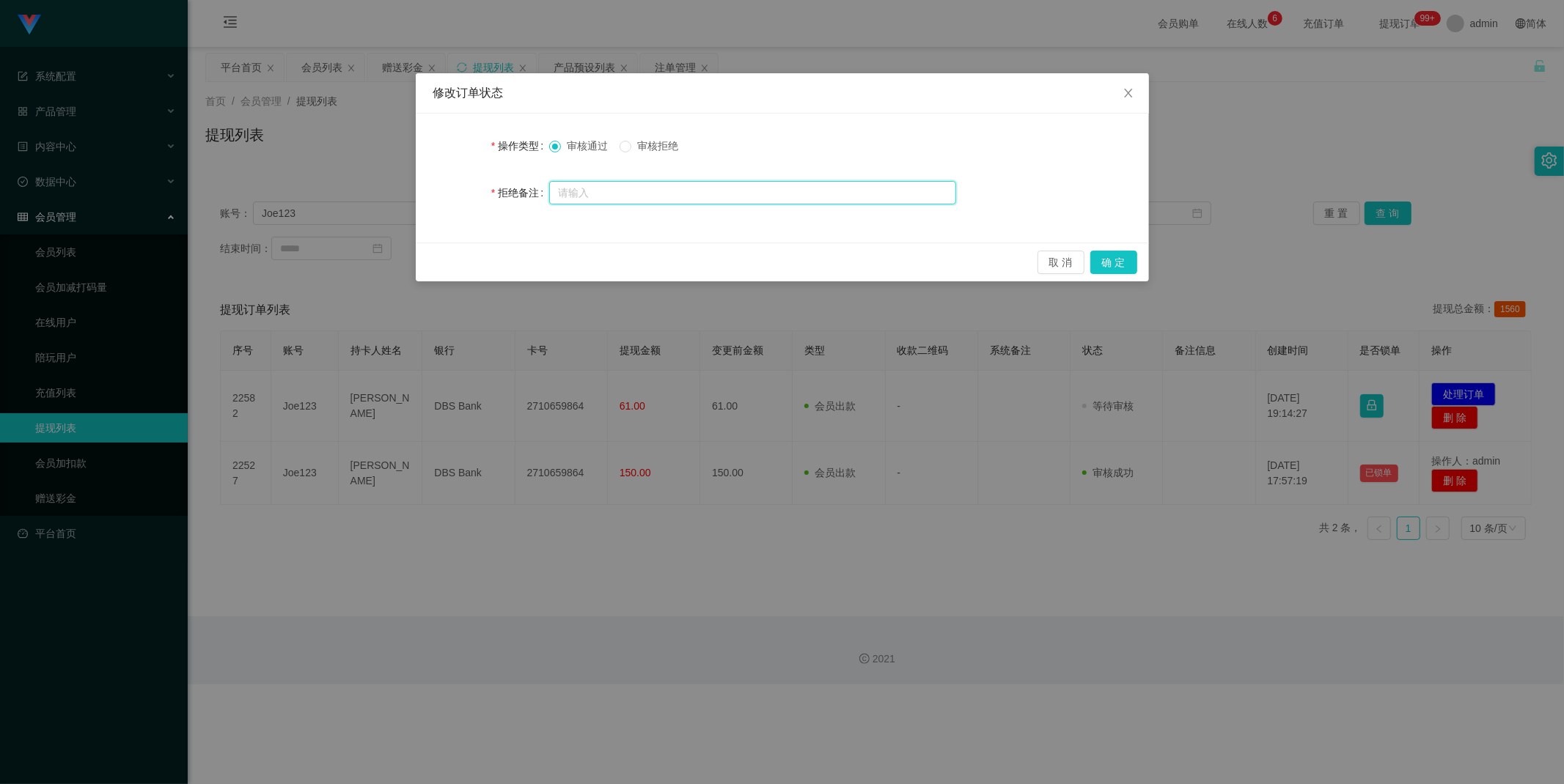
click at [616, 196] on input "text" at bounding box center [752, 193] width 407 height 24
click at [1123, 264] on button "确 定" at bounding box center [1114, 263] width 47 height 24
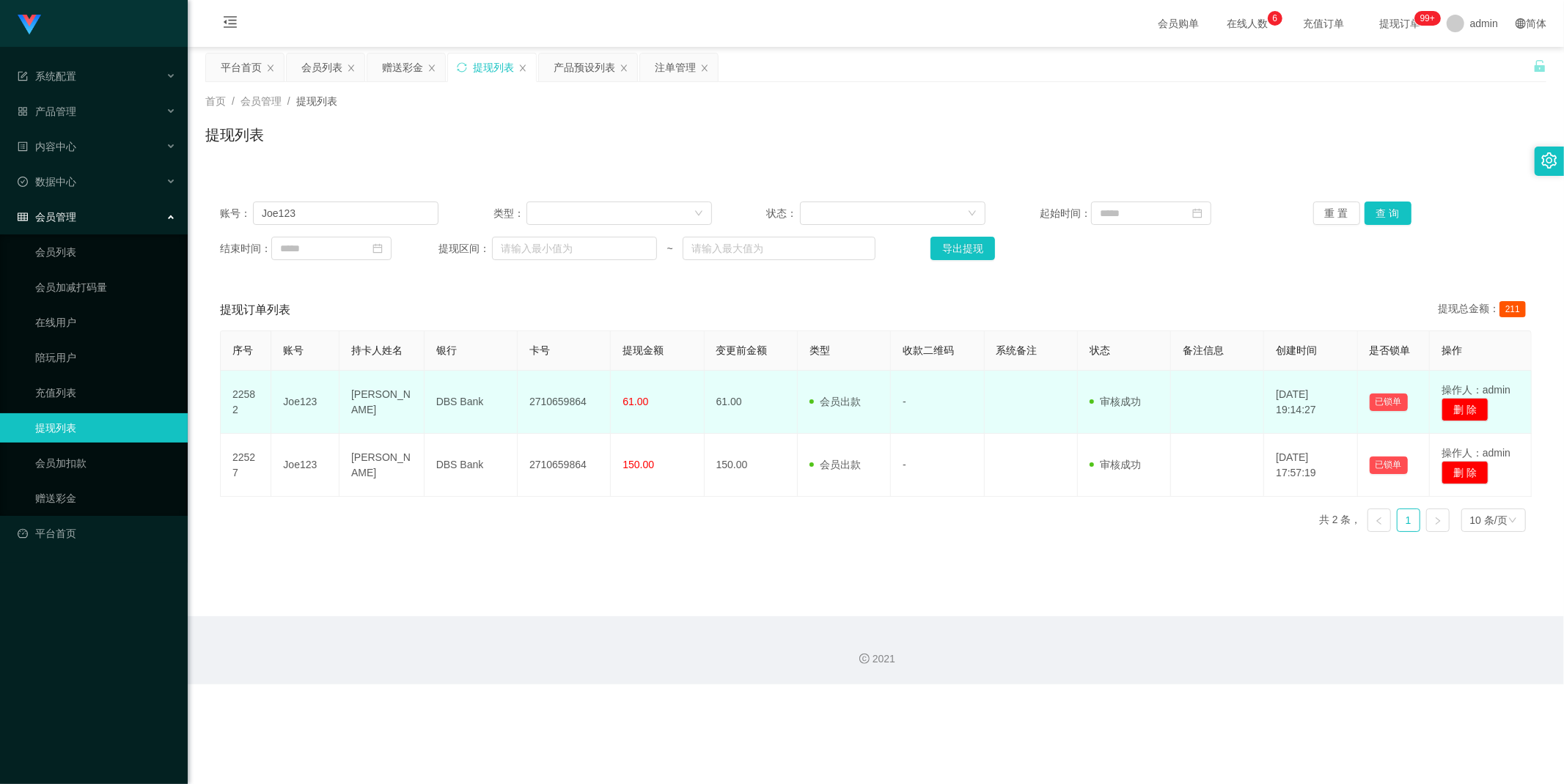
click at [540, 400] on td "2710659864" at bounding box center [564, 402] width 93 height 63
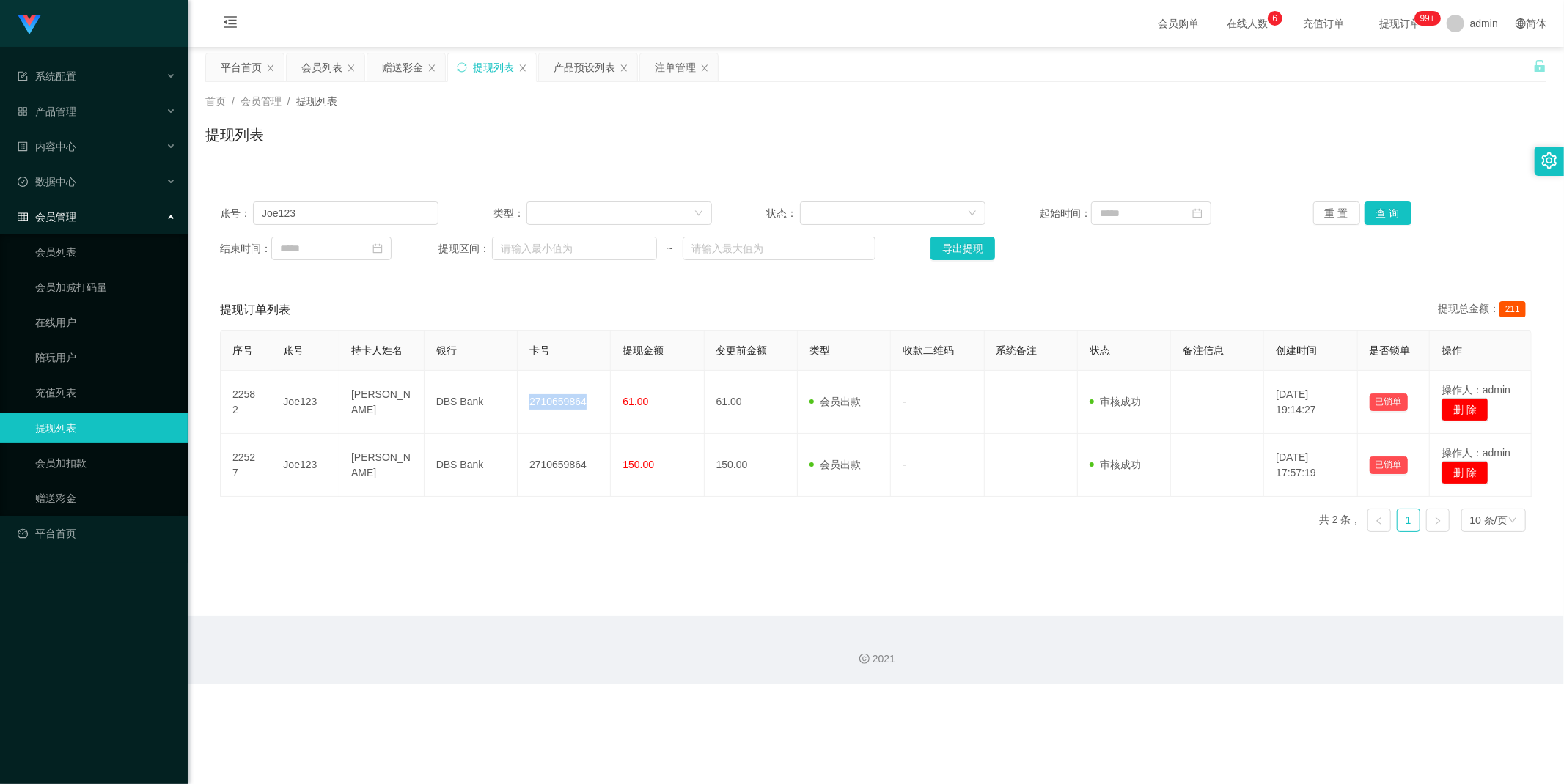
copy td "2710659864"
click at [316, 70] on div "会员列表" at bounding box center [322, 68] width 41 height 28
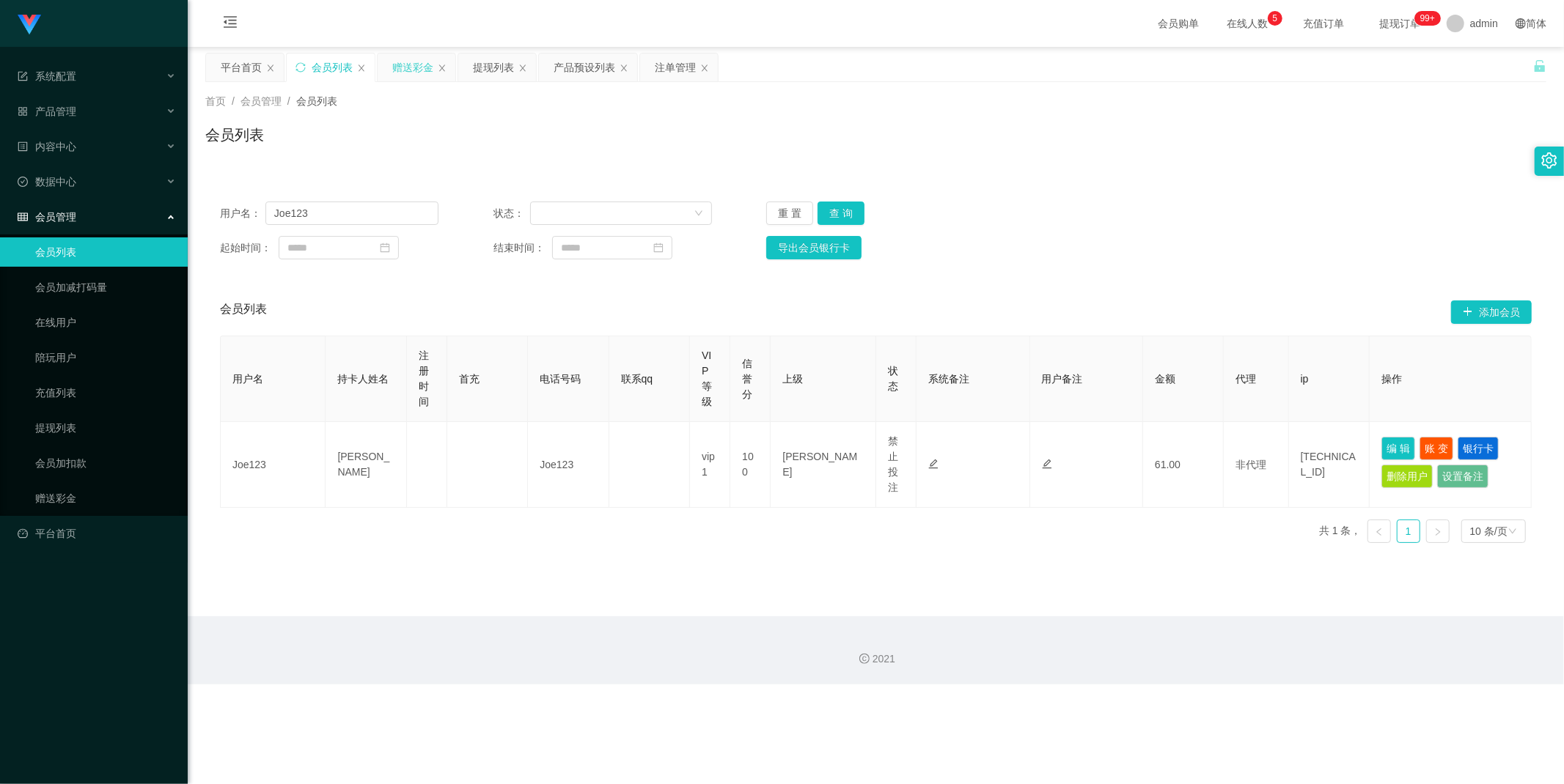
click at [413, 63] on div "赠送彩金" at bounding box center [413, 68] width 41 height 28
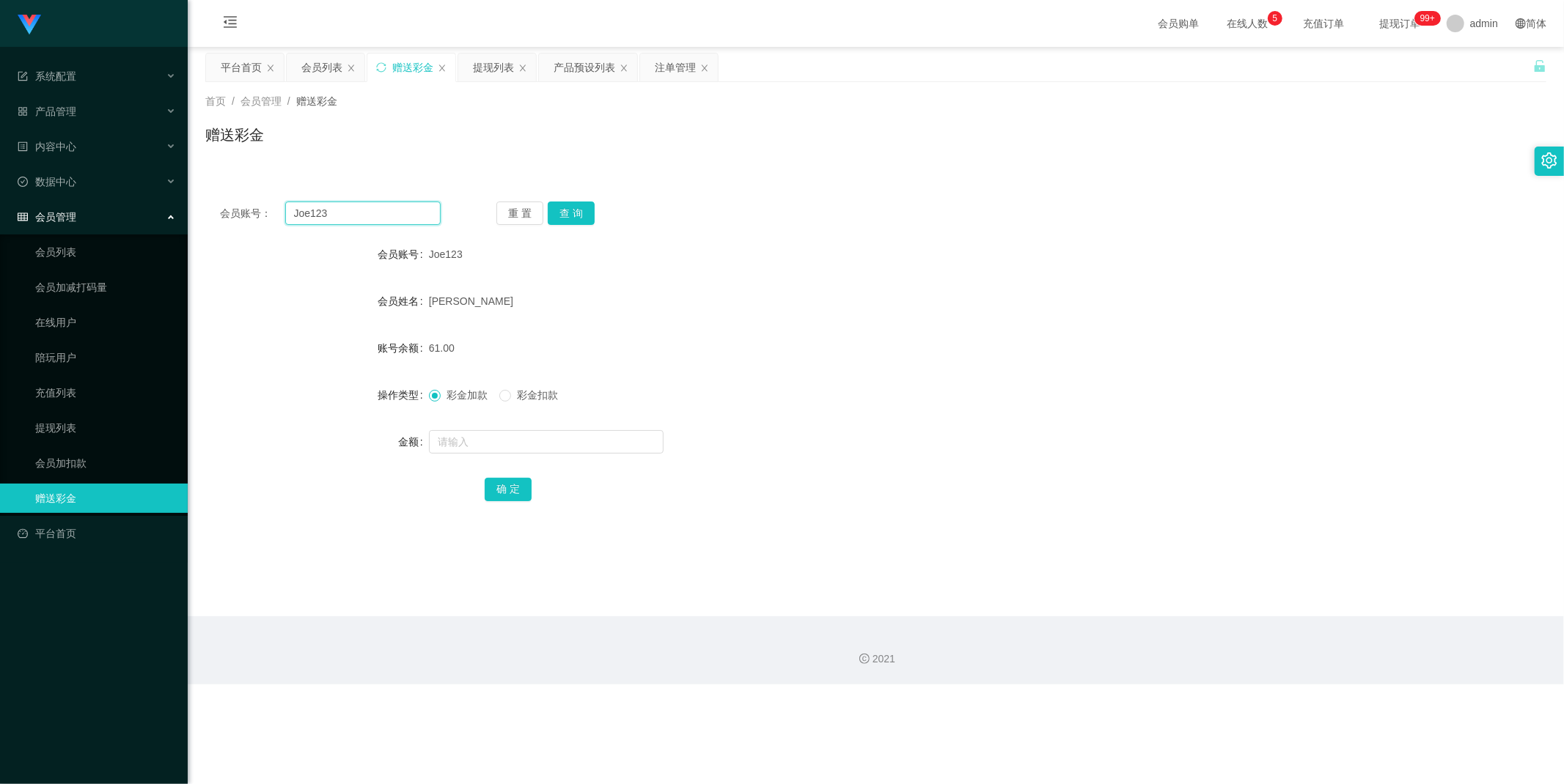
click at [387, 207] on input "Joe123" at bounding box center [363, 213] width 156 height 24
click at [388, 207] on input "Joe123" at bounding box center [363, 213] width 156 height 24
paste input "jgyangtianyi"
type input "jgyangtianyi"
click at [576, 213] on button "查 询" at bounding box center [571, 213] width 47 height 24
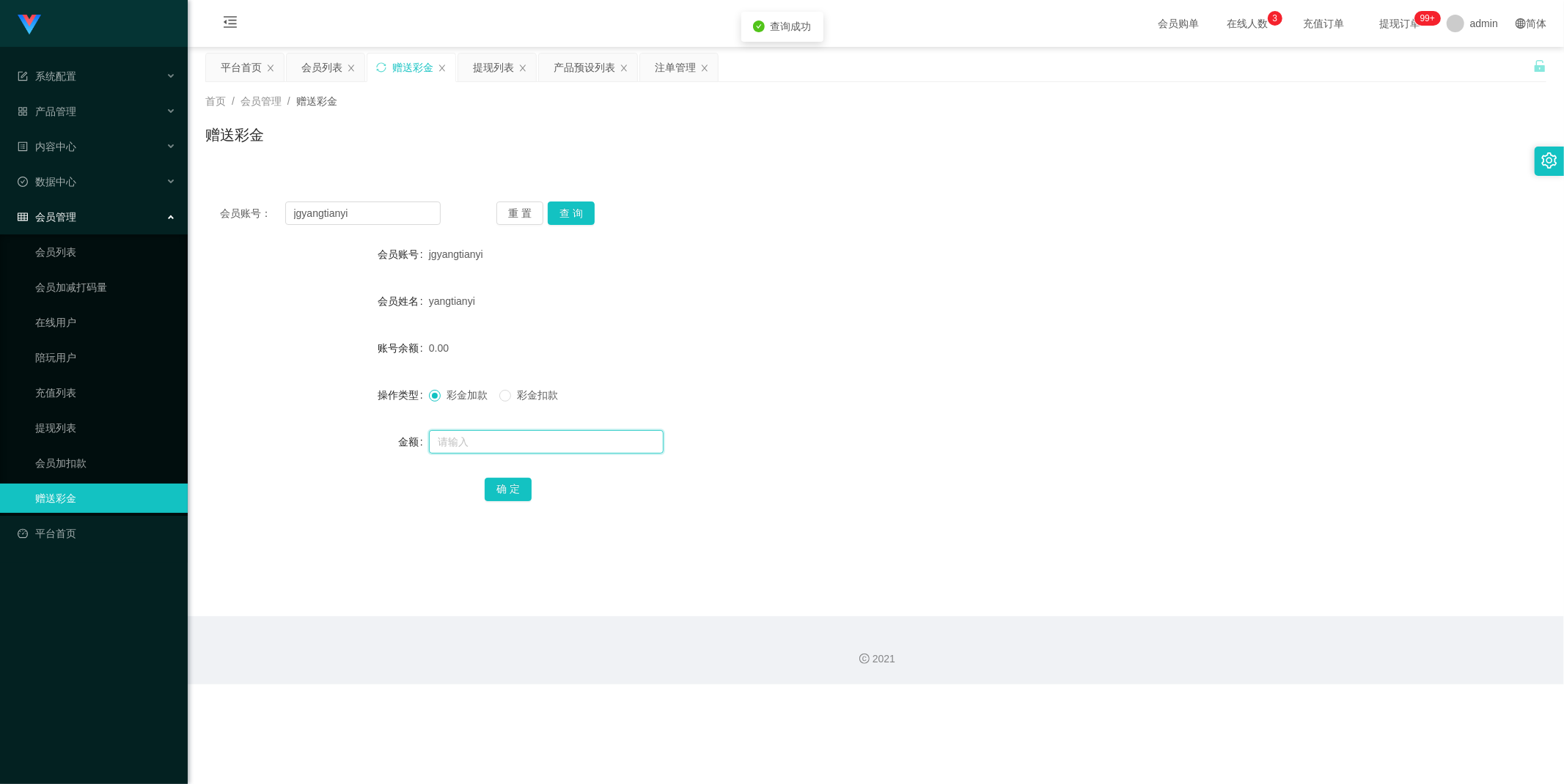
click at [487, 442] on input "text" at bounding box center [546, 442] width 235 height 24
type input "300"
click at [511, 488] on button "确 定" at bounding box center [508, 490] width 47 height 24
click at [323, 65] on div "会员列表" at bounding box center [322, 68] width 41 height 28
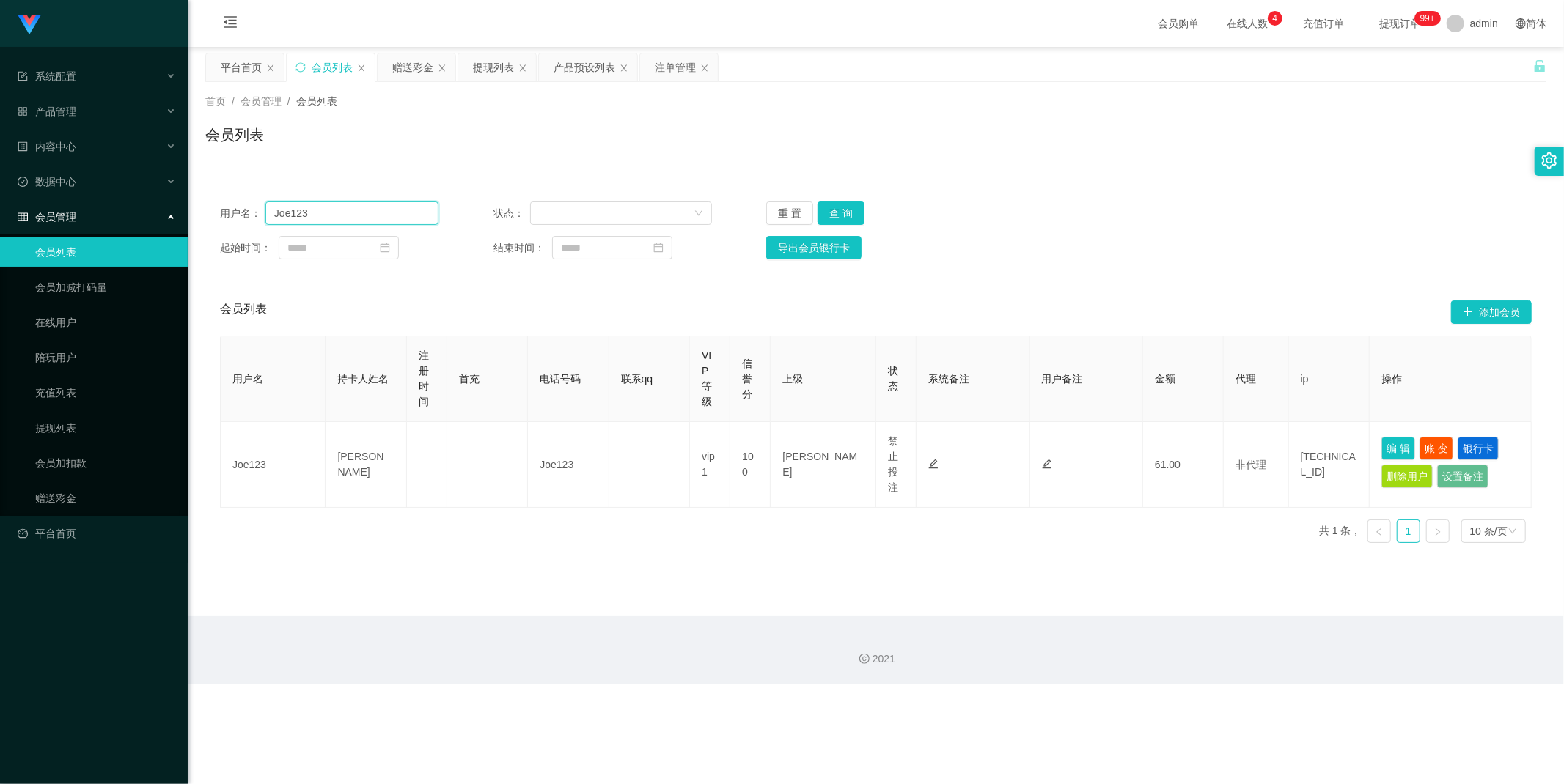
click at [401, 206] on input "Joe123" at bounding box center [352, 213] width 173 height 24
paste input "jgyangtianyi"
type input "jgyangtianyi"
click at [839, 203] on button "查 询" at bounding box center [841, 213] width 47 height 24
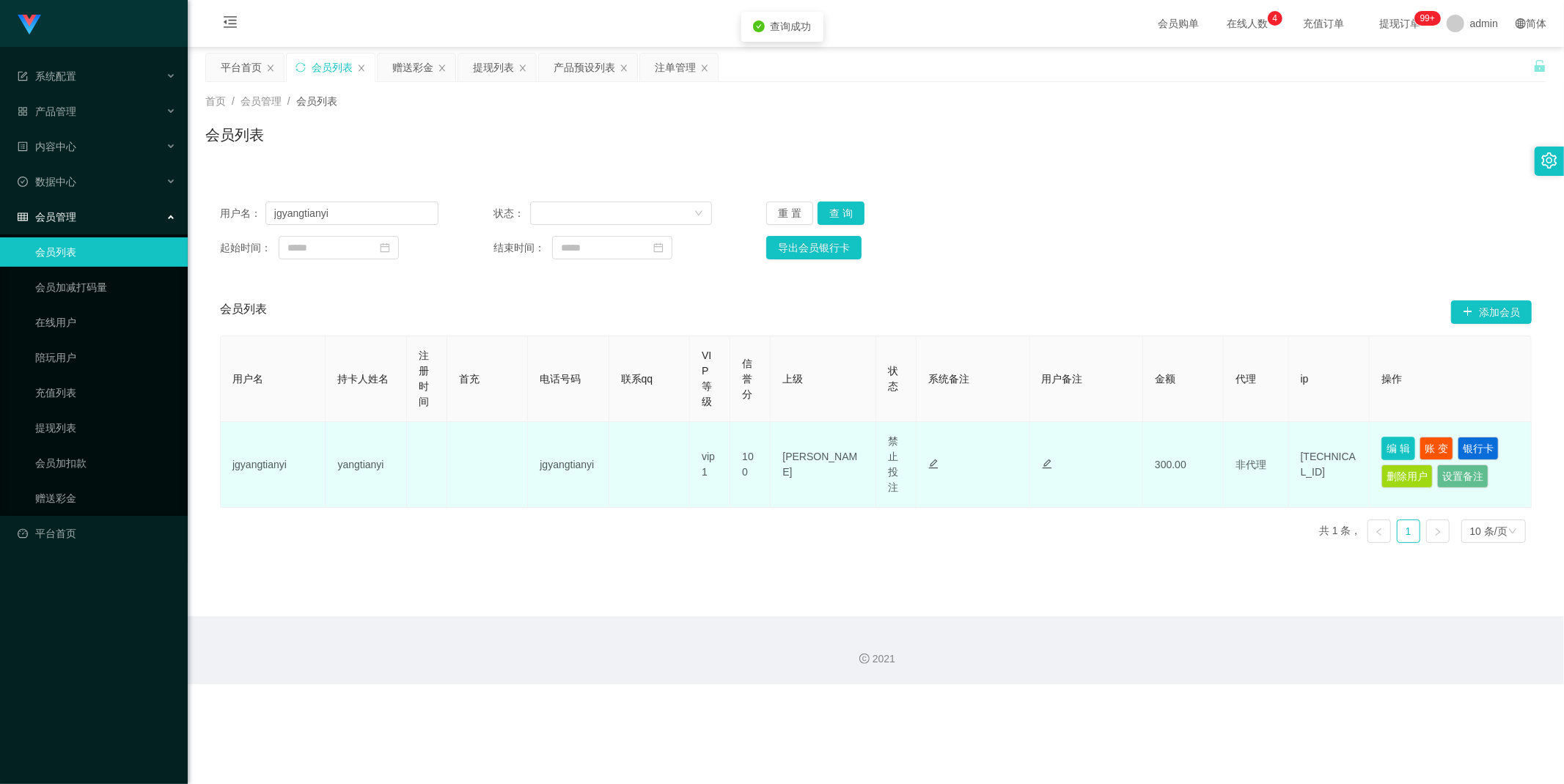
click at [1387, 446] on button "编 辑" at bounding box center [1398, 449] width 34 height 24
type input "jgyangtianyi"
type input "yangtianyi"
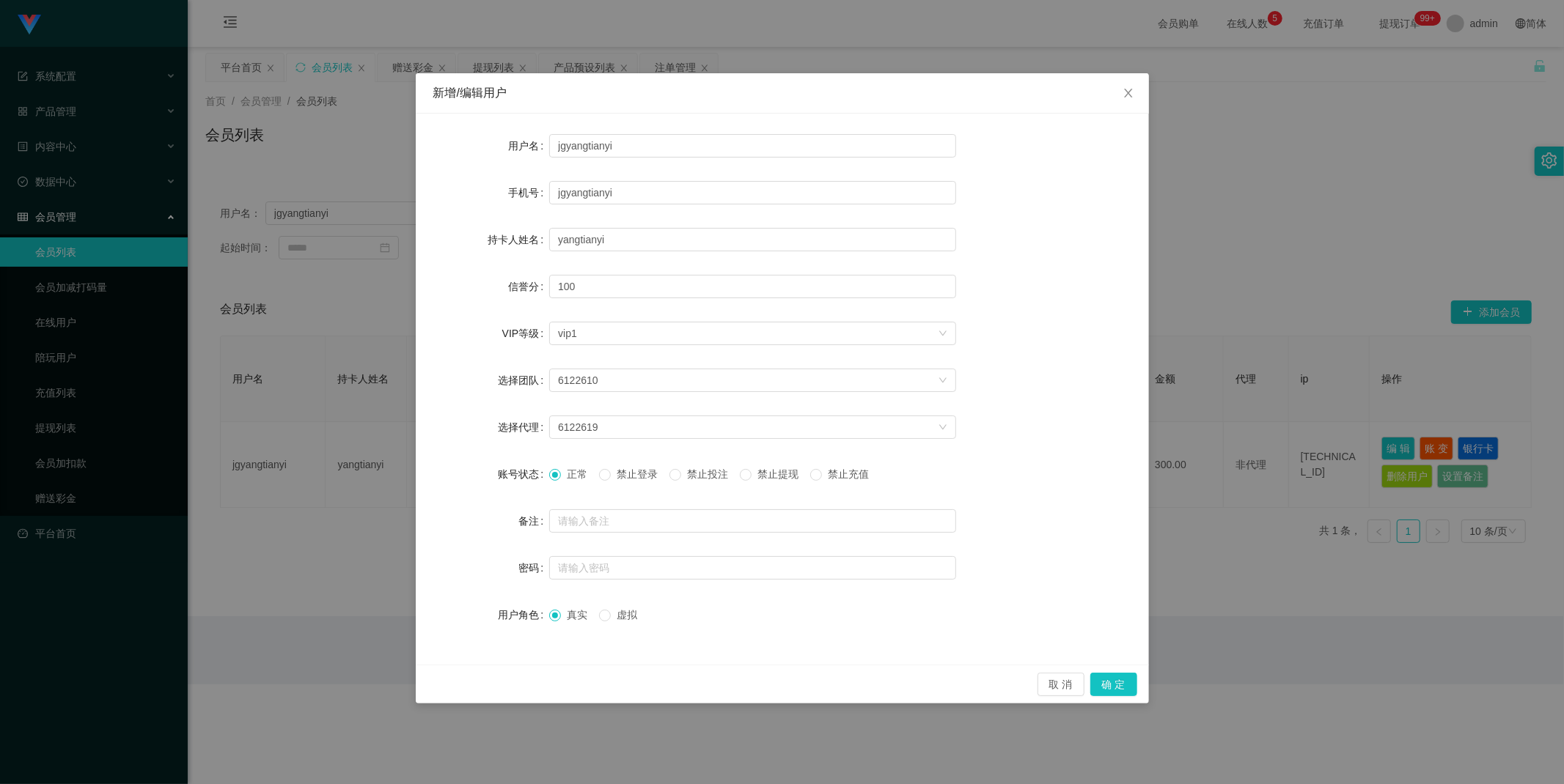
drag, startPoint x: 563, startPoint y: 473, endPoint x: 582, endPoint y: 481, distance: 20.6
click at [561, 473] on span at bounding box center [555, 475] width 12 height 12
click at [1120, 677] on button "确 定" at bounding box center [1114, 685] width 47 height 24
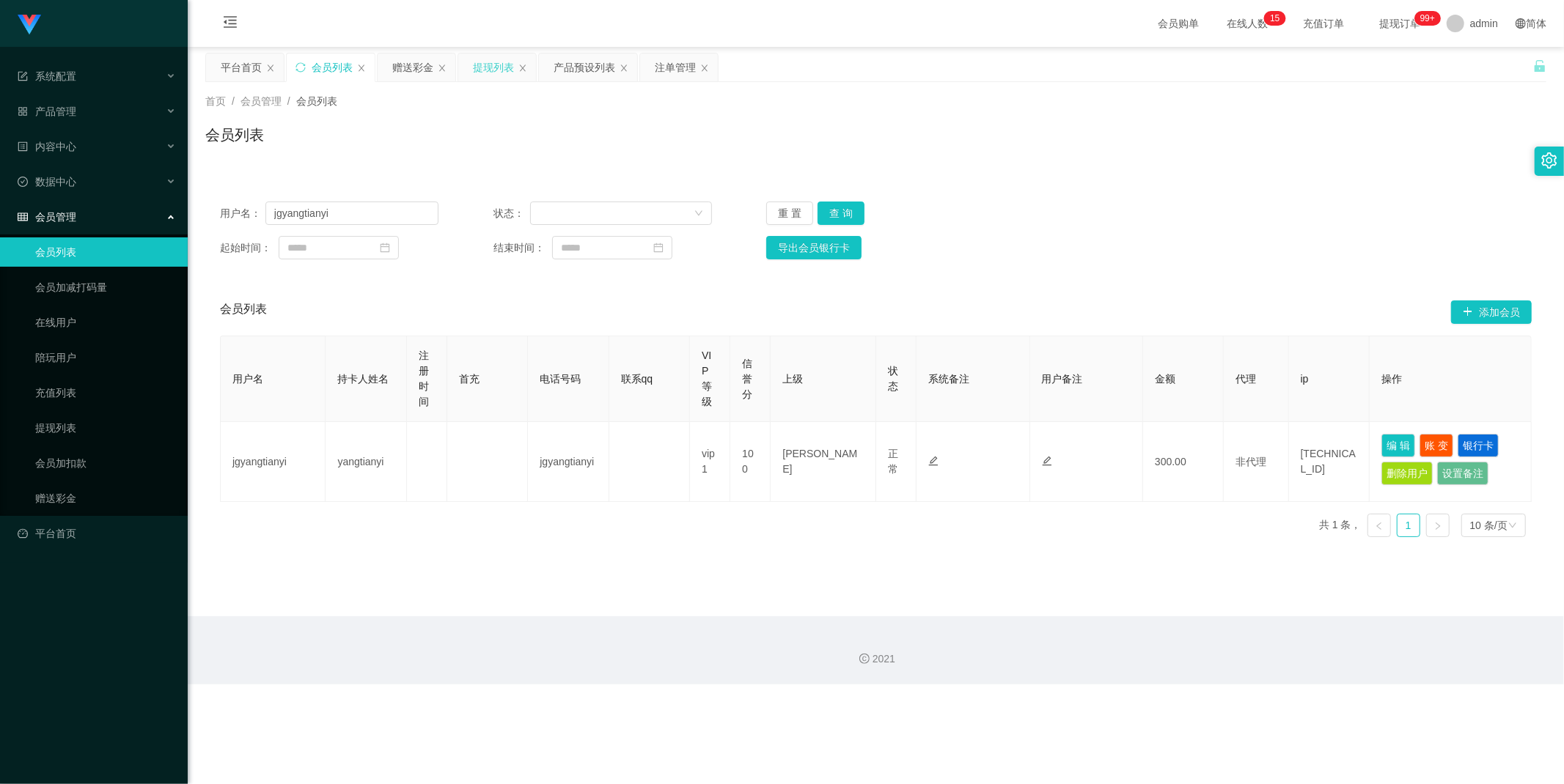
click at [493, 68] on div "提现列表" at bounding box center [494, 68] width 41 height 28
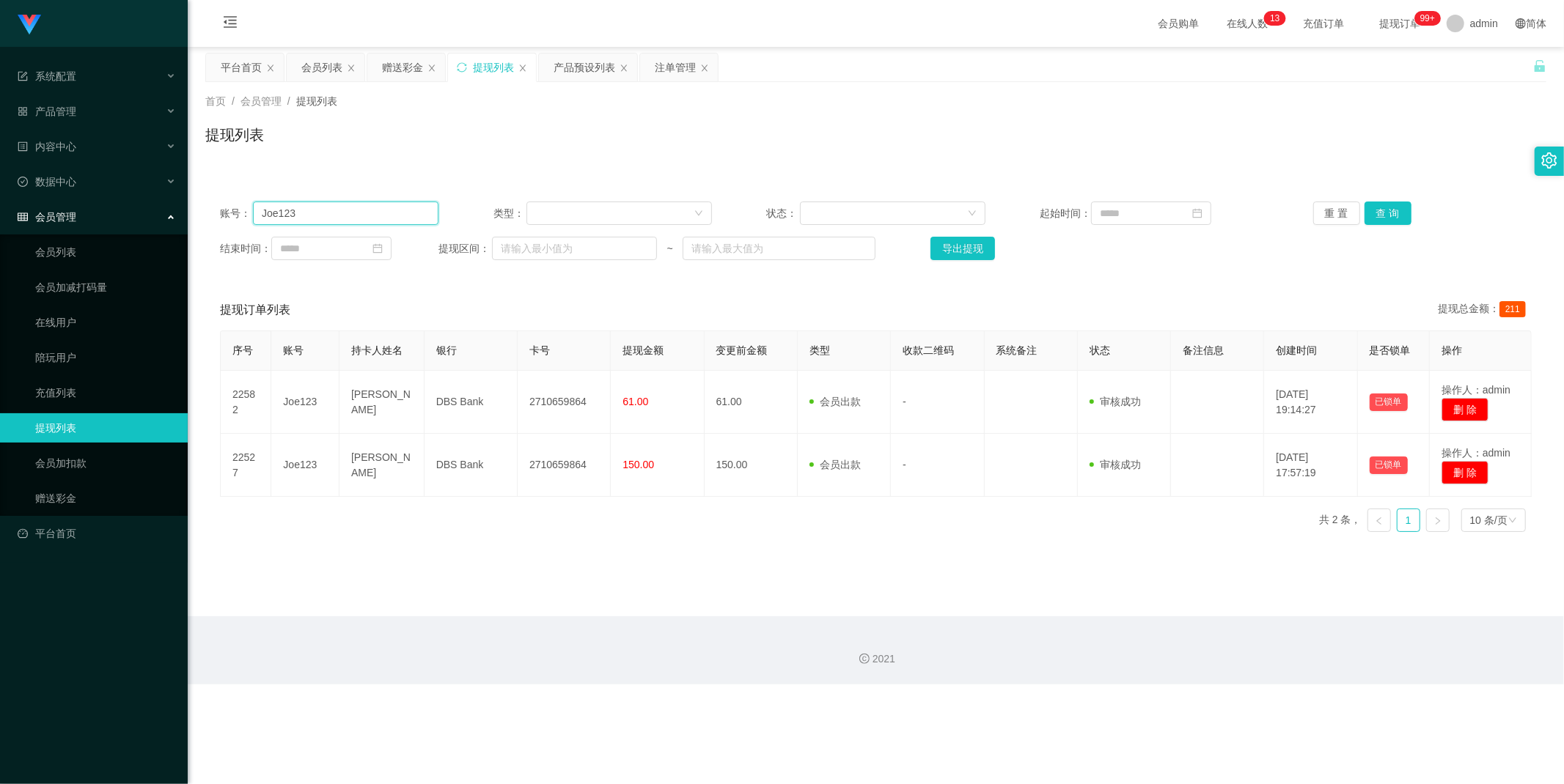
click at [394, 215] on input "Joe123" at bounding box center [346, 213] width 185 height 24
paste input "jgyangtianyi"
type input "jgyangtianyi"
click at [1393, 205] on button "查 询" at bounding box center [1388, 213] width 47 height 24
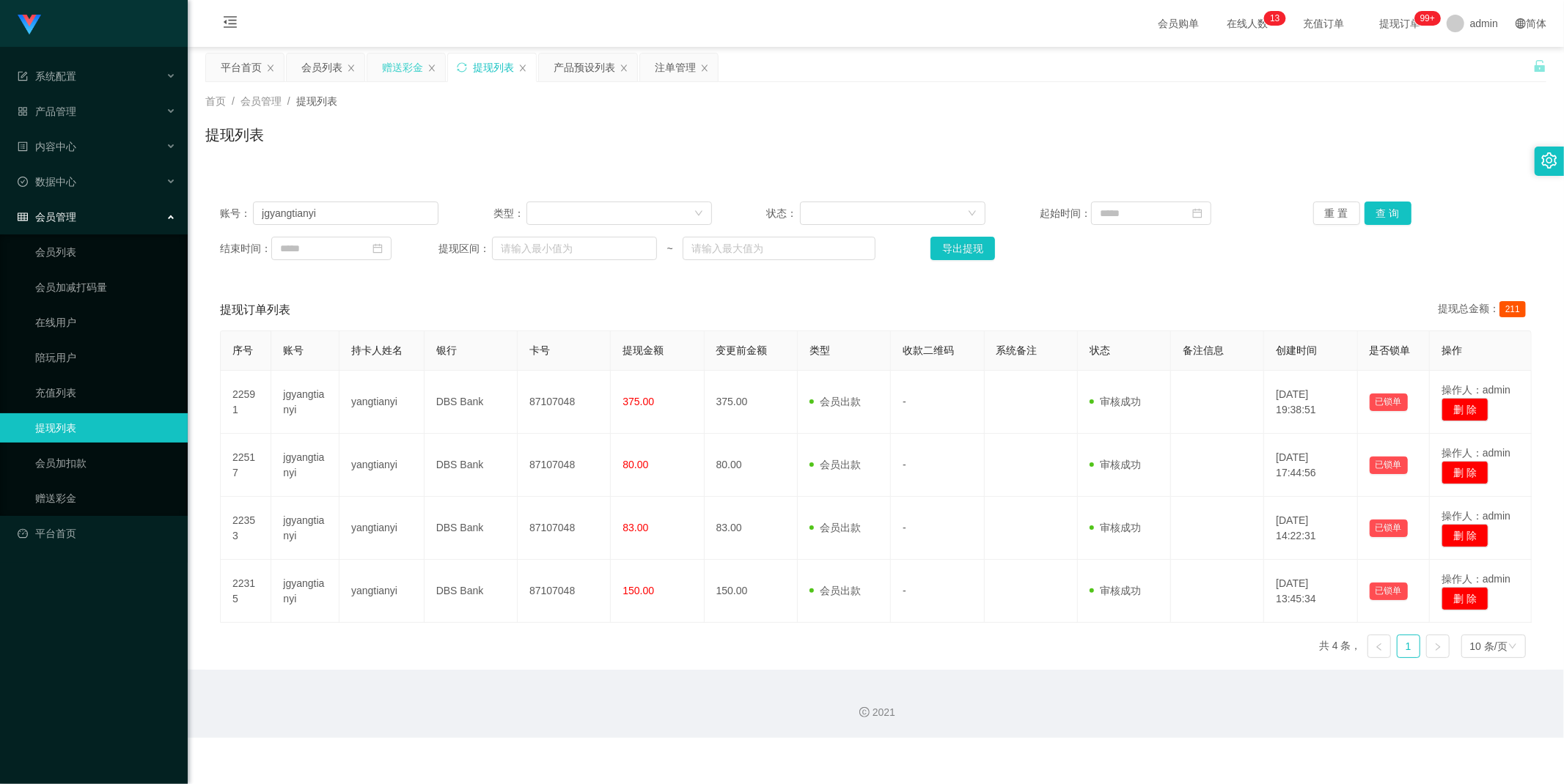
click at [405, 63] on div "赠送彩金" at bounding box center [402, 68] width 41 height 28
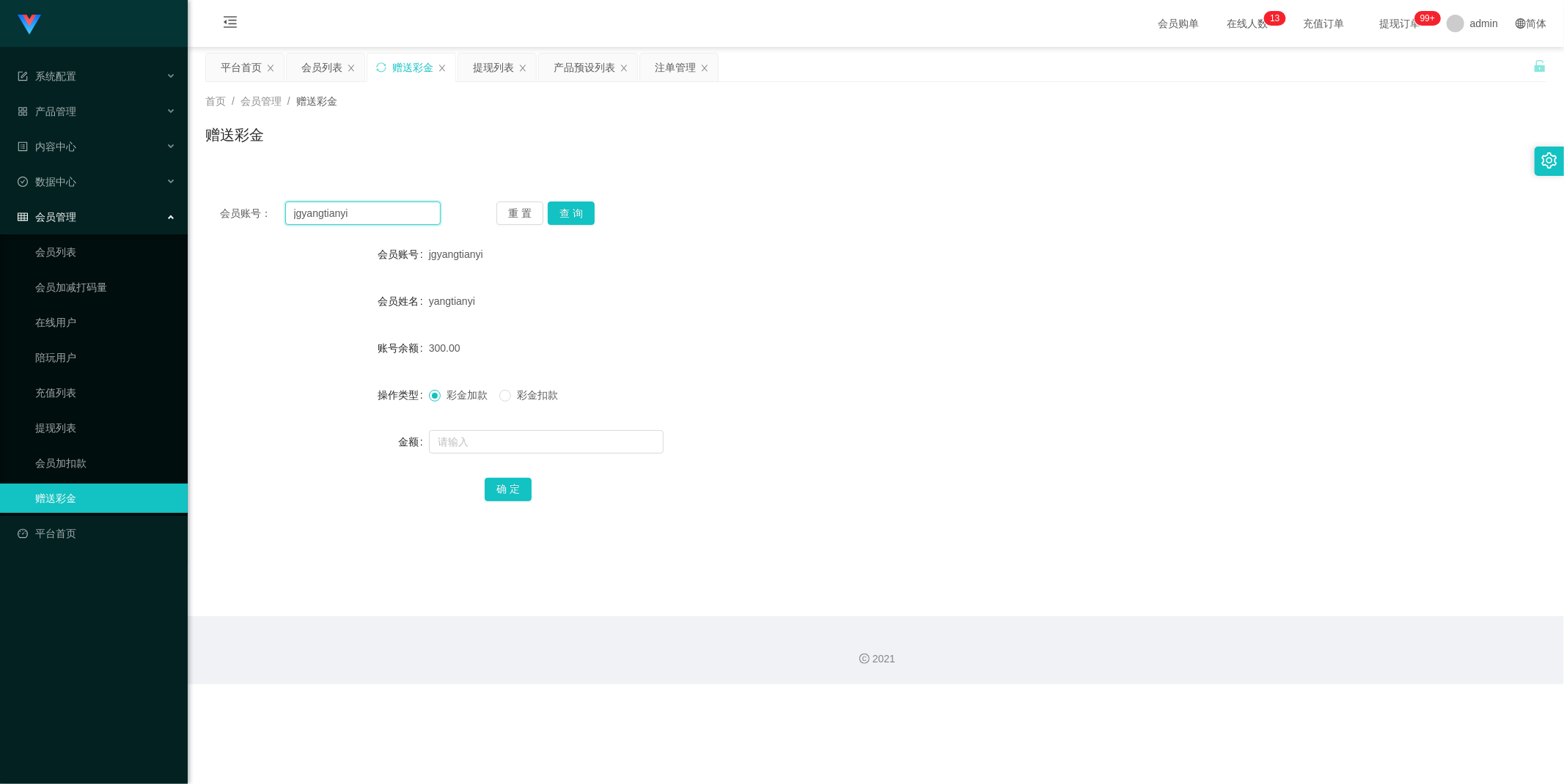
click at [366, 210] on input "jgyangtianyi" at bounding box center [363, 213] width 156 height 24
click at [583, 207] on button "查 询" at bounding box center [571, 213] width 47 height 24
click at [489, 74] on div "提现列表" at bounding box center [494, 68] width 41 height 28
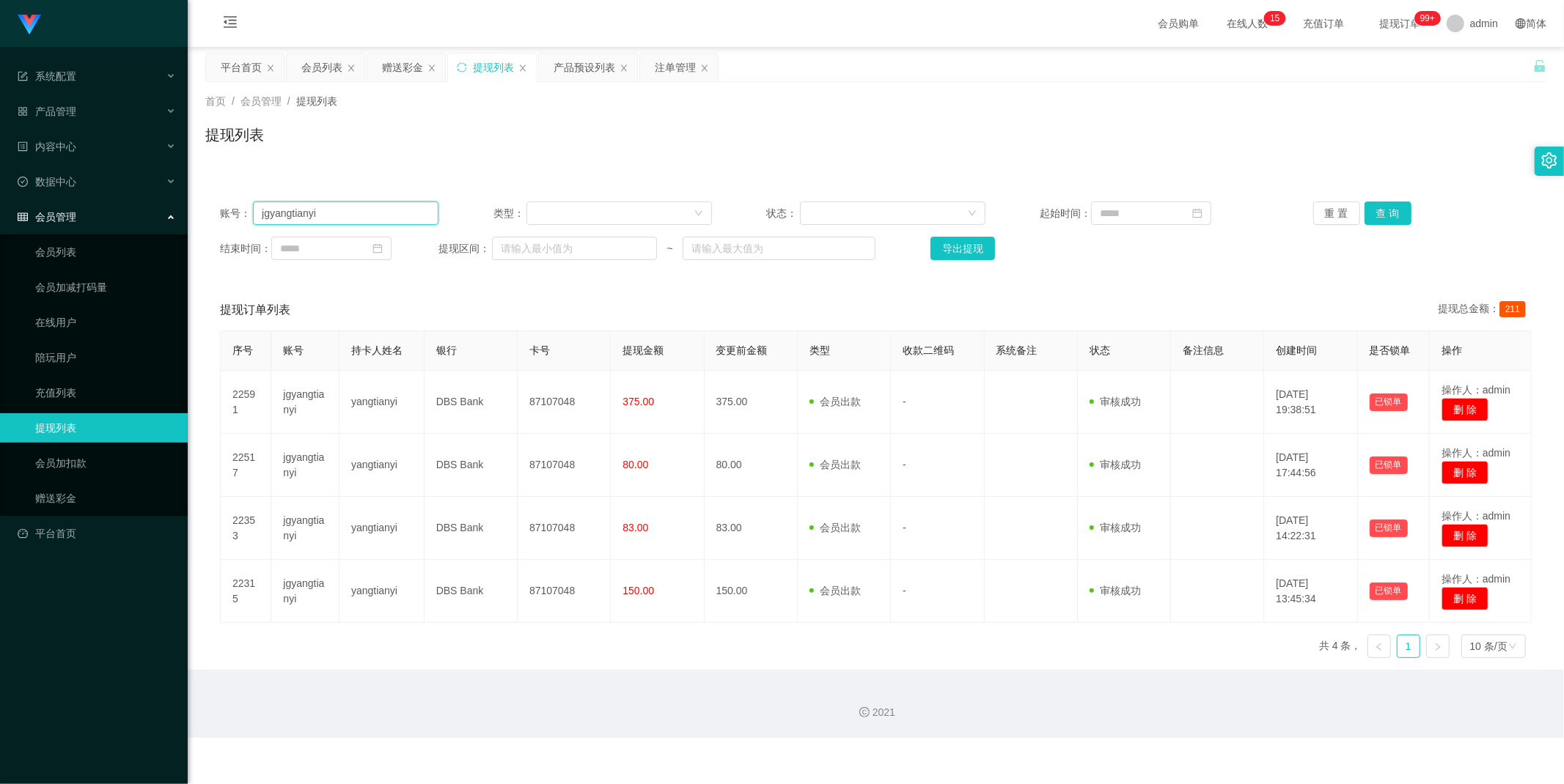
click at [338, 213] on input "jgyangtianyi" at bounding box center [346, 213] width 185 height 24
click at [1398, 211] on button "查 询" at bounding box center [1388, 213] width 47 height 24
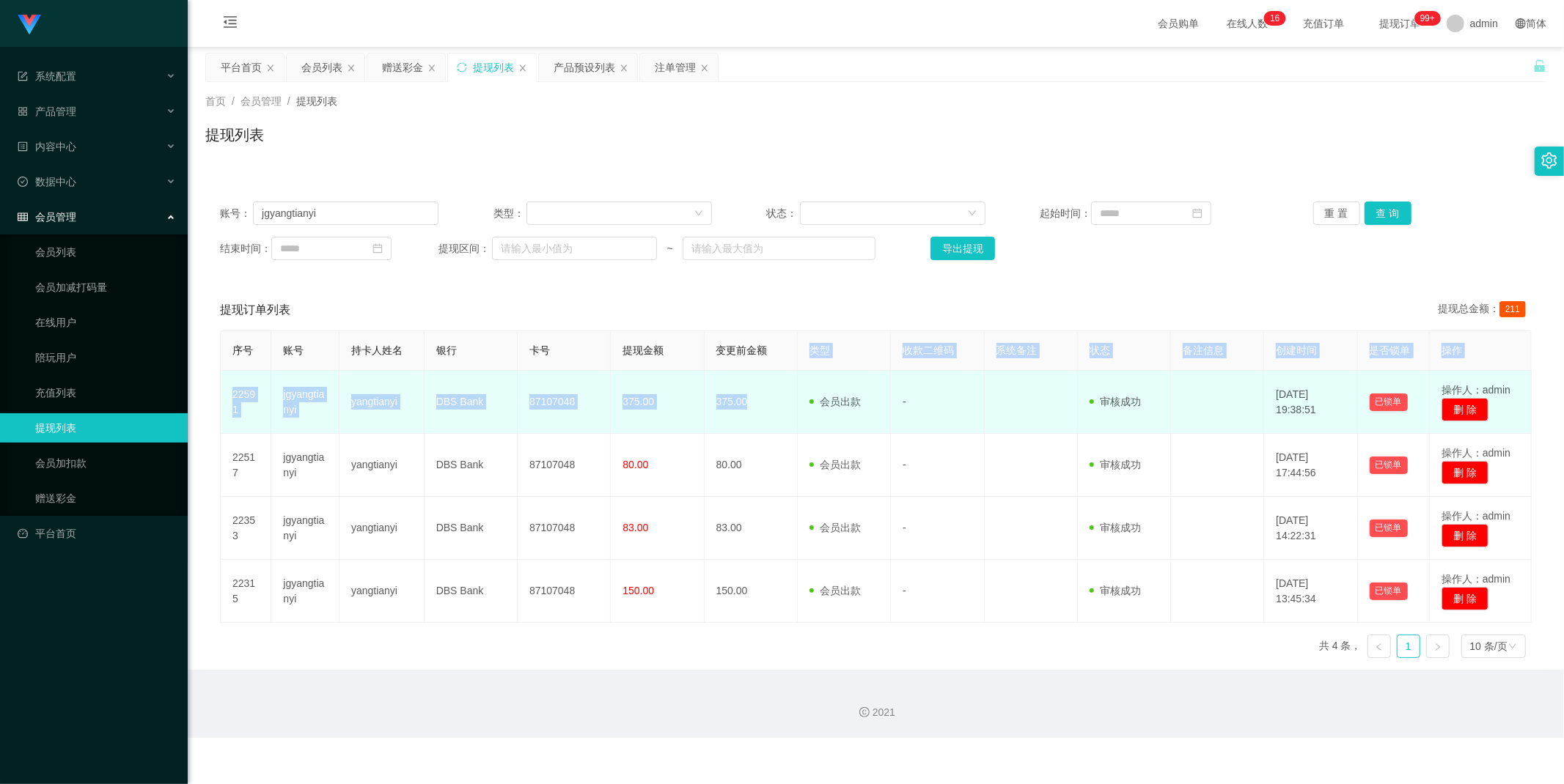
drag, startPoint x: 748, startPoint y: 408, endPoint x: 804, endPoint y: 427, distance: 59.1
click at [796, 393] on tr "22591 jgyangtianyi yangtianyi DBS Bank 87107048 375.00 375.00 会员出款 人工取款 - 审核驳回 …" at bounding box center [876, 402] width 1311 height 63
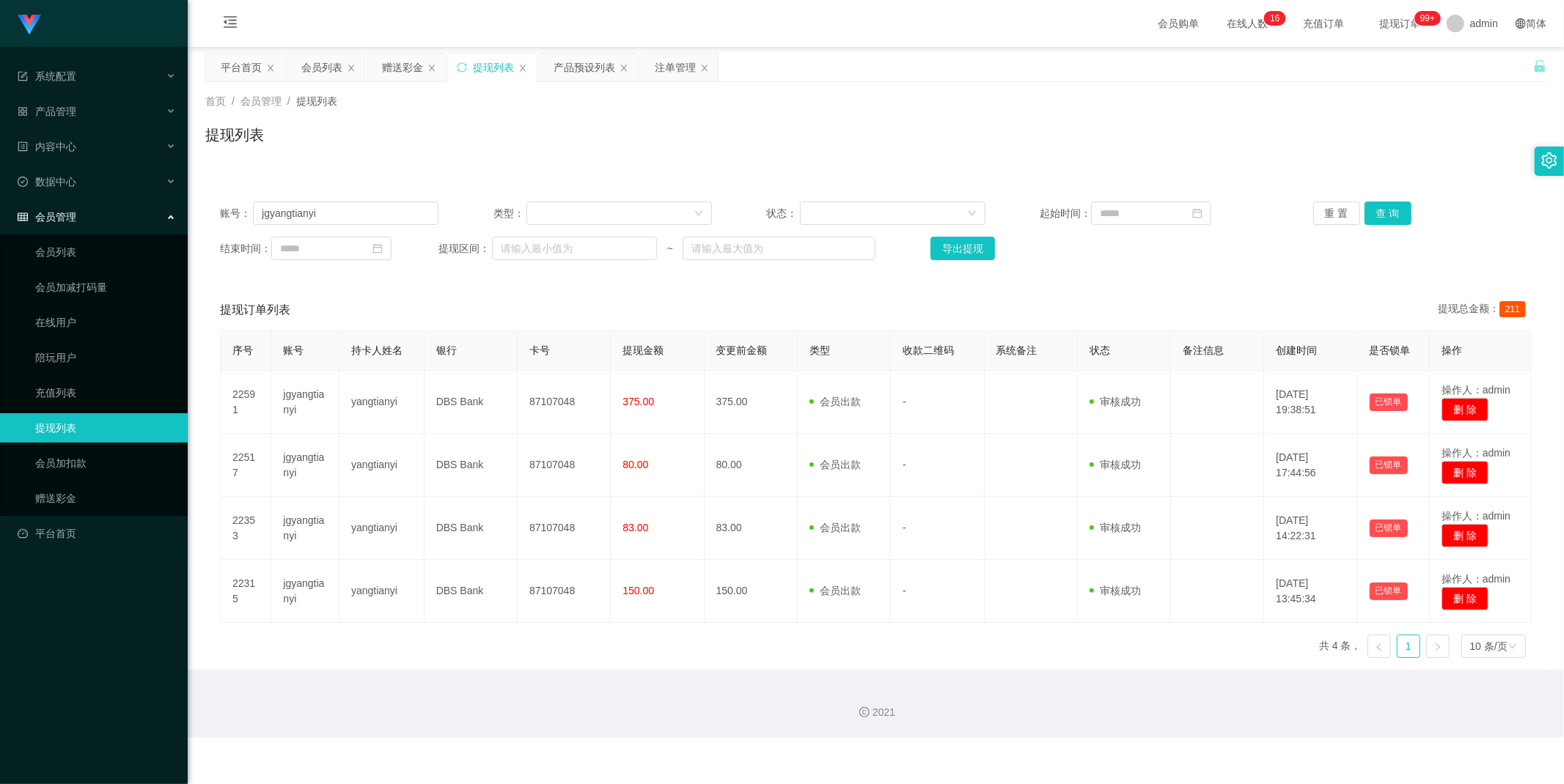
click at [664, 719] on div "2021" at bounding box center [875, 713] width 1353 height 15
click at [363, 209] on input "jgyangtianyi" at bounding box center [346, 213] width 185 height 24
click at [408, 67] on div "赠送彩金" at bounding box center [402, 68] width 41 height 28
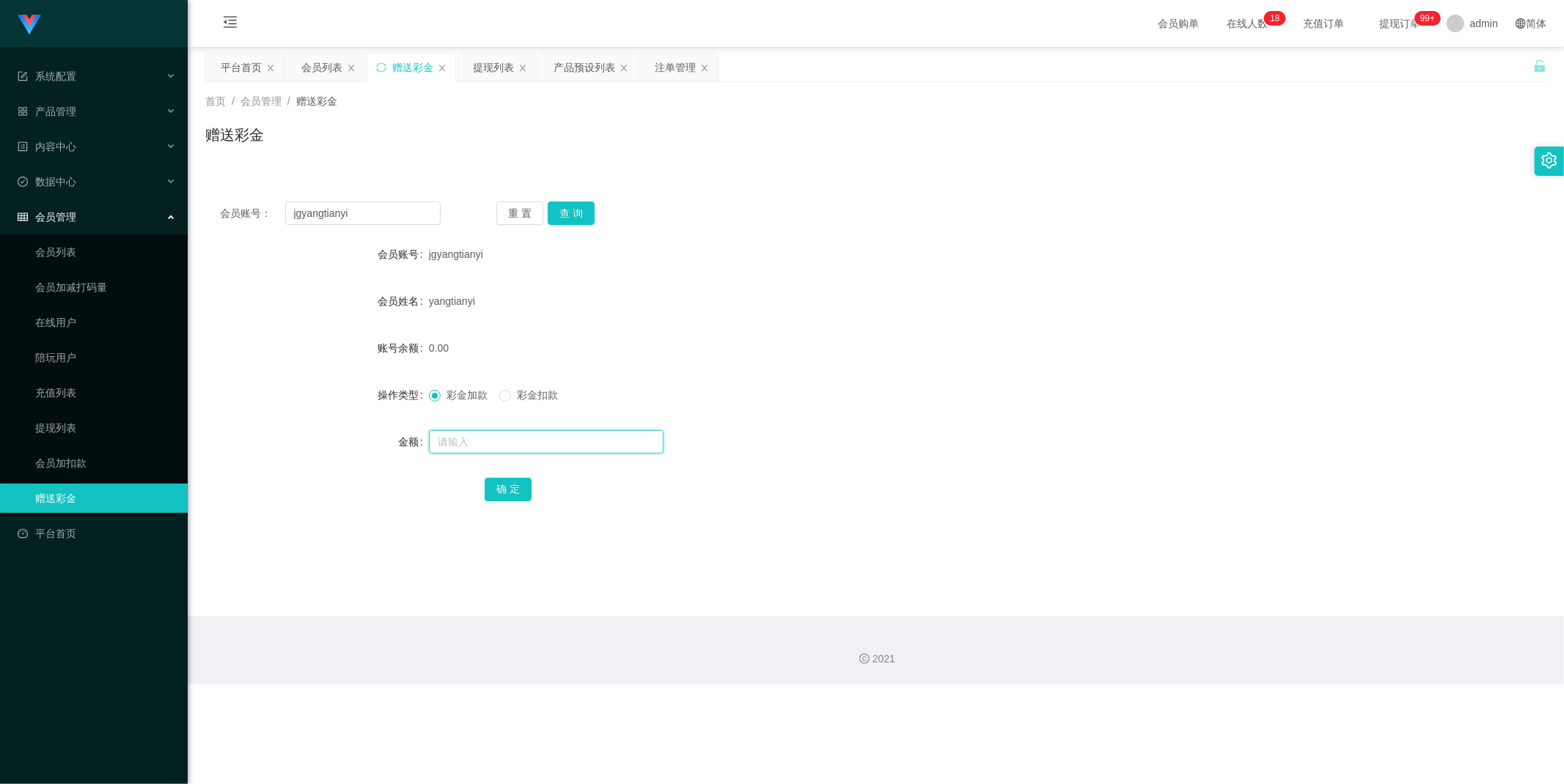
click at [474, 438] on input "text" at bounding box center [546, 442] width 235 height 24
type input "40"
click at [523, 497] on button "确 定" at bounding box center [508, 490] width 47 height 24
click at [496, 71] on div "提现列表" at bounding box center [494, 68] width 41 height 28
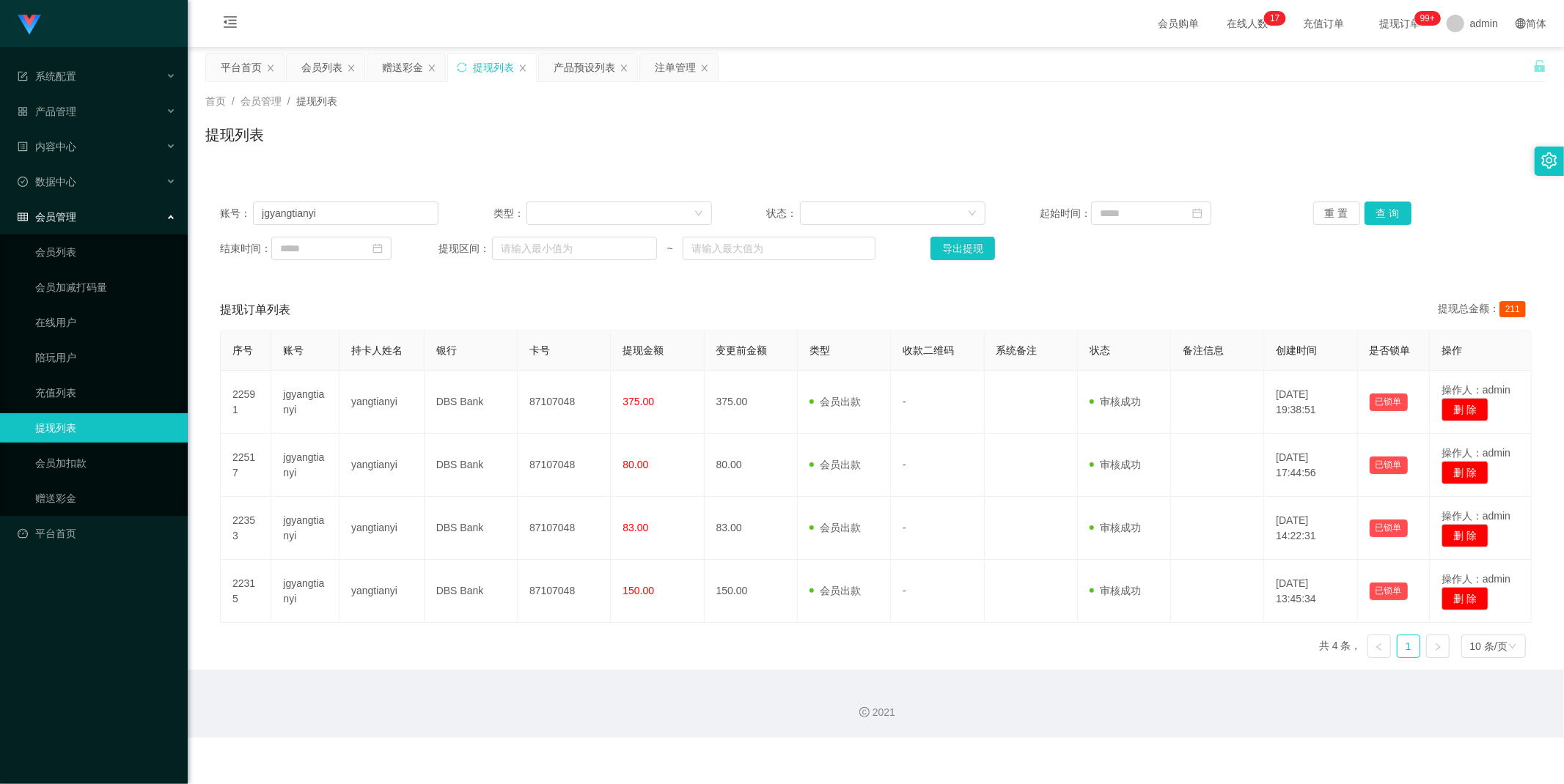
click at [617, 719] on div "2021" at bounding box center [875, 713] width 1353 height 15
click at [595, 204] on div at bounding box center [614, 213] width 157 height 22
click at [843, 143] on div "提现列表" at bounding box center [875, 140] width 1341 height 34
click at [363, 209] on input "jgyangtianyi" at bounding box center [346, 213] width 185 height 24
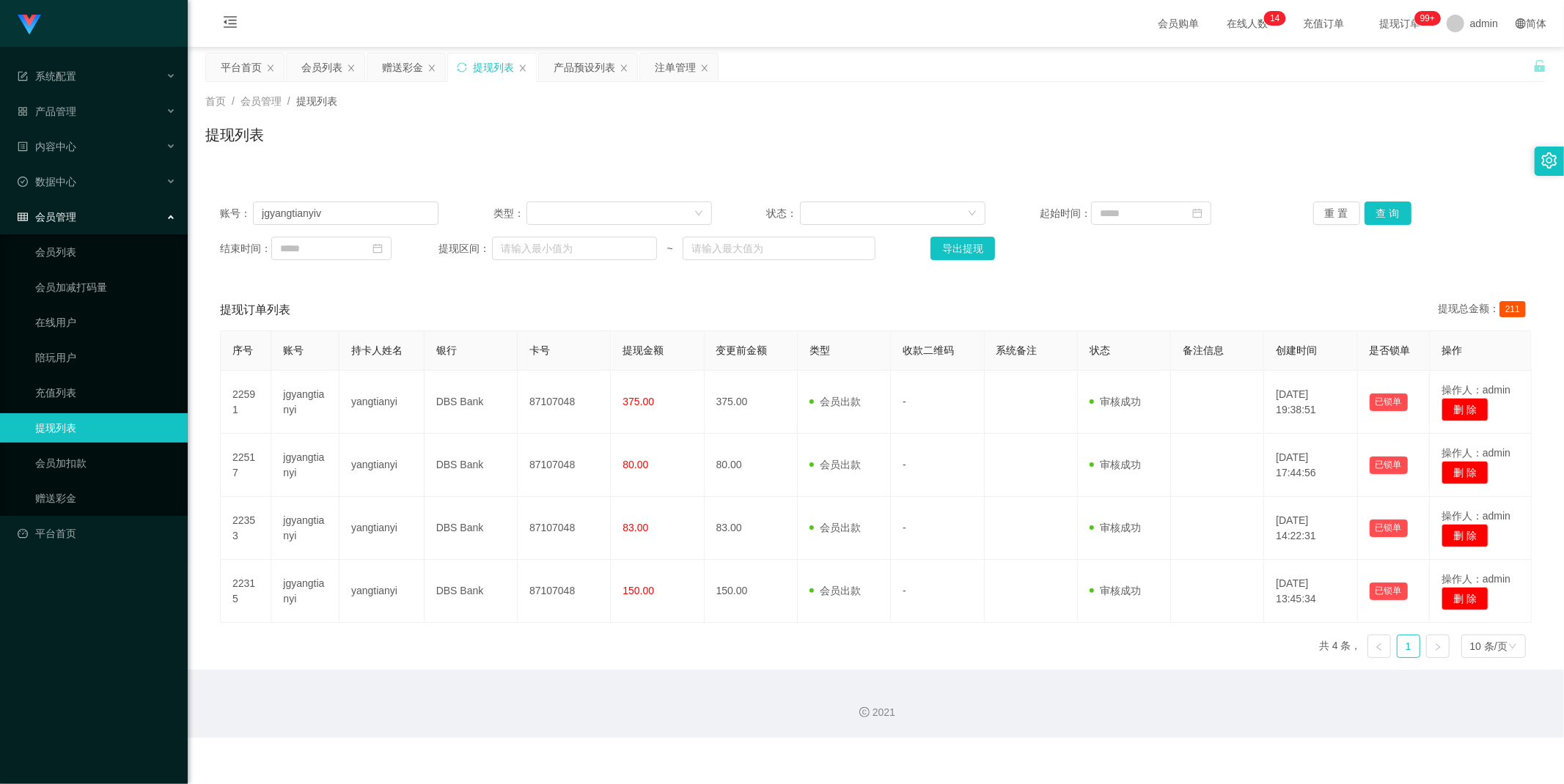
type input "jgyangtianyi"
click at [503, 160] on div "首页 / 会员管理 / 提现列表 / 提现列表" at bounding box center [875, 126] width 1376 height 88
click at [390, 69] on div "赠送彩金" at bounding box center [402, 68] width 41 height 28
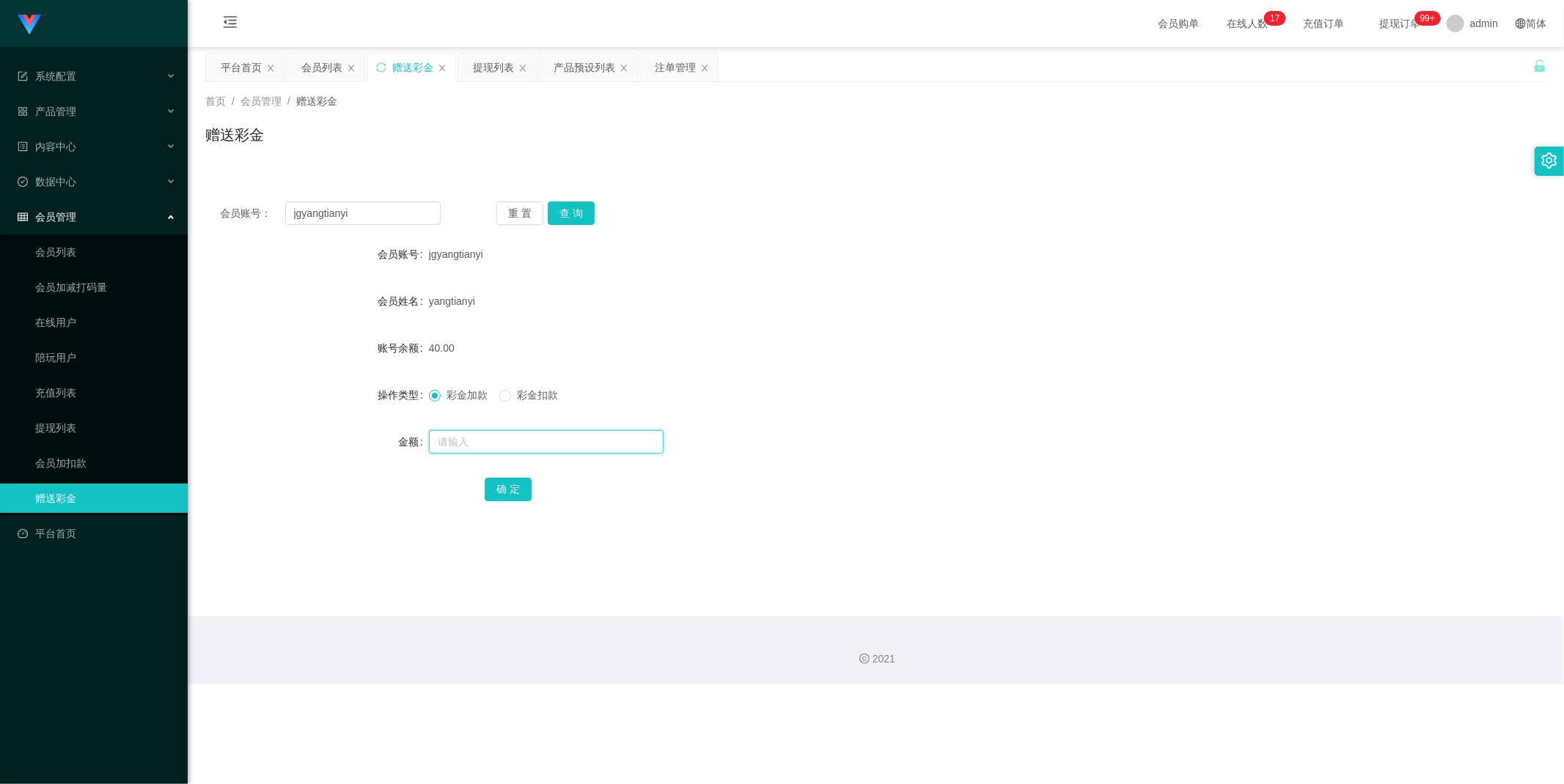
click at [478, 434] on input "text" at bounding box center [546, 442] width 235 height 24
type input "38"
click at [500, 478] on button "确 定" at bounding box center [508, 490] width 47 height 24
click at [399, 216] on input "jgyangtianyi" at bounding box center [363, 213] width 156 height 24
click at [399, 215] on input "jgyangtianyi" at bounding box center [363, 213] width 156 height 24
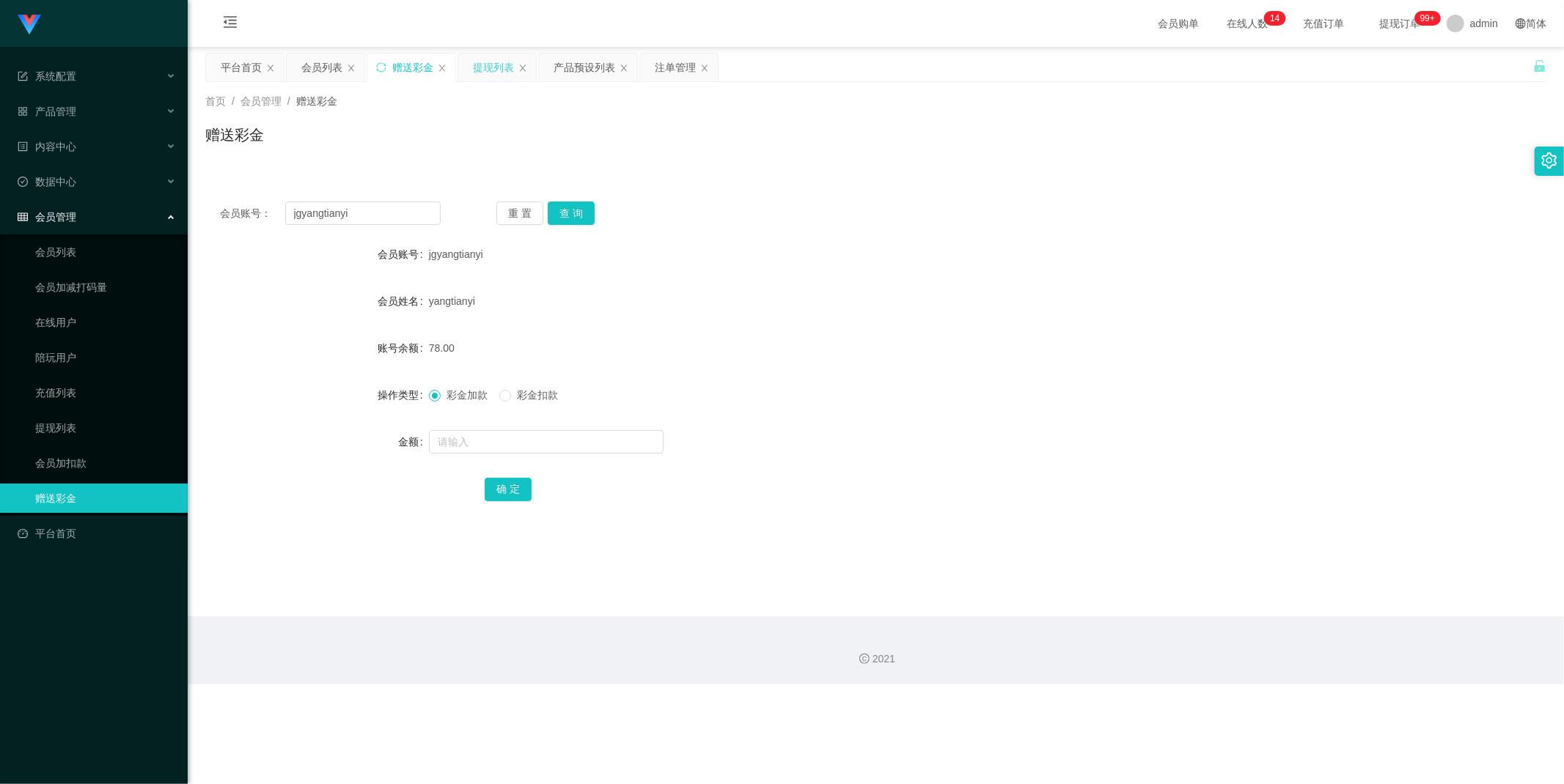
click at [496, 72] on div "提现列表" at bounding box center [494, 68] width 41 height 28
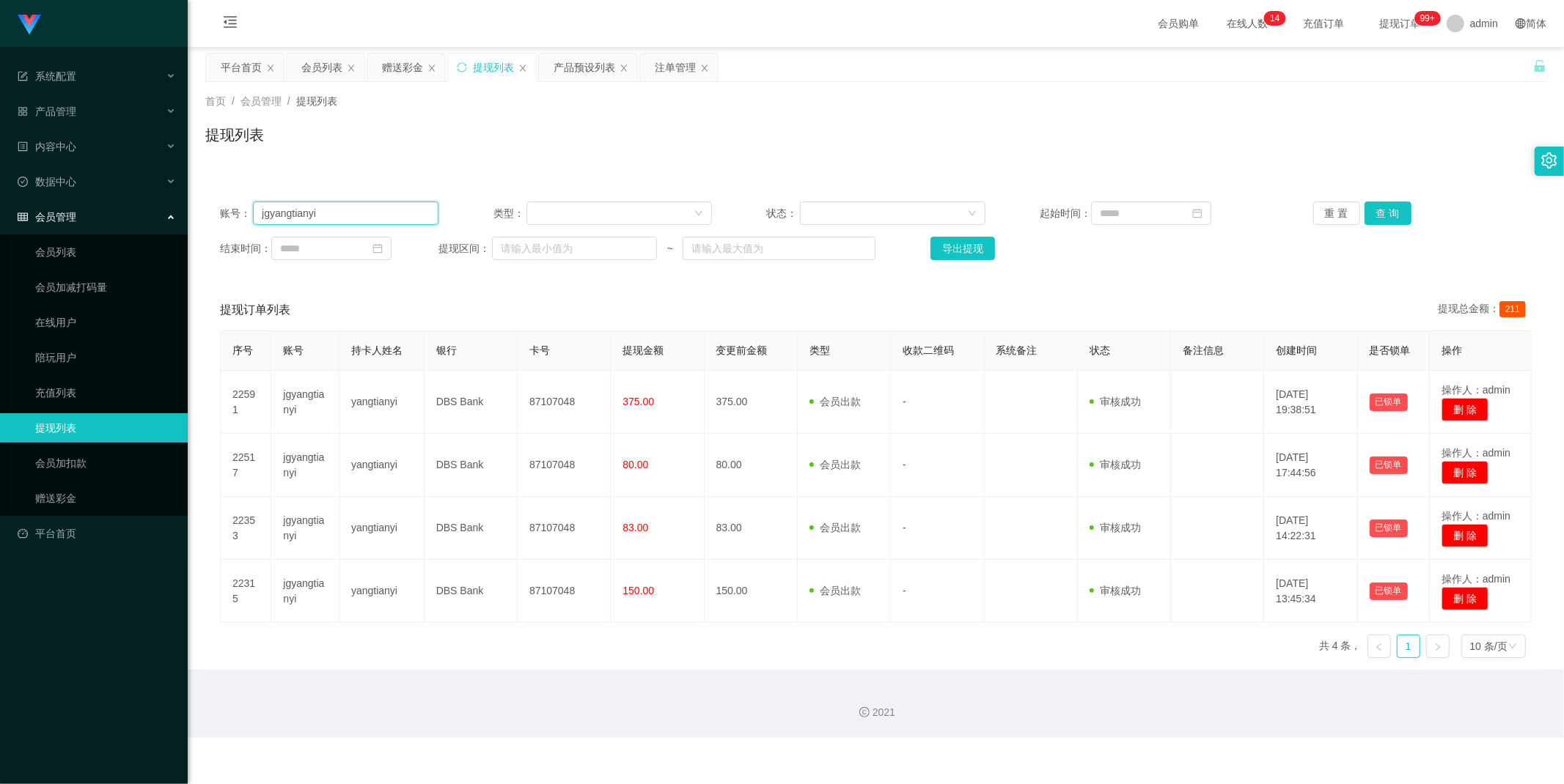
click at [409, 210] on input "jgyangtianyi" at bounding box center [346, 213] width 185 height 24
click at [1393, 218] on button "查 询" at bounding box center [1388, 213] width 47 height 24
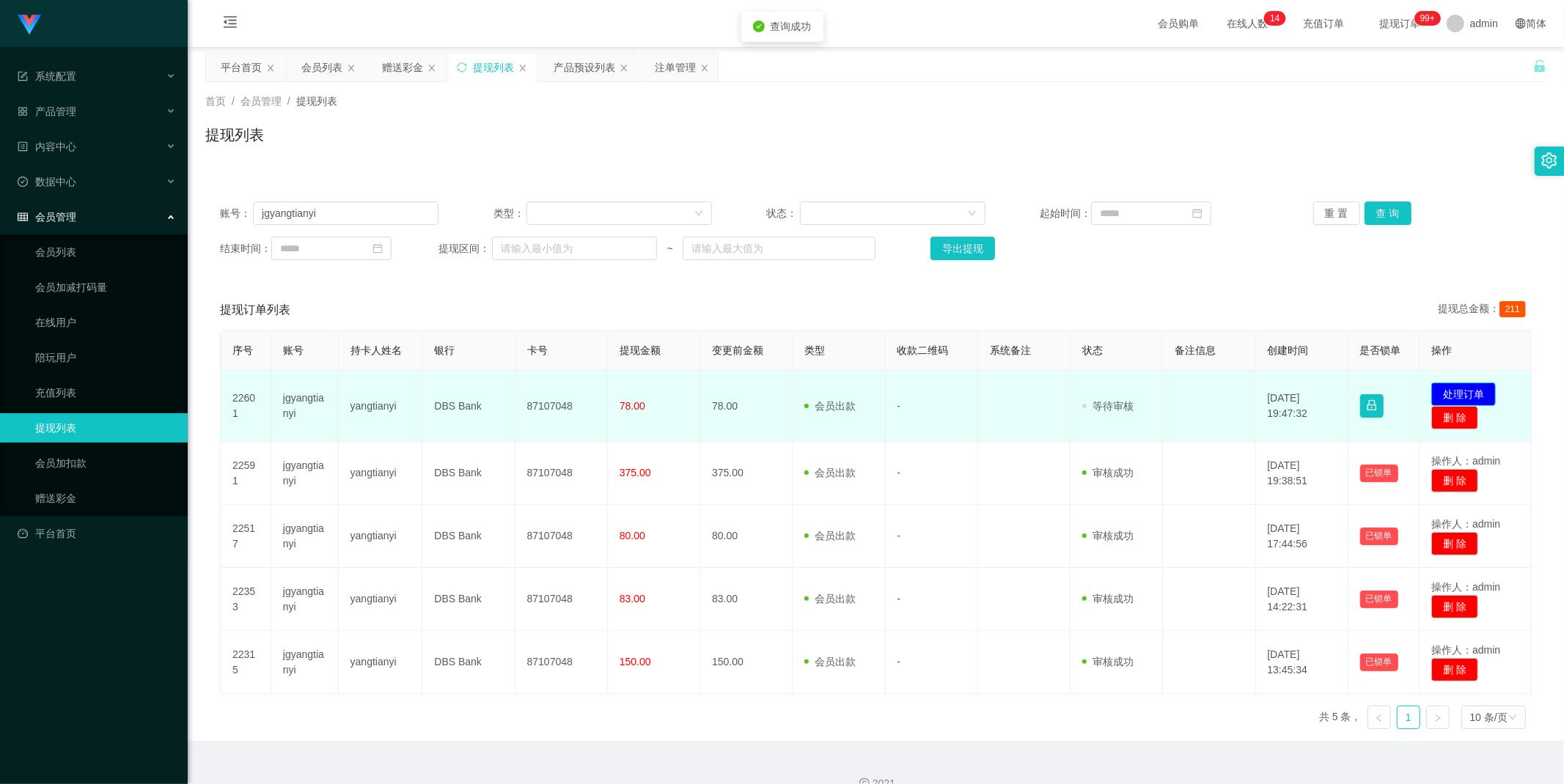
click at [1465, 390] on button "处理订单" at bounding box center [1463, 394] width 65 height 24
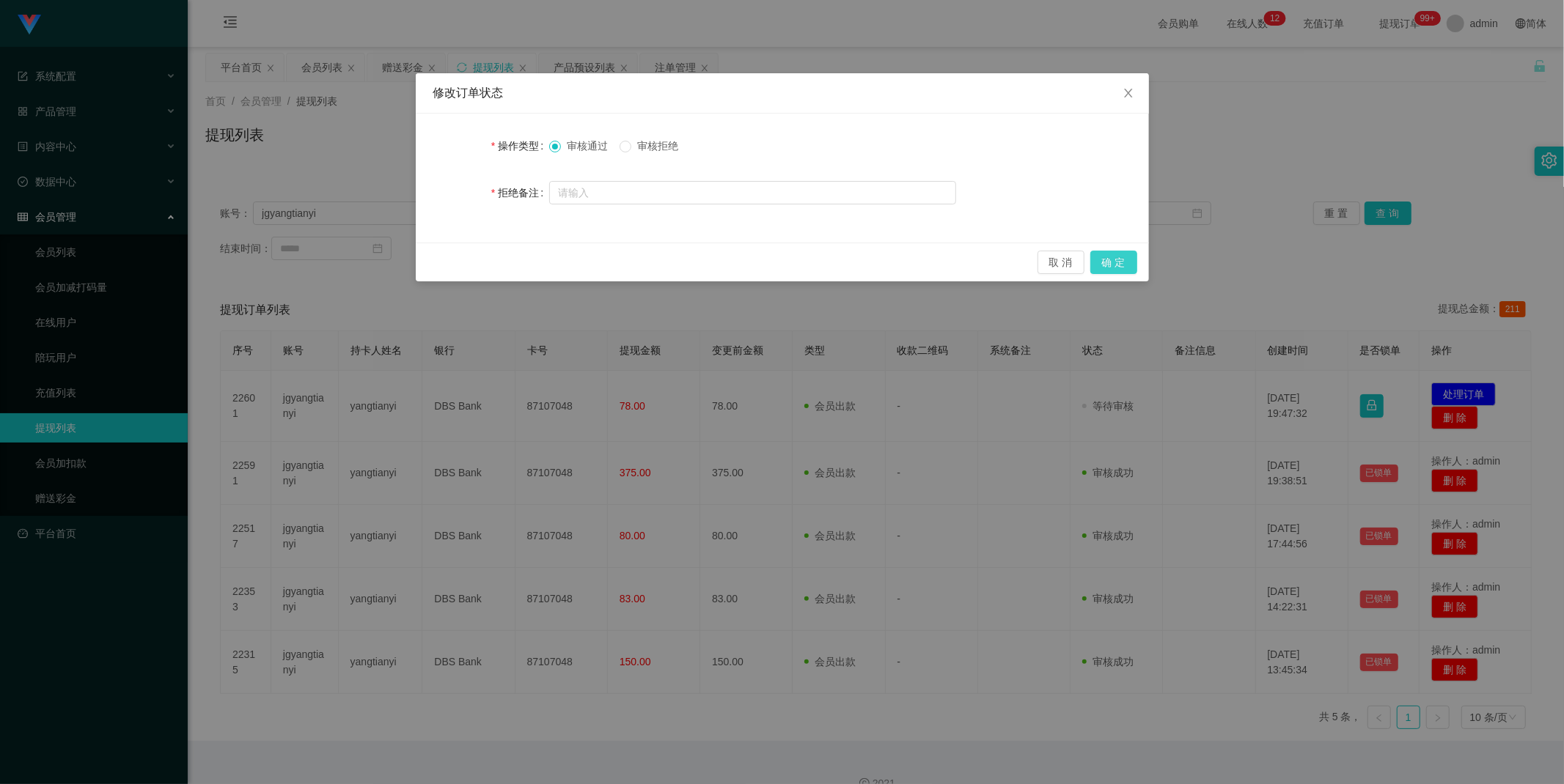
click at [1111, 257] on button "确 定" at bounding box center [1114, 263] width 47 height 24
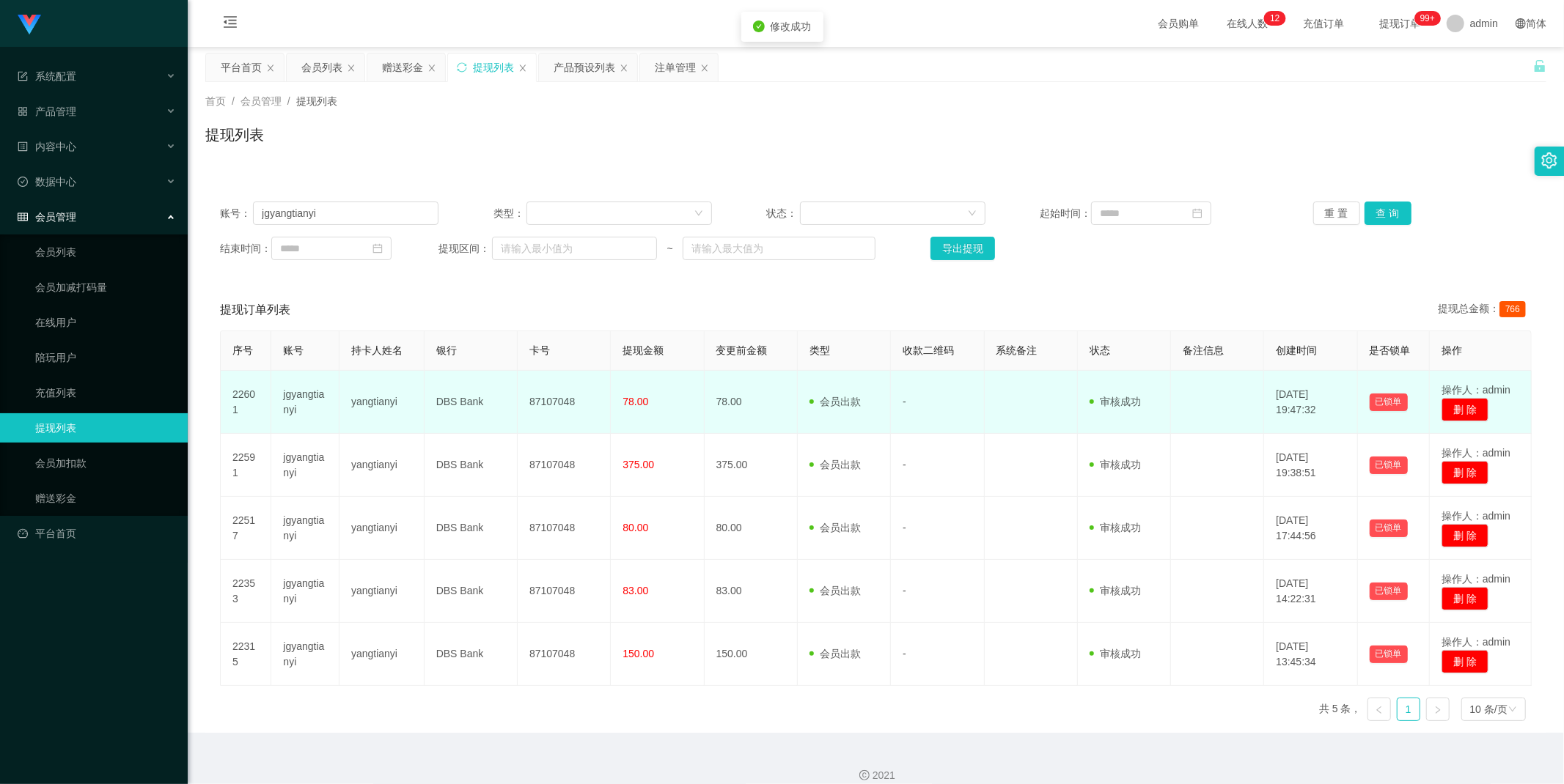
click at [551, 399] on td "87107048" at bounding box center [564, 402] width 93 height 63
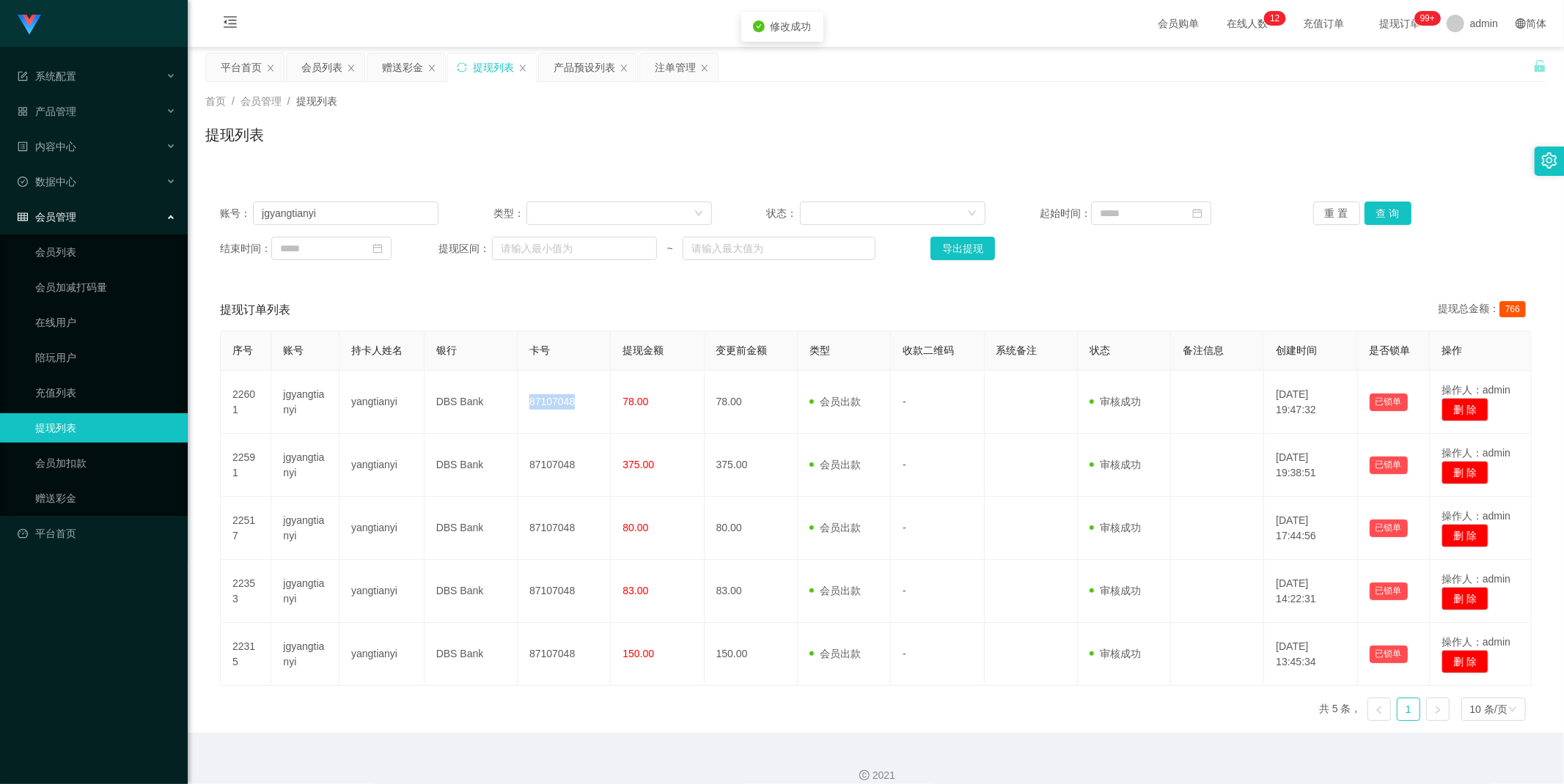
copy td "87107048"
click at [383, 214] on input "jgyangtianyi" at bounding box center [346, 213] width 185 height 24
paste input "Zane123"
click at [1391, 210] on button "查 询" at bounding box center [1388, 213] width 47 height 24
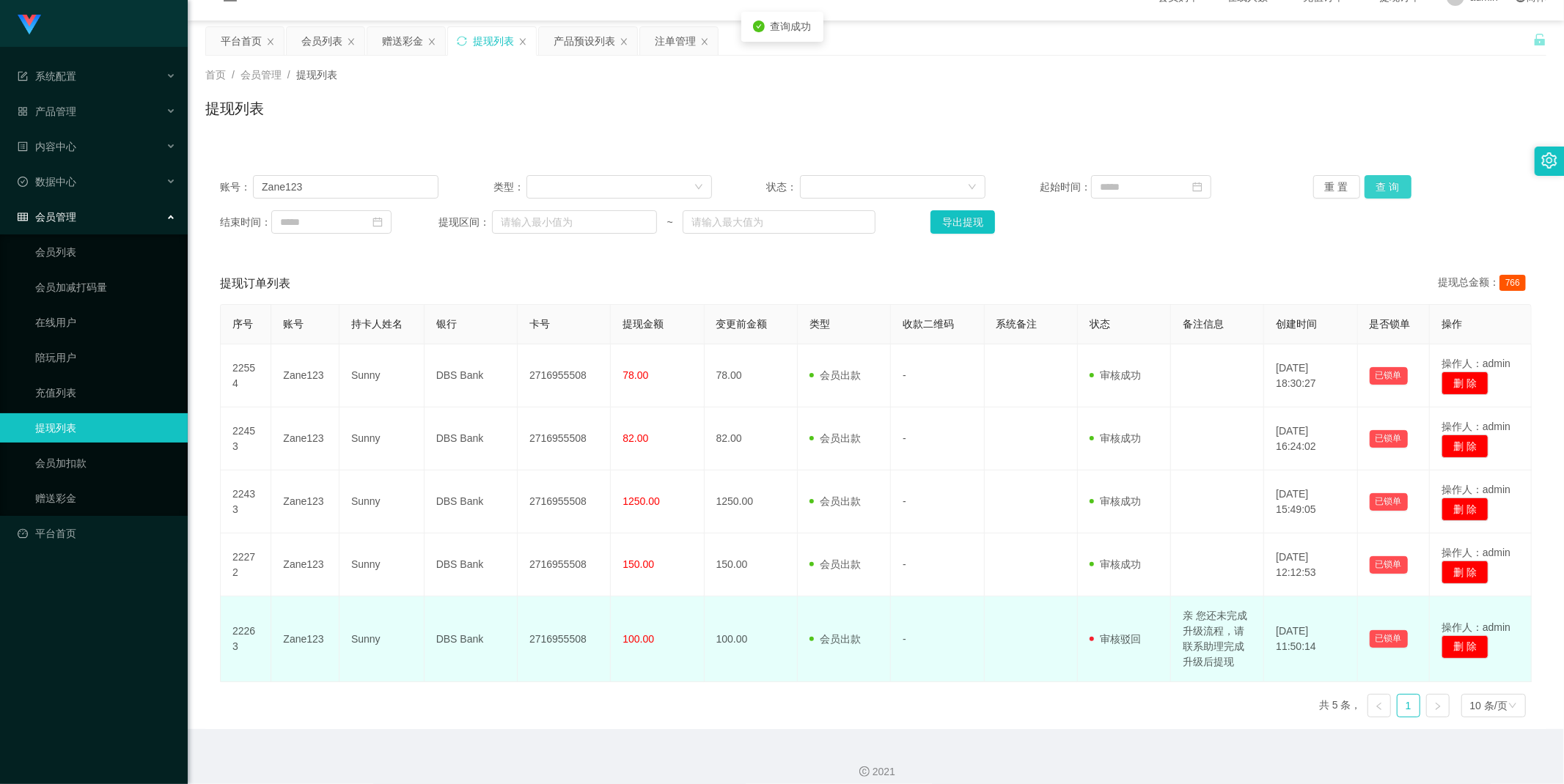
scroll to position [40, 0]
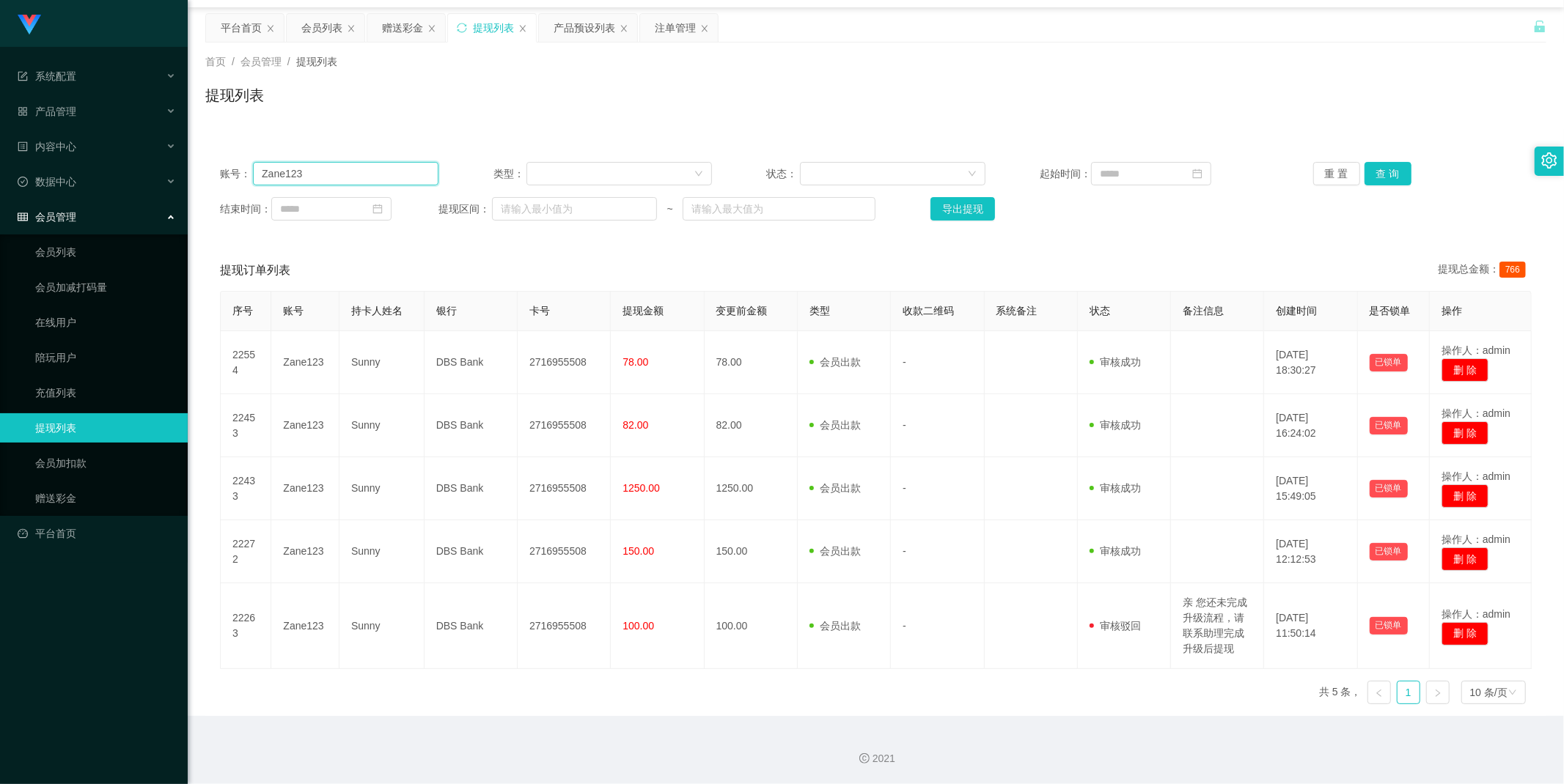
click at [412, 165] on input "Zane123" at bounding box center [346, 174] width 185 height 24
type input "Zane123"
click at [399, 21] on div "赠送彩金" at bounding box center [402, 28] width 41 height 28
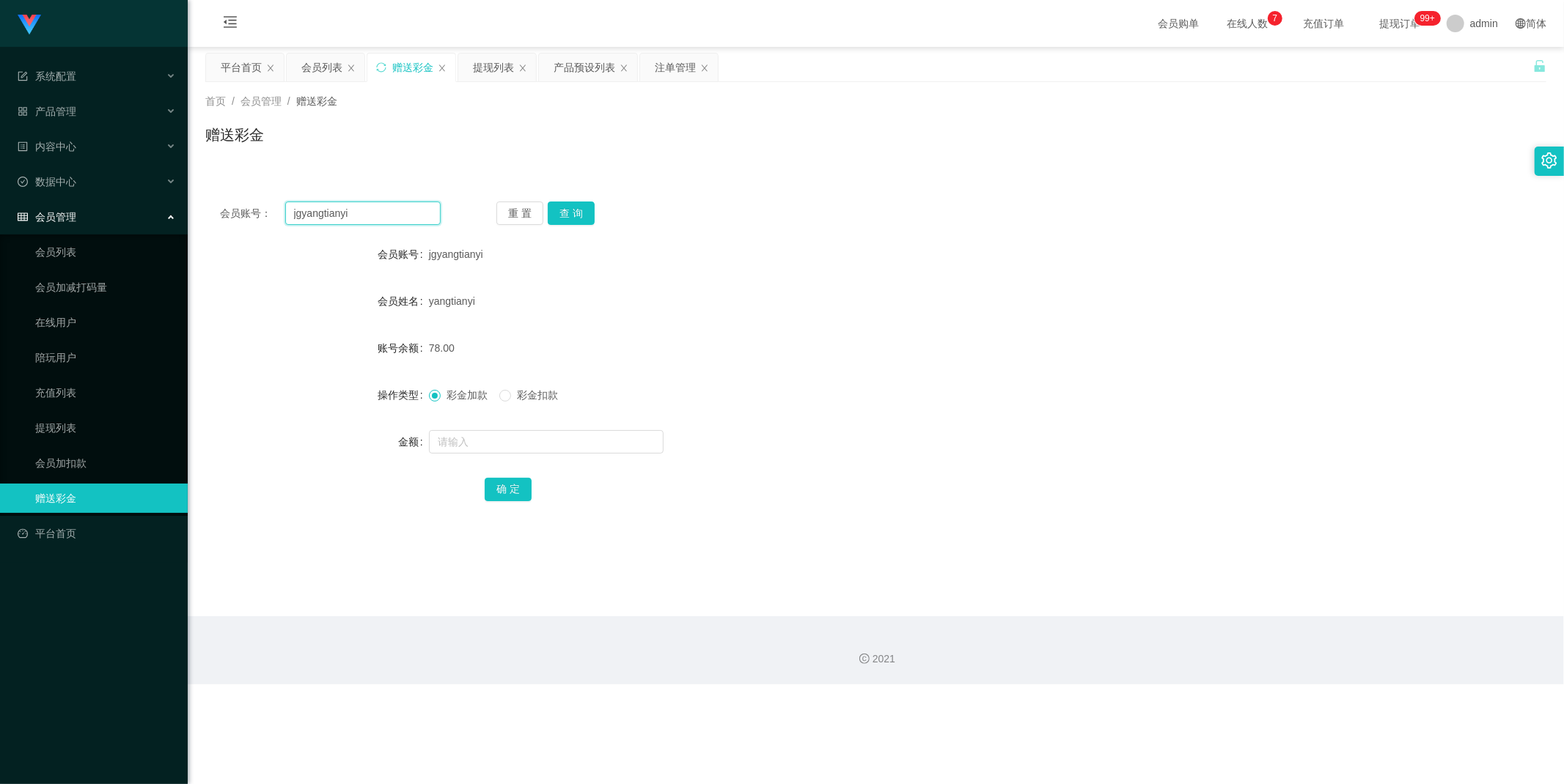
click at [368, 210] on input "jgyangtianyi" at bounding box center [363, 213] width 156 height 24
paste input "Joe123"
type input "Joe123"
click at [573, 210] on button "查 询" at bounding box center [571, 213] width 47 height 24
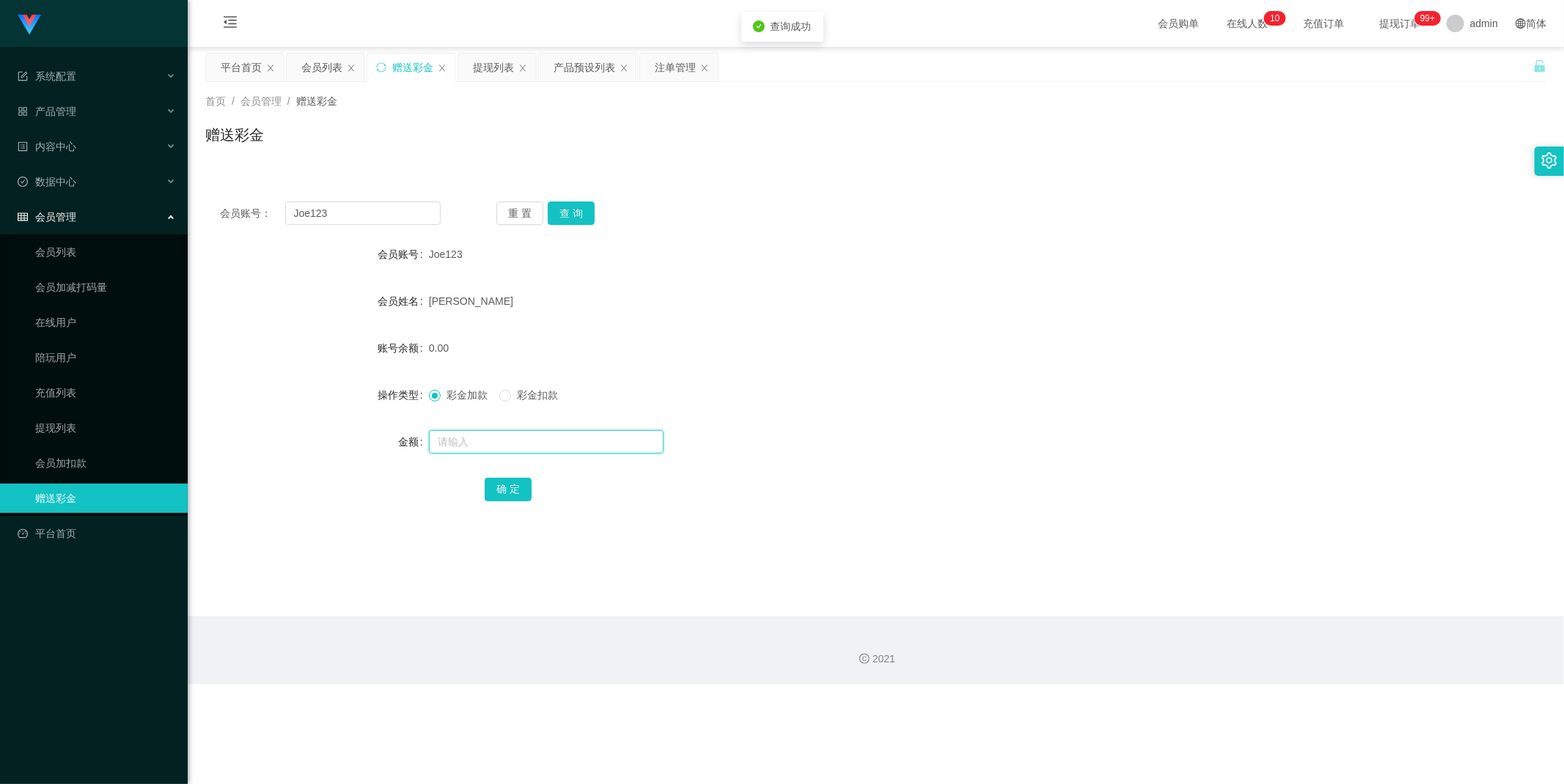
click at [469, 444] on input "text" at bounding box center [546, 442] width 235 height 24
type input "32"
click at [512, 494] on button "确 定" at bounding box center [508, 490] width 47 height 24
click at [363, 221] on input "Joe123" at bounding box center [363, 213] width 156 height 24
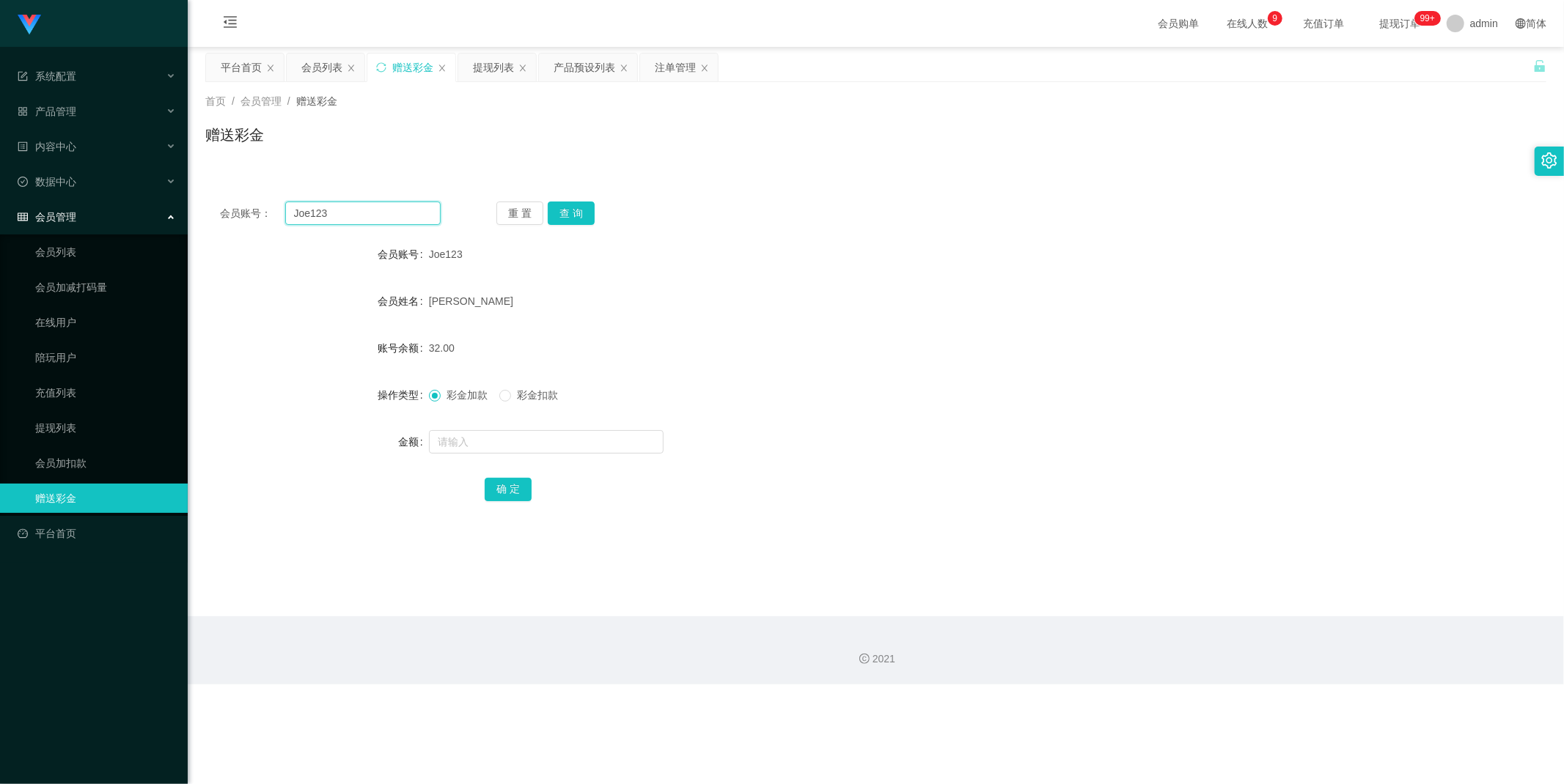
paste input "Zan"
type input "Zane123"
click at [573, 205] on button "查 询" at bounding box center [571, 213] width 47 height 24
click at [480, 435] on input "text" at bounding box center [546, 442] width 235 height 24
type input "24"
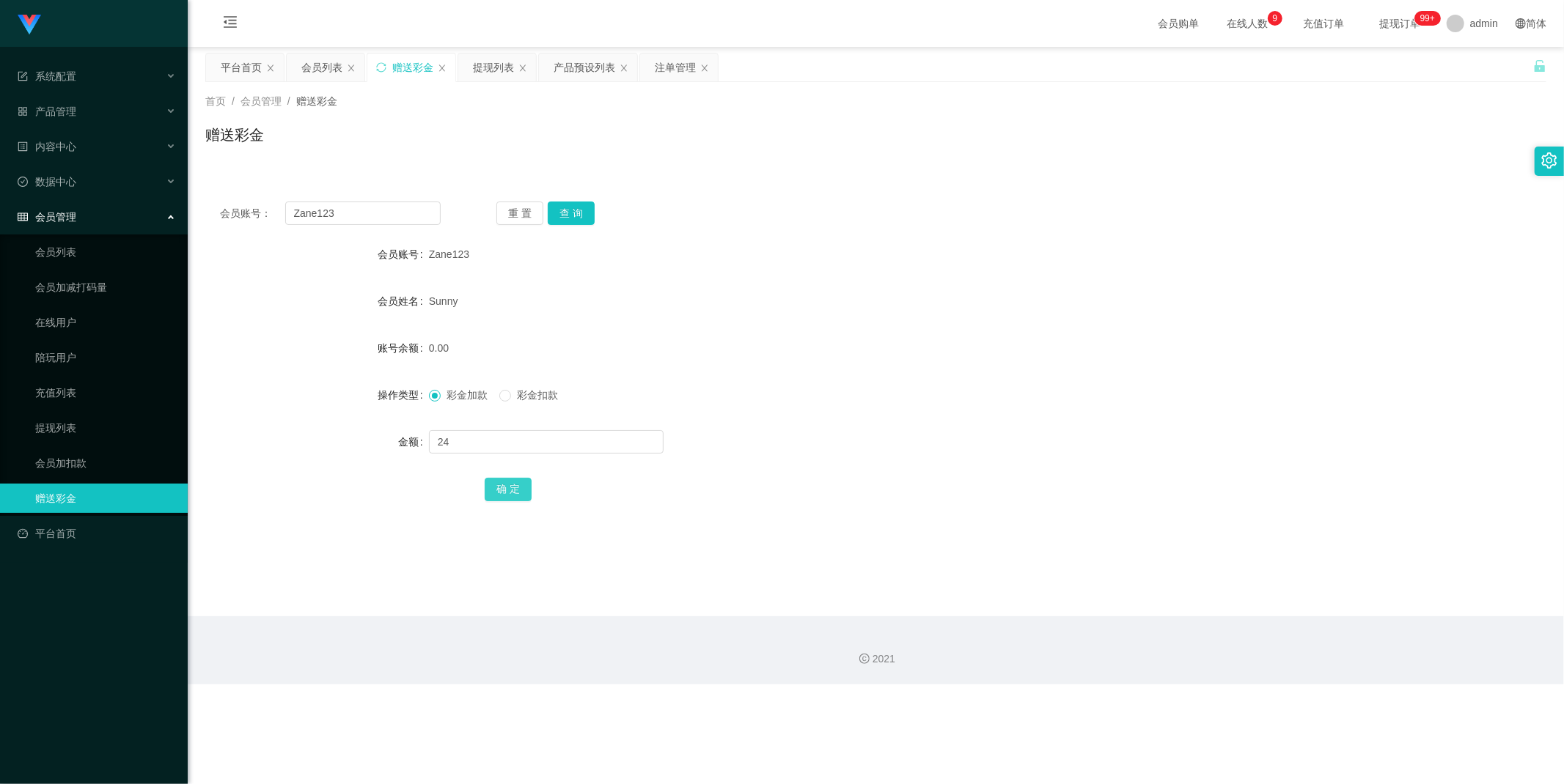
click at [514, 486] on button "确 定" at bounding box center [508, 490] width 47 height 24
click at [326, 57] on div "会员列表" at bounding box center [322, 68] width 41 height 28
